Goal: Contribute content: Add original content to the website for others to see

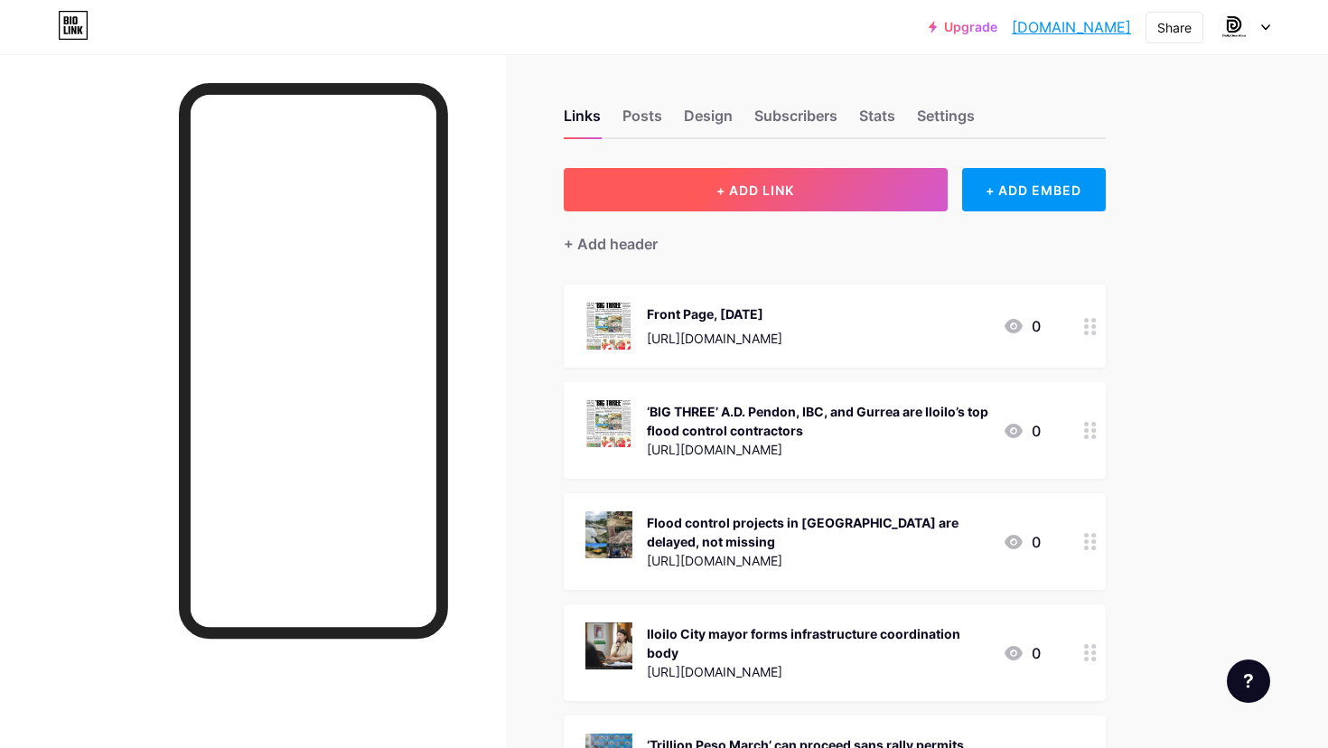
click at [717, 184] on span "+ ADD LINK" at bounding box center [756, 190] width 78 height 15
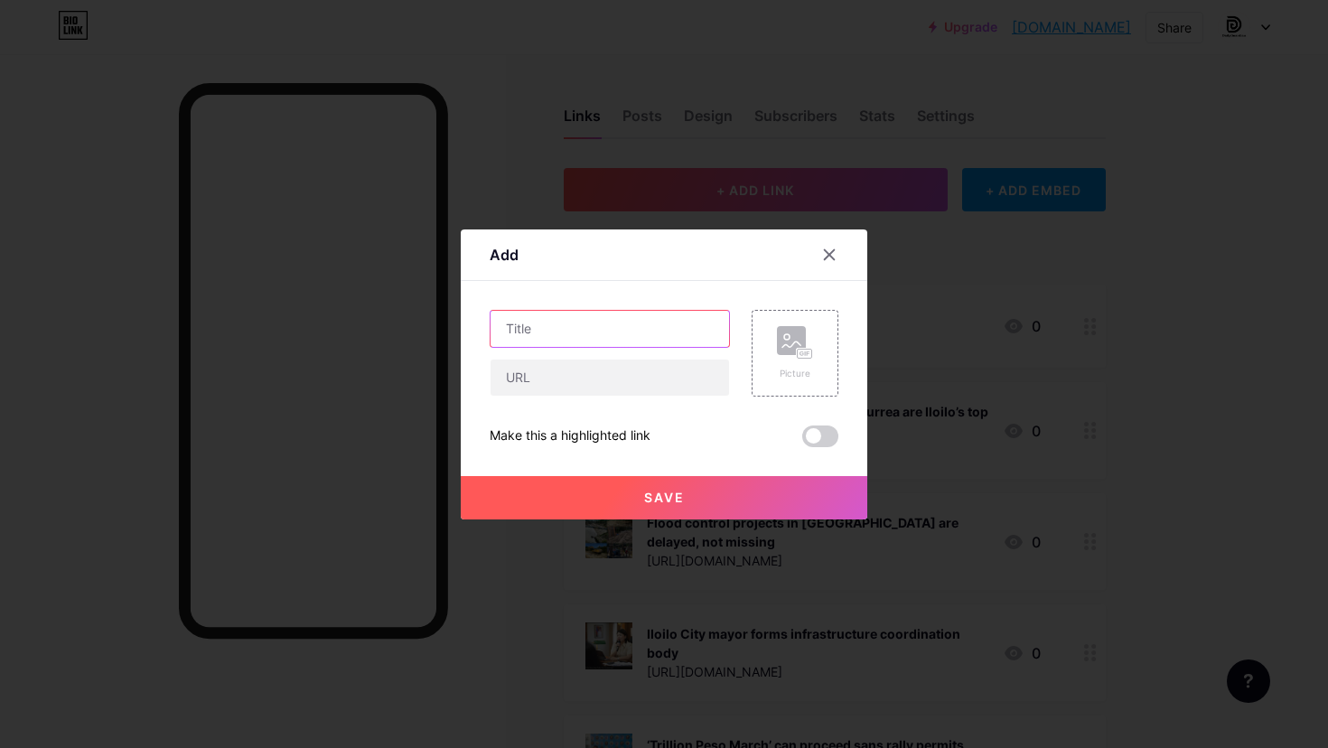
click at [670, 330] on input "text" at bounding box center [610, 329] width 239 height 36
type input "Front Page, [DATE]-[DATE]"
click at [619, 381] on input "text" at bounding box center [610, 378] width 239 height 36
paste input "[URL][DOMAIN_NAME]"
type input "[URL][DOMAIN_NAME]"
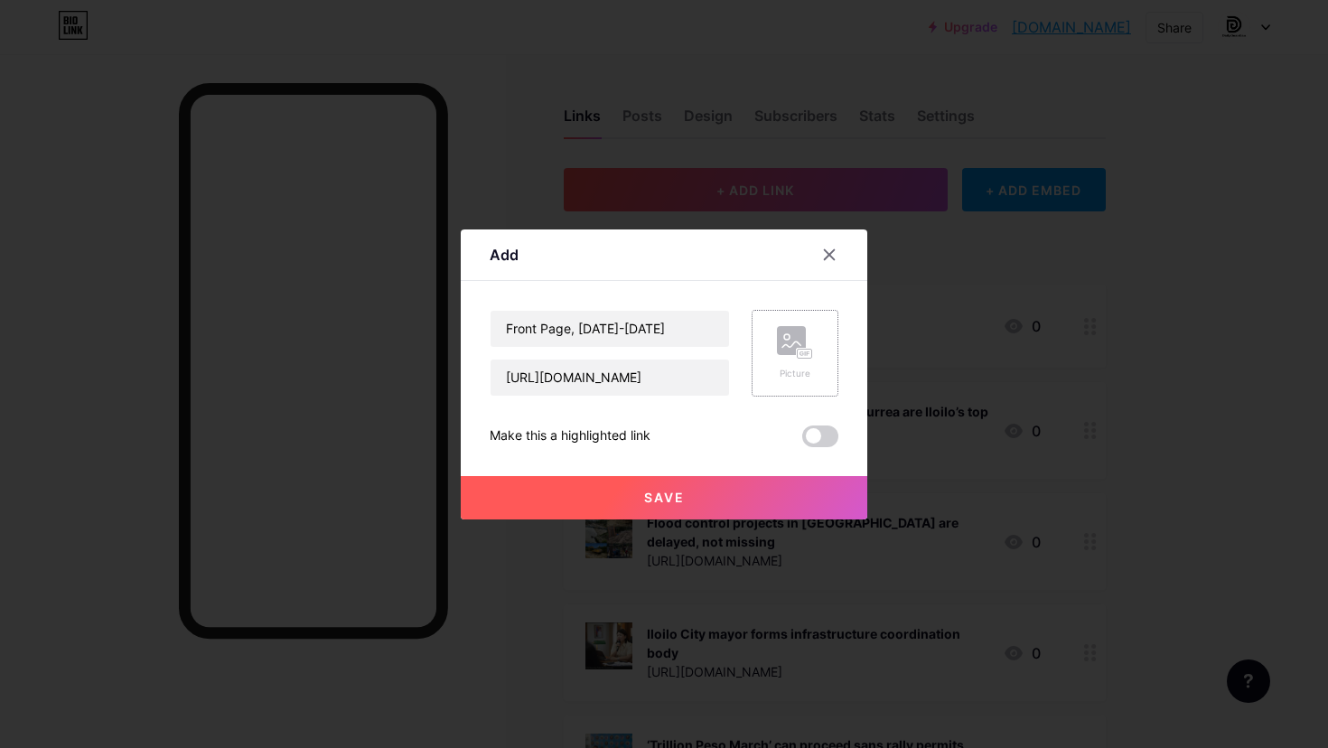
click at [792, 378] on div "Picture" at bounding box center [795, 374] width 36 height 14
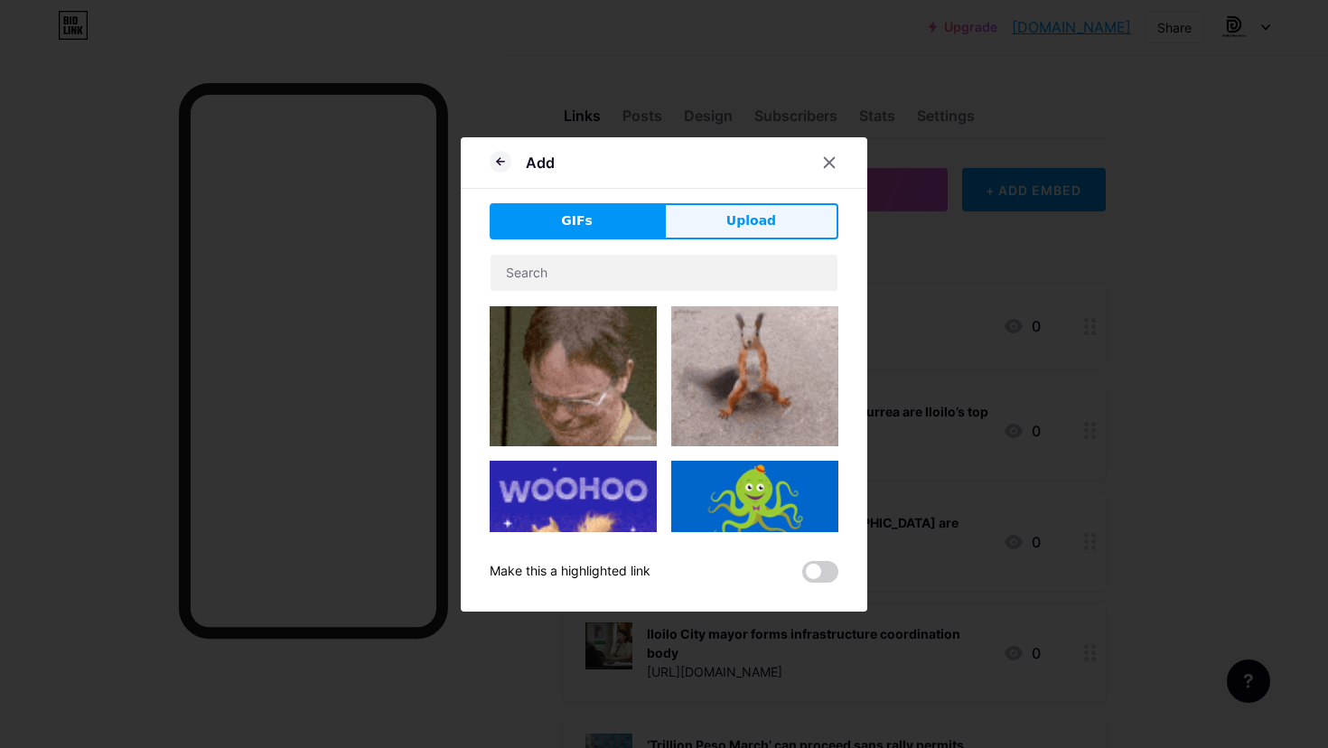
click at [773, 223] on button "Upload" at bounding box center [751, 221] width 174 height 36
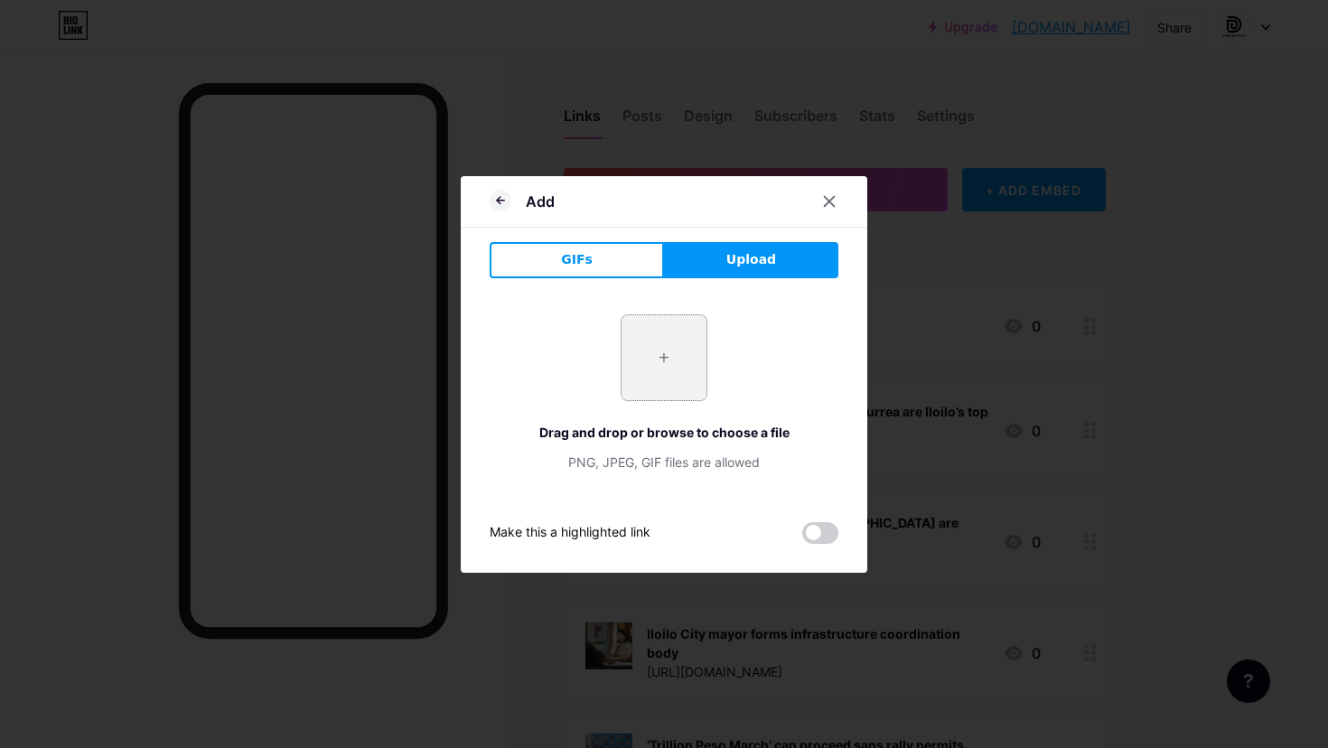
click at [686, 361] on input "file" at bounding box center [664, 357] width 85 height 85
type input "C:\fakepath\page 1.jpg"
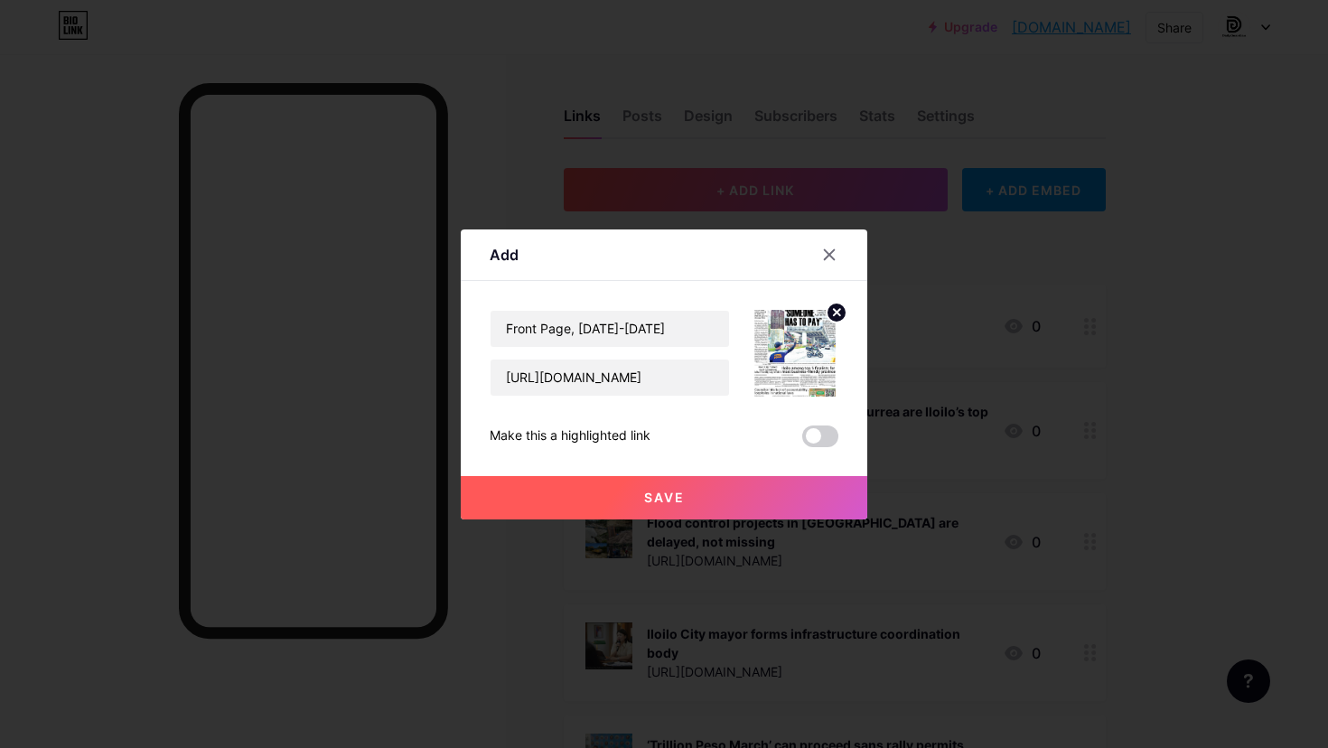
click at [726, 501] on button "Save" at bounding box center [664, 497] width 407 height 43
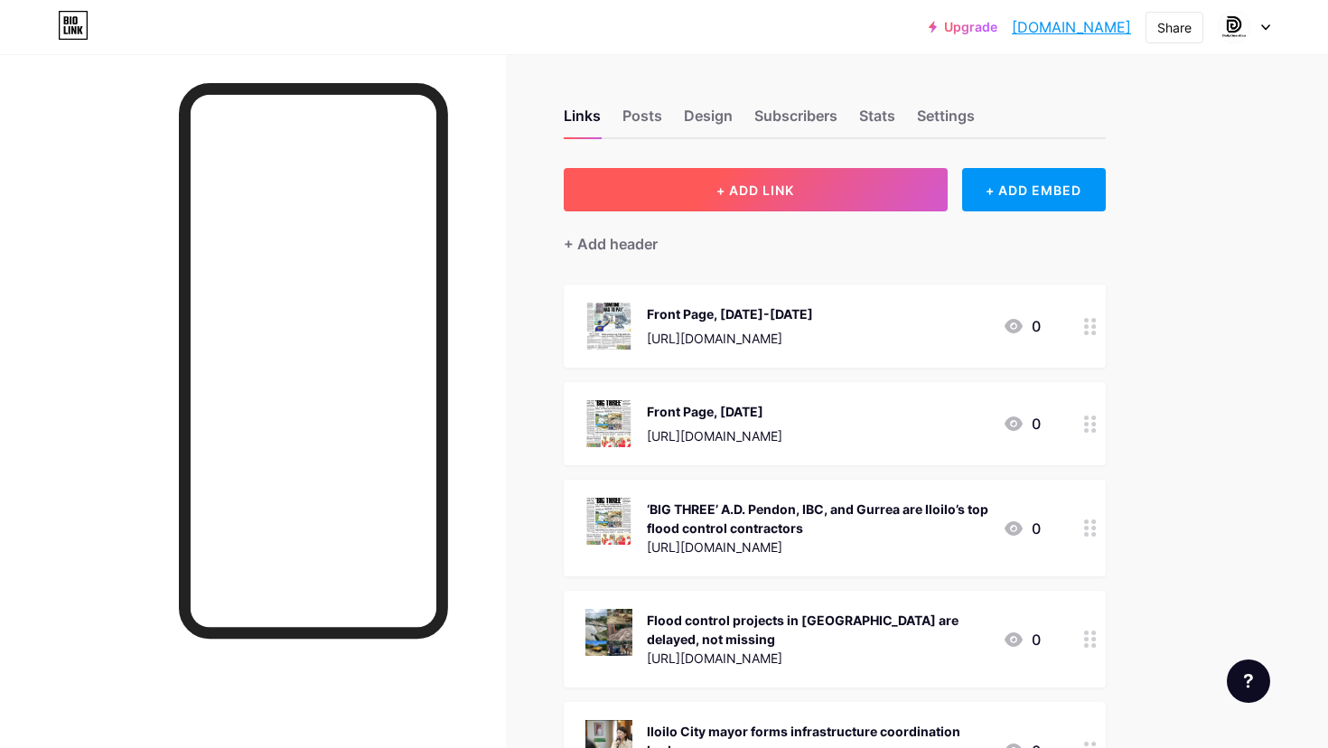
click at [873, 201] on button "+ ADD LINK" at bounding box center [756, 189] width 384 height 43
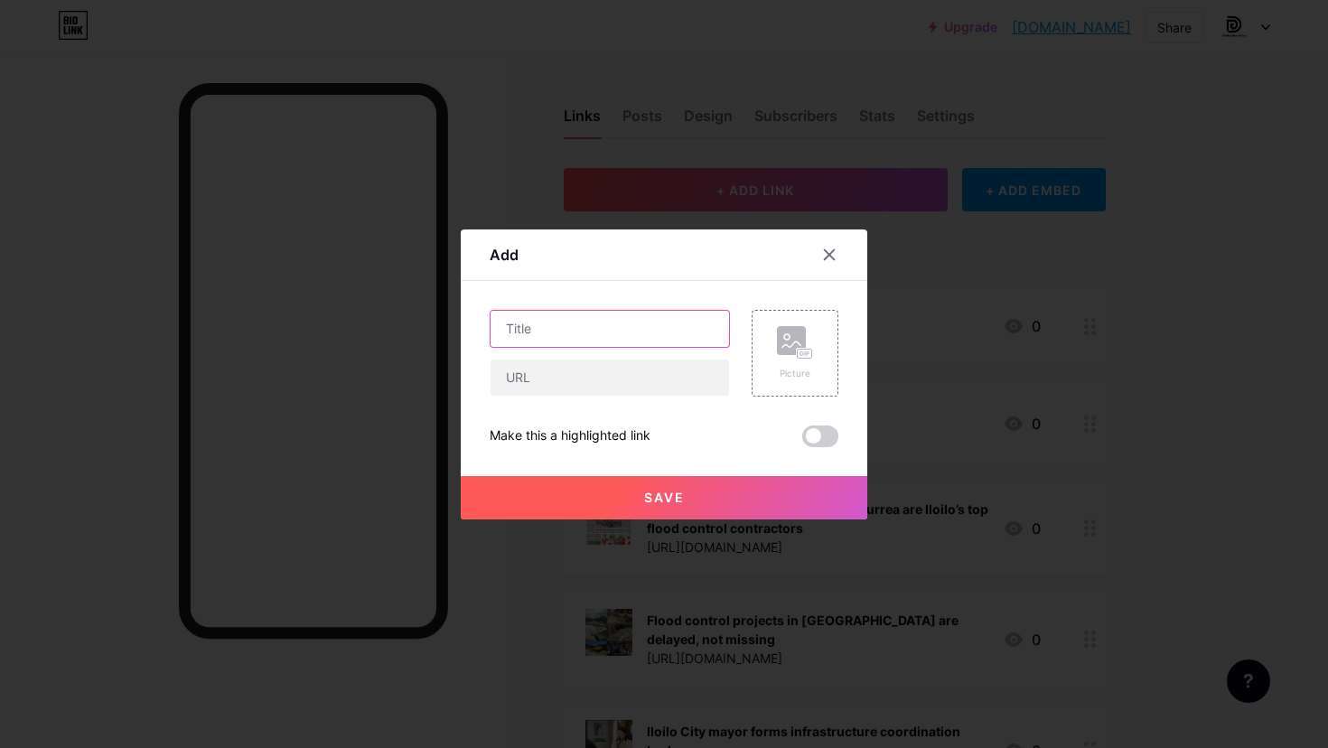
click at [656, 311] on input "text" at bounding box center [610, 329] width 239 height 36
paste input "‘SOMEONE HAS TO PAY’: DPWH told to fine consultant over [PERSON_NAME] flyover d…"
click at [645, 320] on input "‘SOMEONE HAS TO PAY’: DPWH told to fine consultant over [PERSON_NAME] flyover d…" at bounding box center [610, 329] width 239 height 36
type input "‘SOMEONE HAS TO PAY’: DPWH told to fine consultant over [PERSON_NAME] flyover d…"
click at [631, 379] on input "text" at bounding box center [610, 378] width 239 height 36
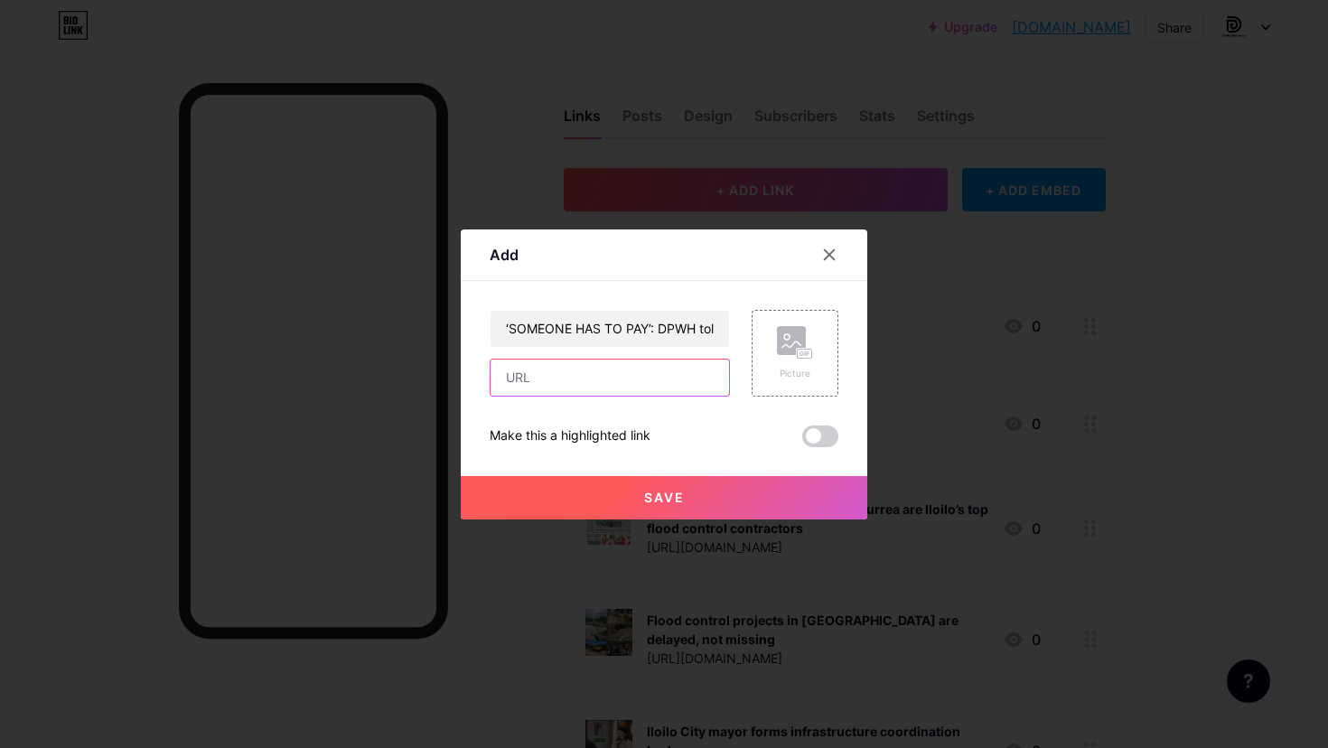
paste input "[URL][DOMAIN_NAME]"
type input "[URL][DOMAIN_NAME]"
click at [804, 346] on rect at bounding box center [791, 340] width 29 height 29
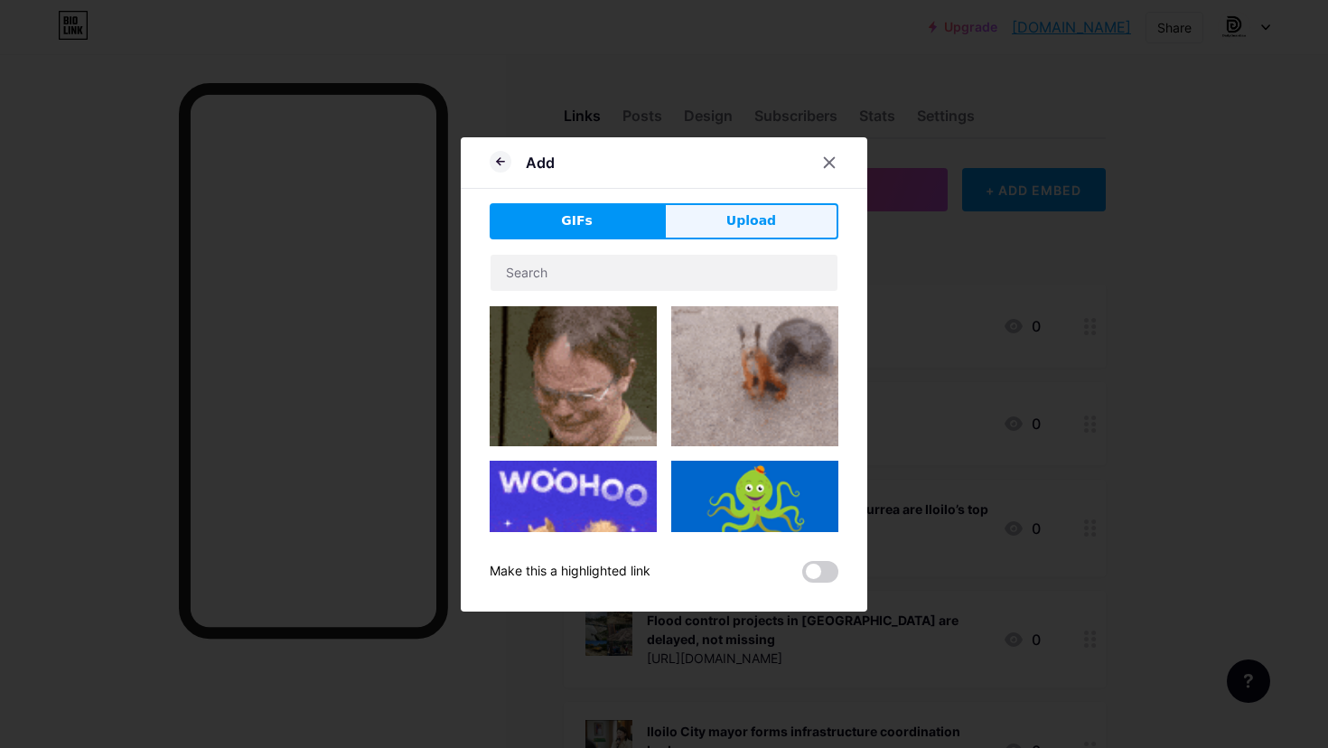
click at [763, 210] on button "Upload" at bounding box center [751, 221] width 174 height 36
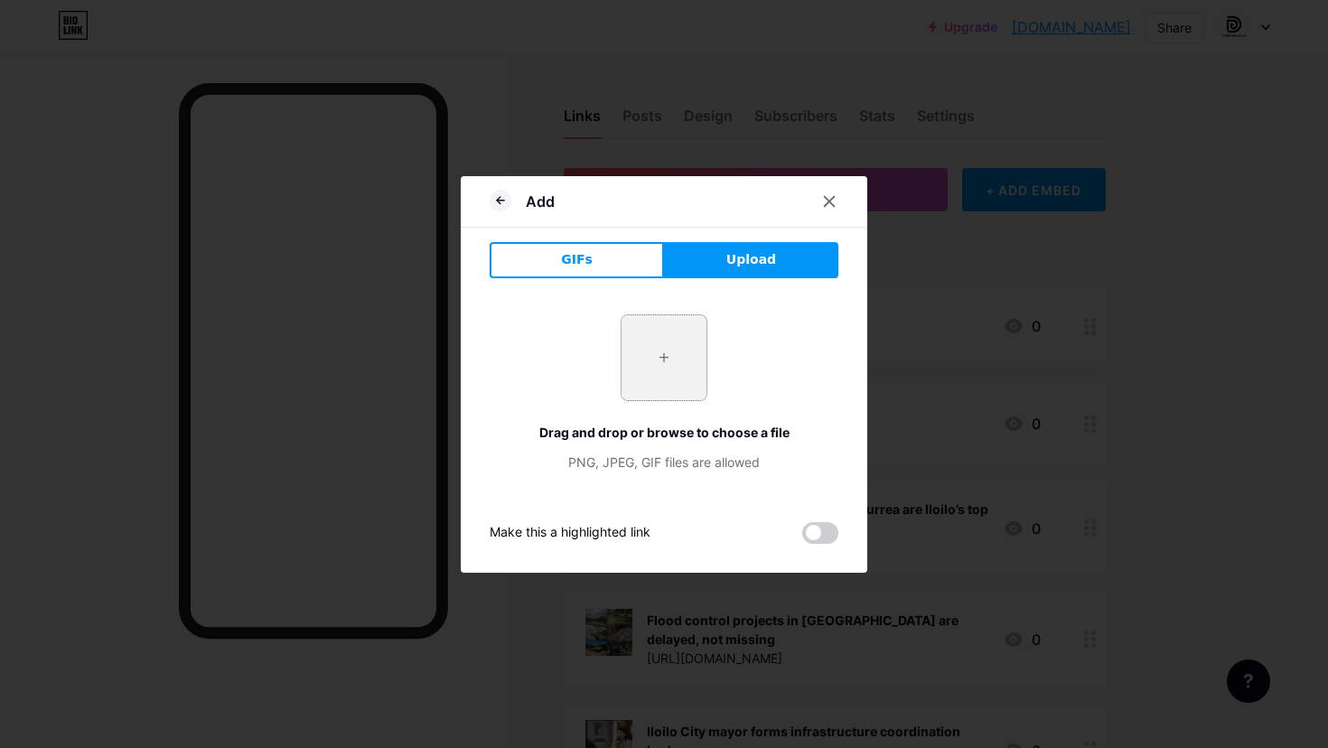
click at [673, 362] on input "file" at bounding box center [664, 357] width 85 height 85
type input "C:\fakepath\Aganan Flyover stands idle as Ilonggos suffer daily gridlock2.JPG"
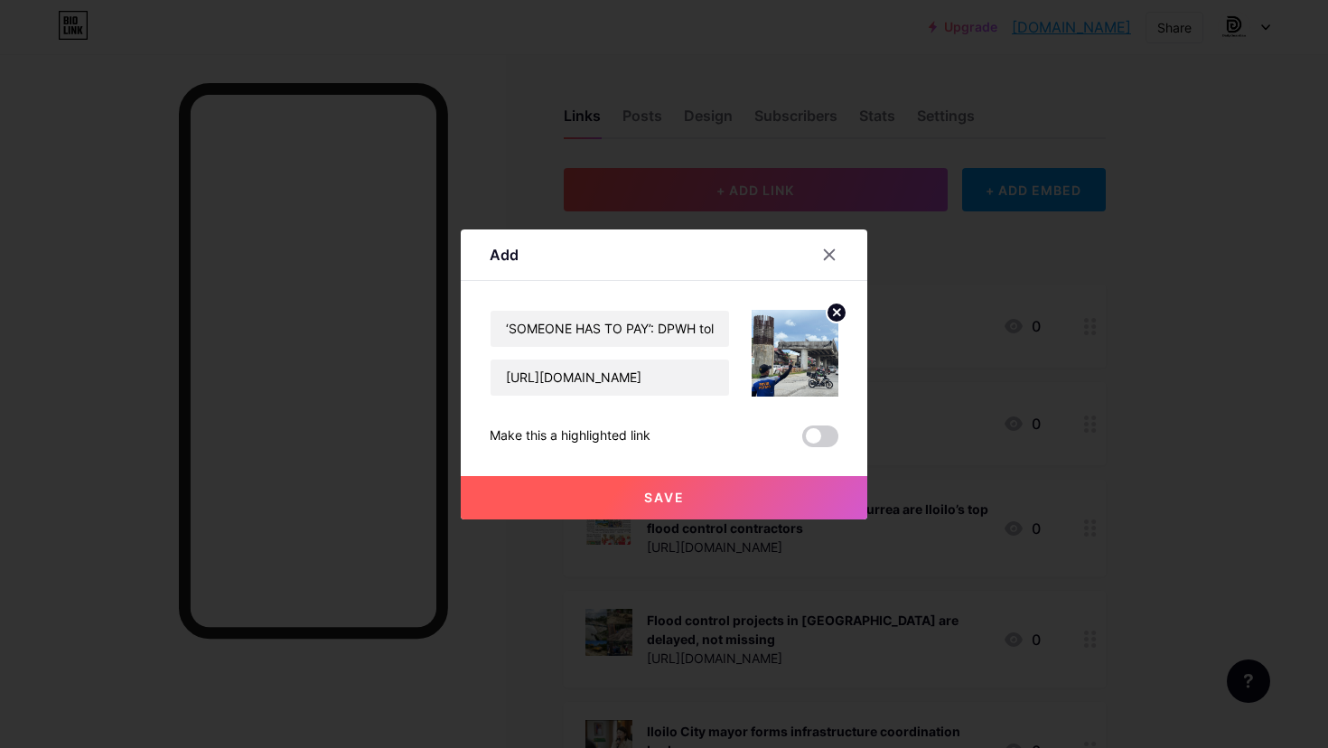
click at [723, 478] on button "Save" at bounding box center [664, 497] width 407 height 43
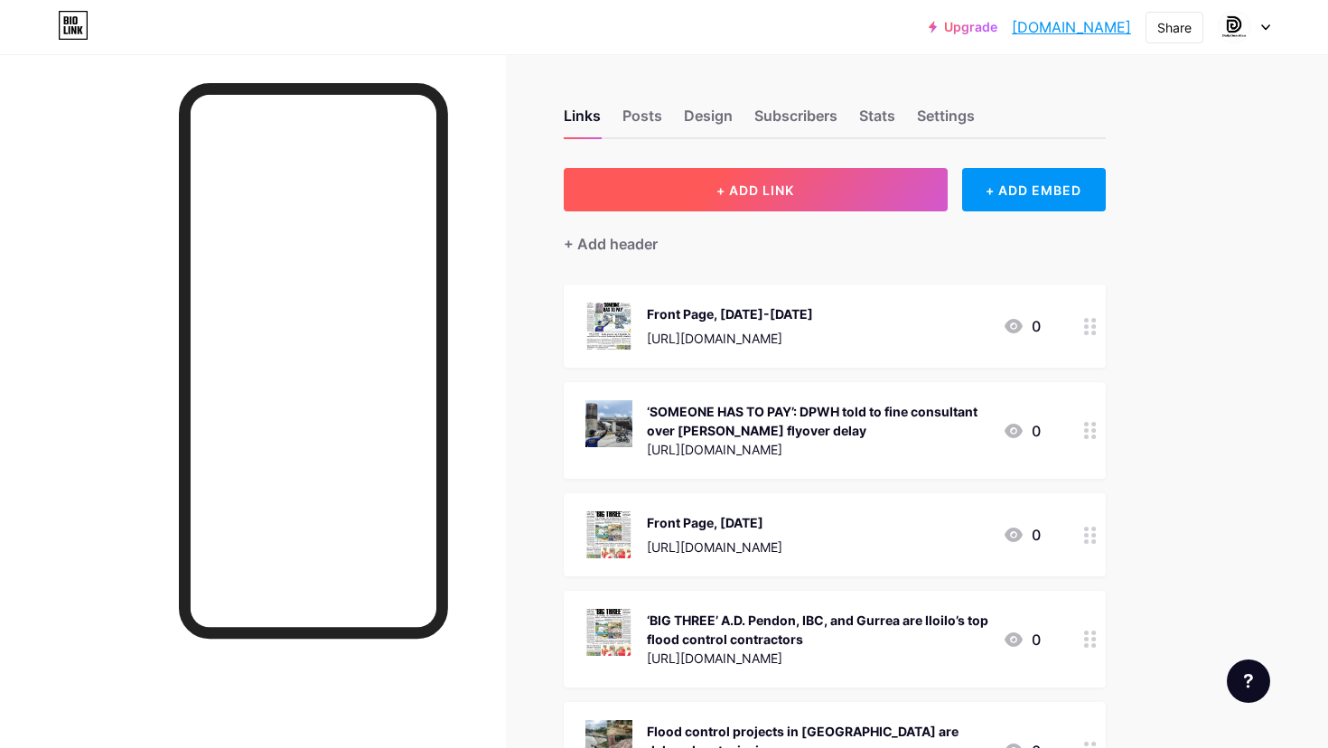
click at [853, 176] on button "+ ADD LINK" at bounding box center [756, 189] width 384 height 43
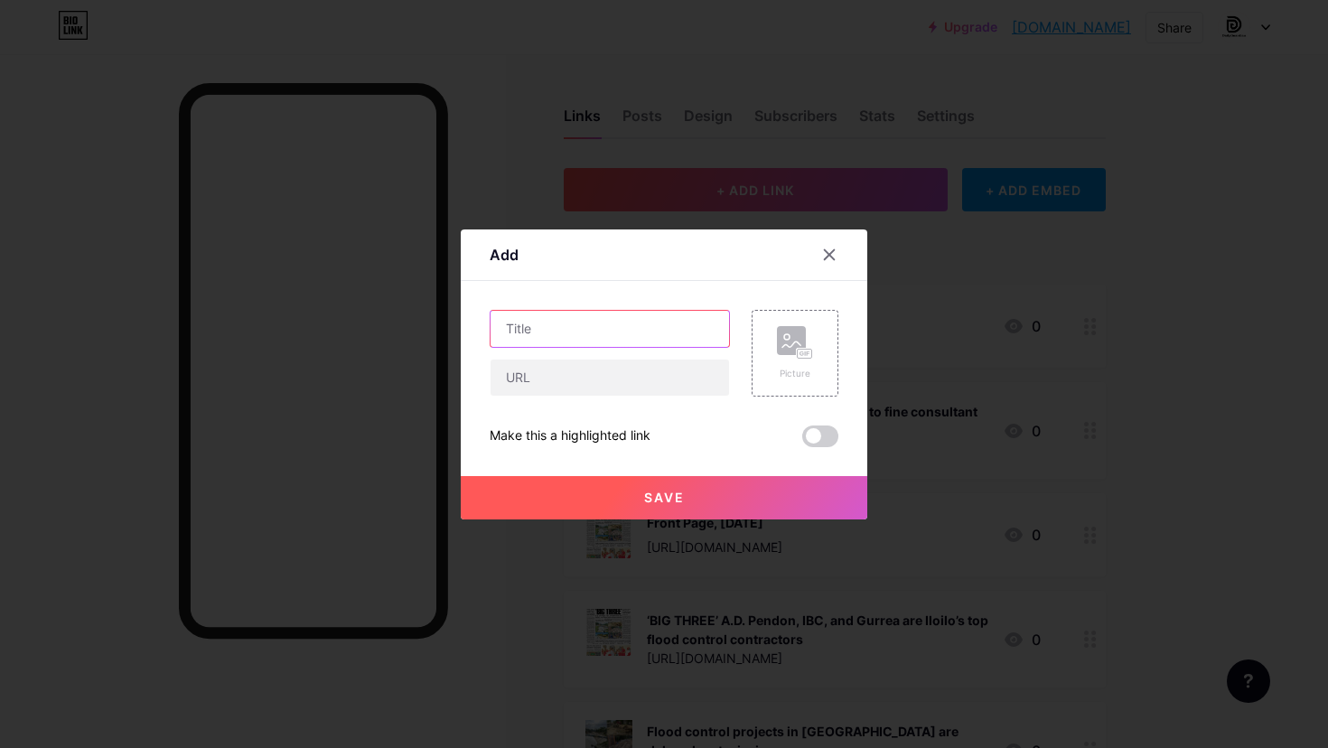
click at [626, 346] on input "text" at bounding box center [610, 329] width 239 height 36
paste input "‘BILLIONS IN THE DRAIN’: P2.2-B flood works poured in [GEOGRAPHIC_DATA]; P901-M…"
type input "‘BILLIONS IN THE DRAIN’: P2.2-B flood works poured in [GEOGRAPHIC_DATA]; P901-M…"
click at [616, 388] on input "text" at bounding box center [610, 378] width 239 height 36
paste input "[URL][DOMAIN_NAME]"
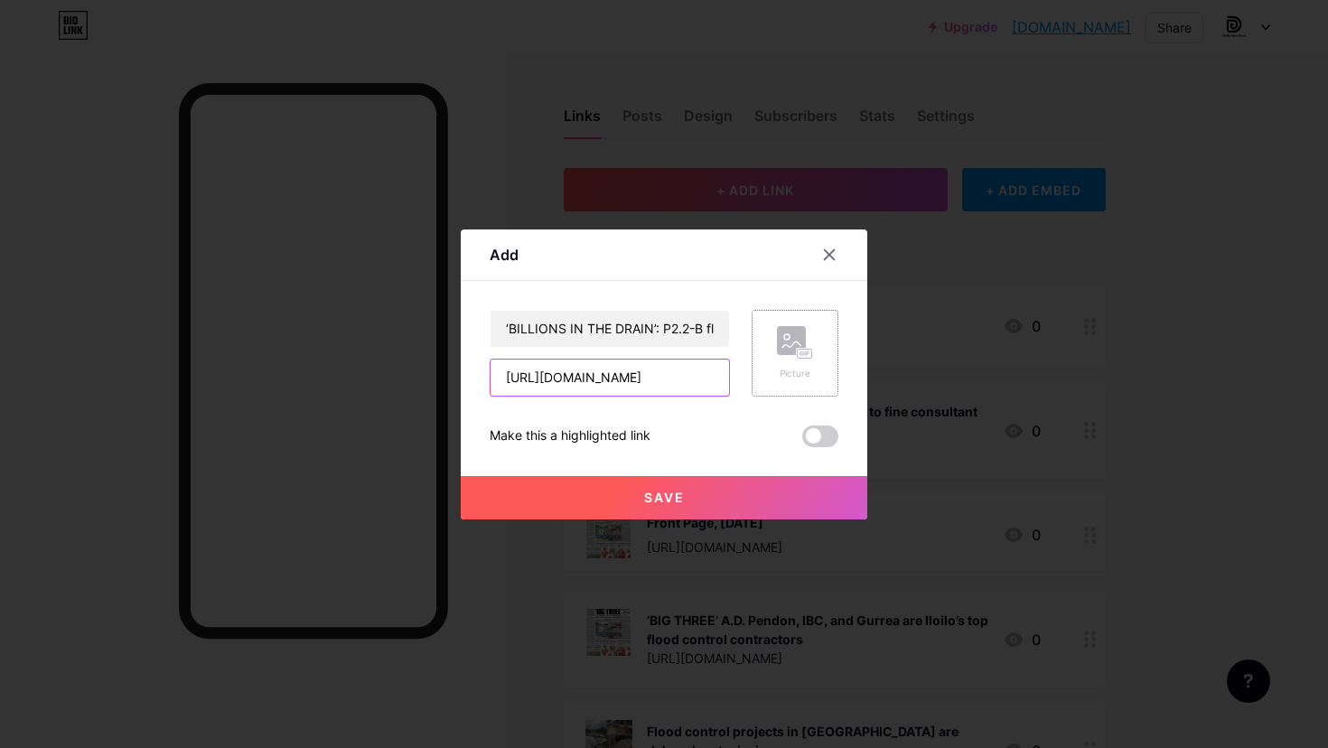
type input "[URL][DOMAIN_NAME]"
click at [809, 385] on div "Picture" at bounding box center [795, 353] width 87 height 87
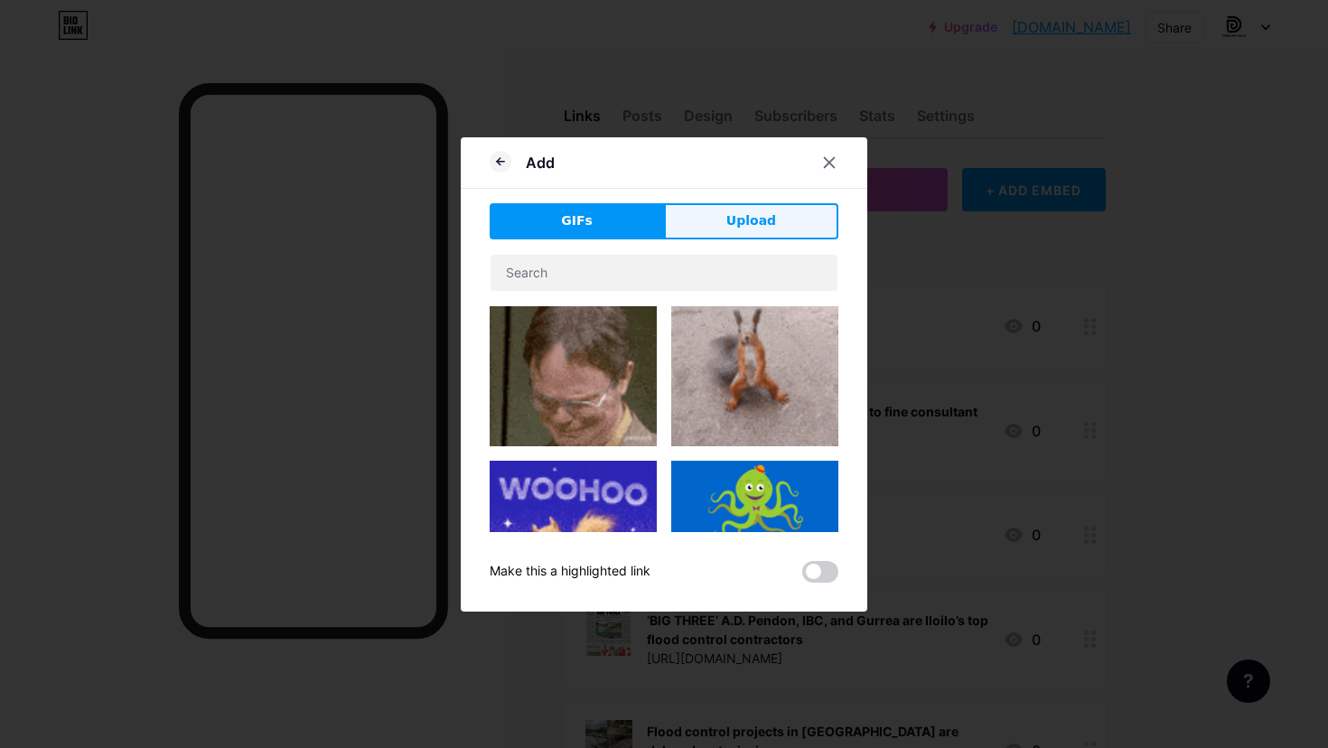
click at [756, 217] on span "Upload" at bounding box center [751, 220] width 50 height 19
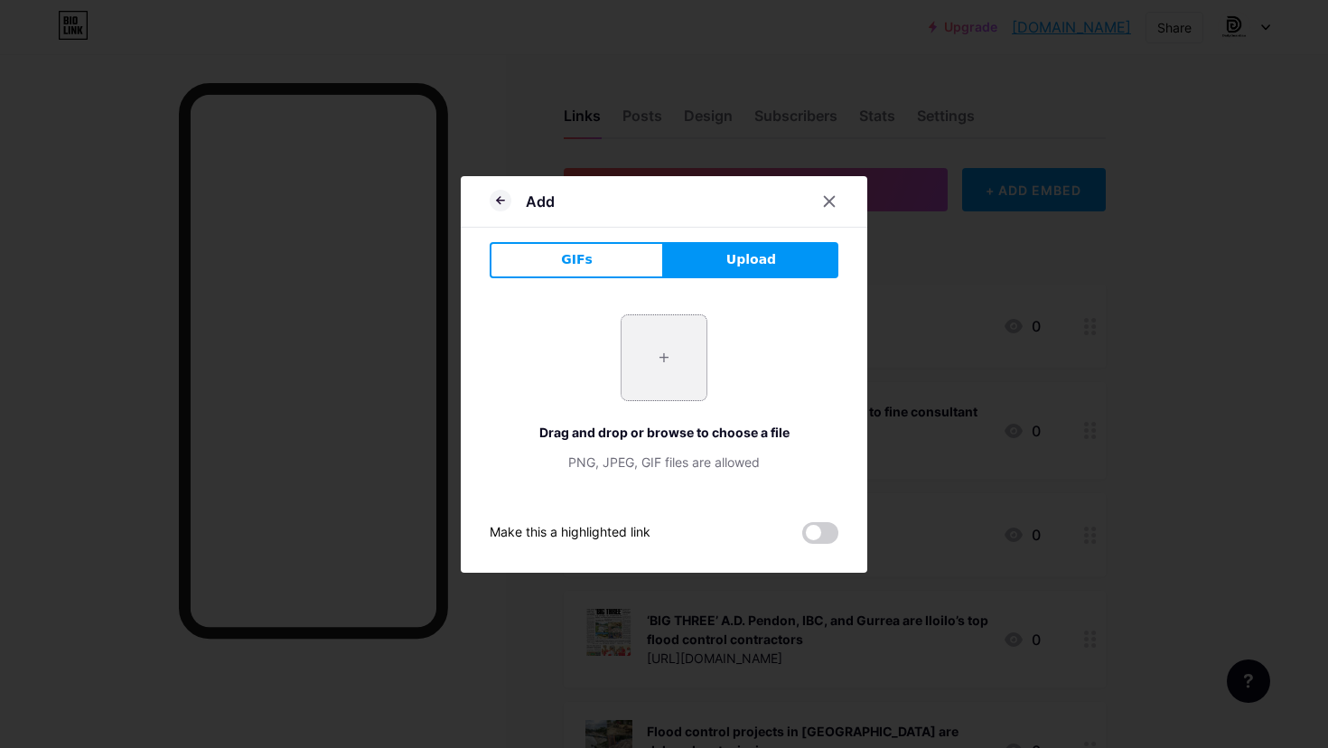
click at [683, 342] on input "file" at bounding box center [664, 357] width 85 height 85
type input "C:\fakepath\Flood.jpg"
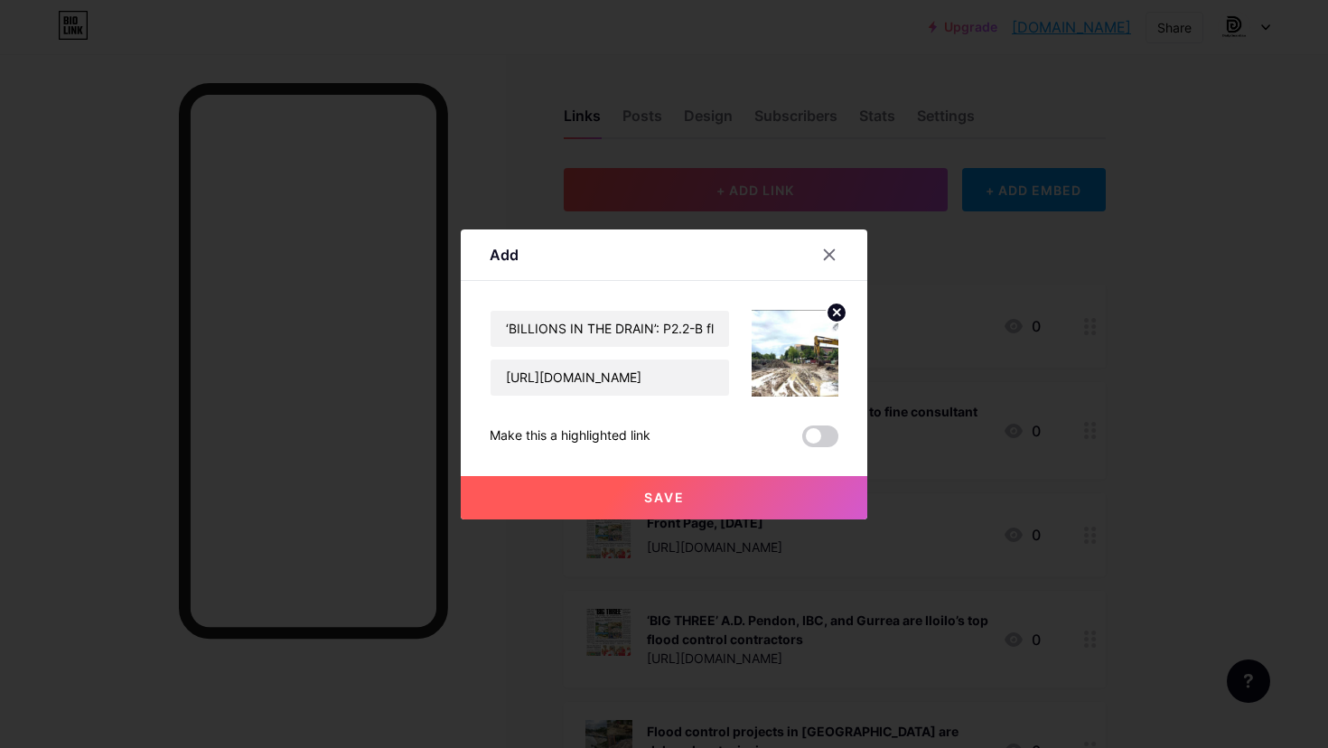
click at [698, 507] on button "Save" at bounding box center [664, 497] width 407 height 43
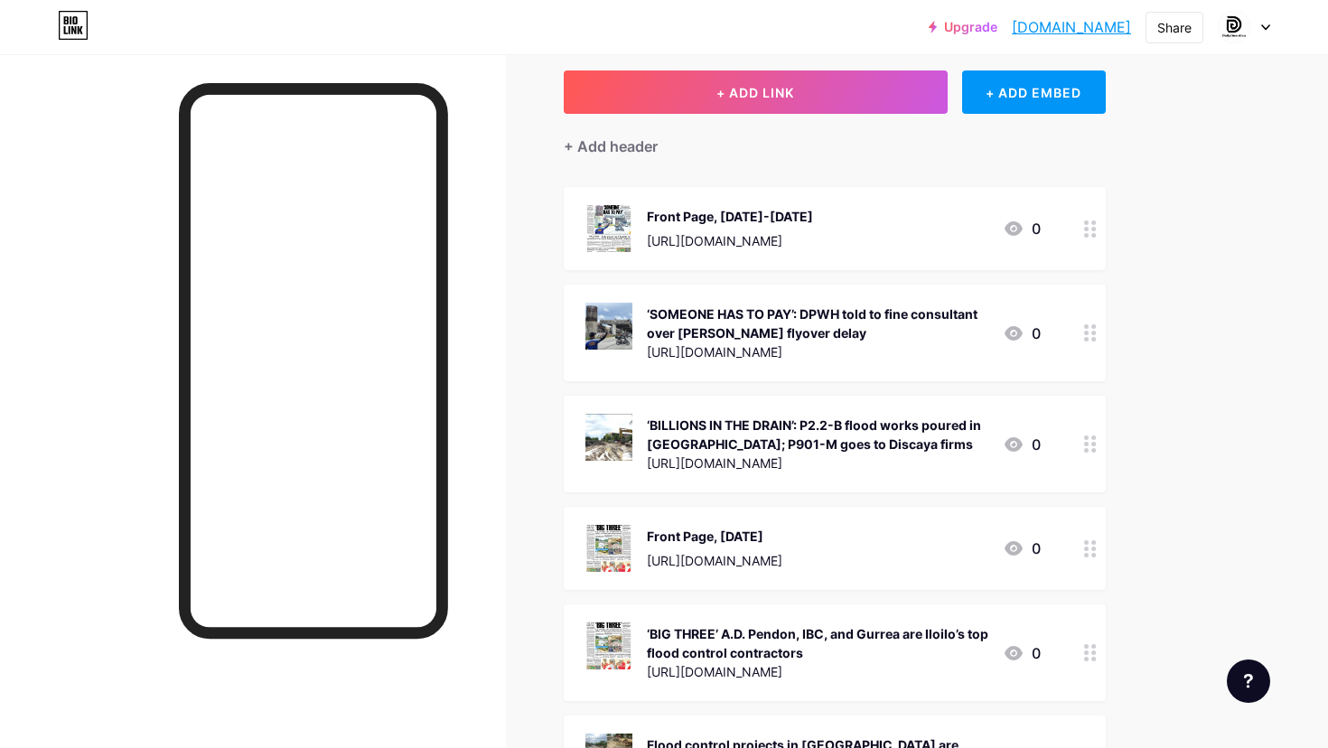
scroll to position [108, 0]
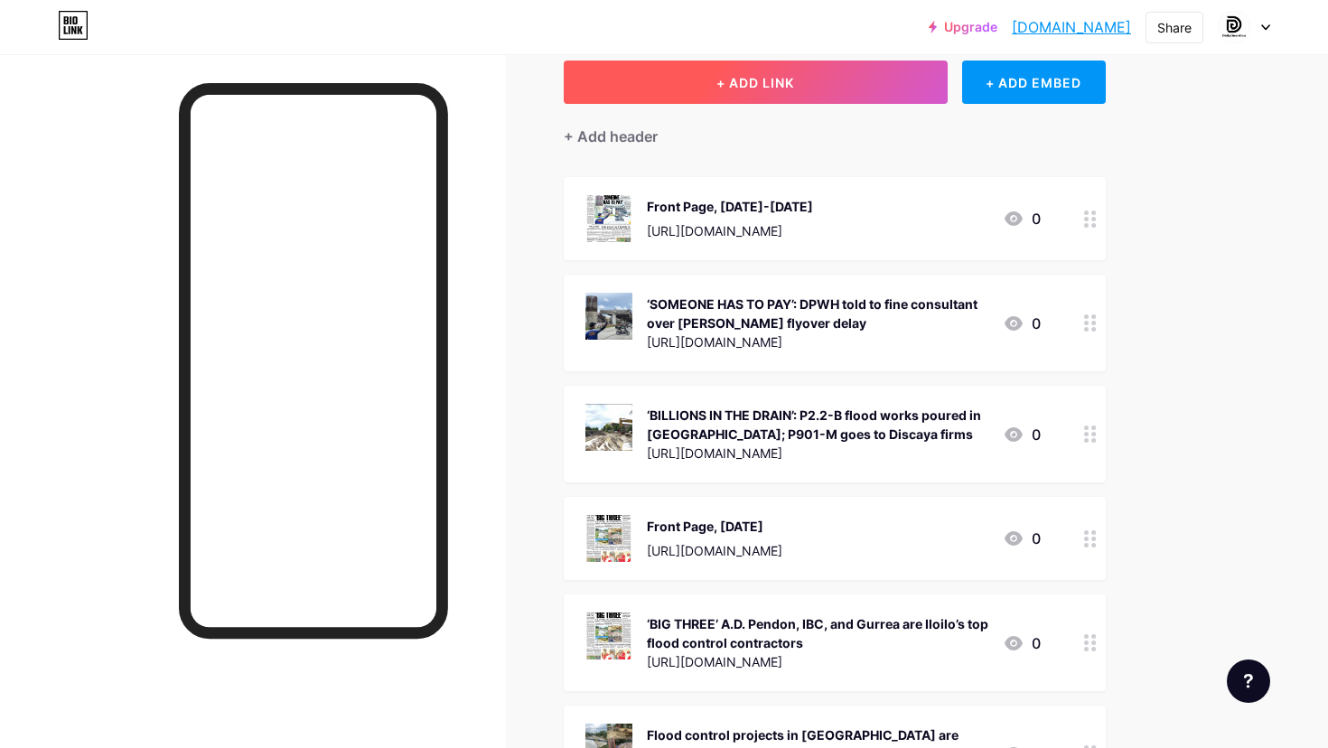
click at [819, 74] on button "+ ADD LINK" at bounding box center [756, 82] width 384 height 43
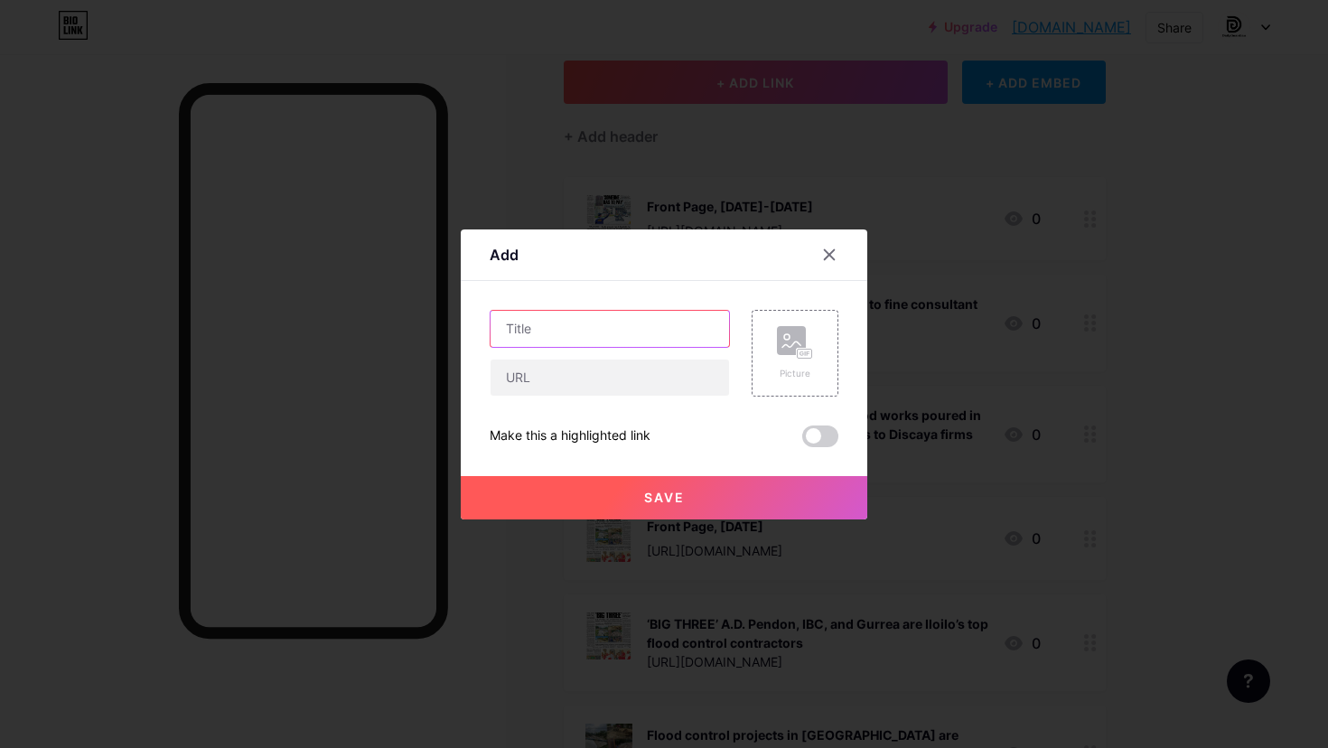
click at [641, 327] on input "text" at bounding box center [610, 329] width 239 height 36
paste input "Iloilo among top 5 finalists for most business-friendly province"
type input "Iloilo among top 5 finalists for most business-friendly province"
click at [641, 382] on input "text" at bounding box center [610, 378] width 239 height 36
paste input "[URL][DOMAIN_NAME]"
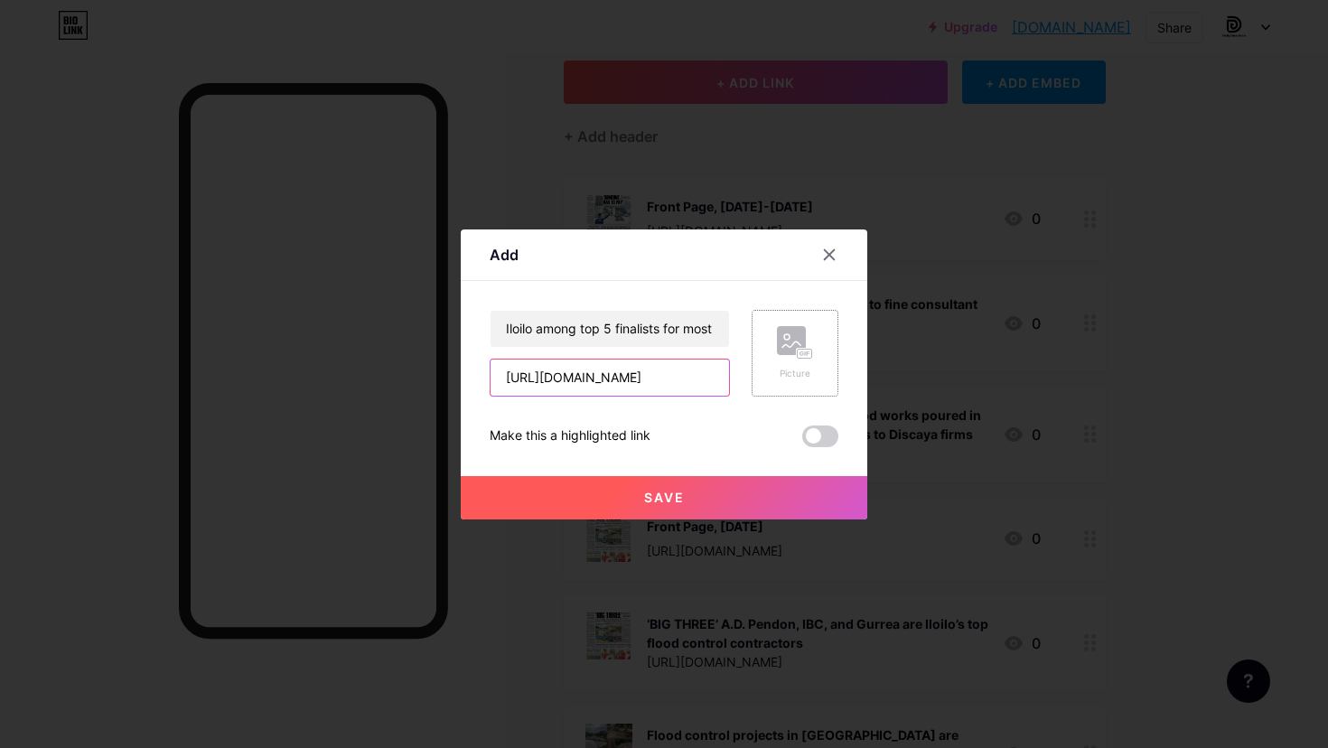
type input "[URL][DOMAIN_NAME]"
click at [792, 359] on icon at bounding box center [795, 342] width 36 height 33
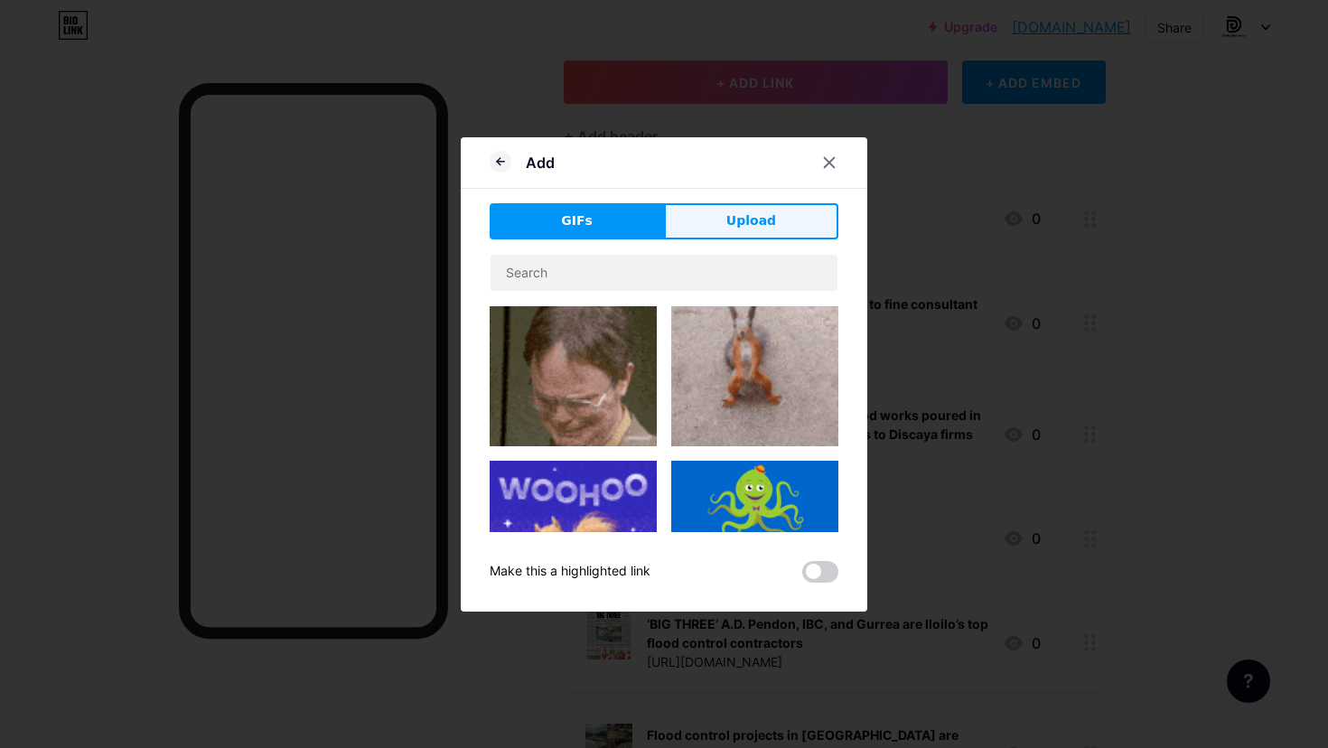
click at [748, 228] on span "Upload" at bounding box center [751, 220] width 50 height 19
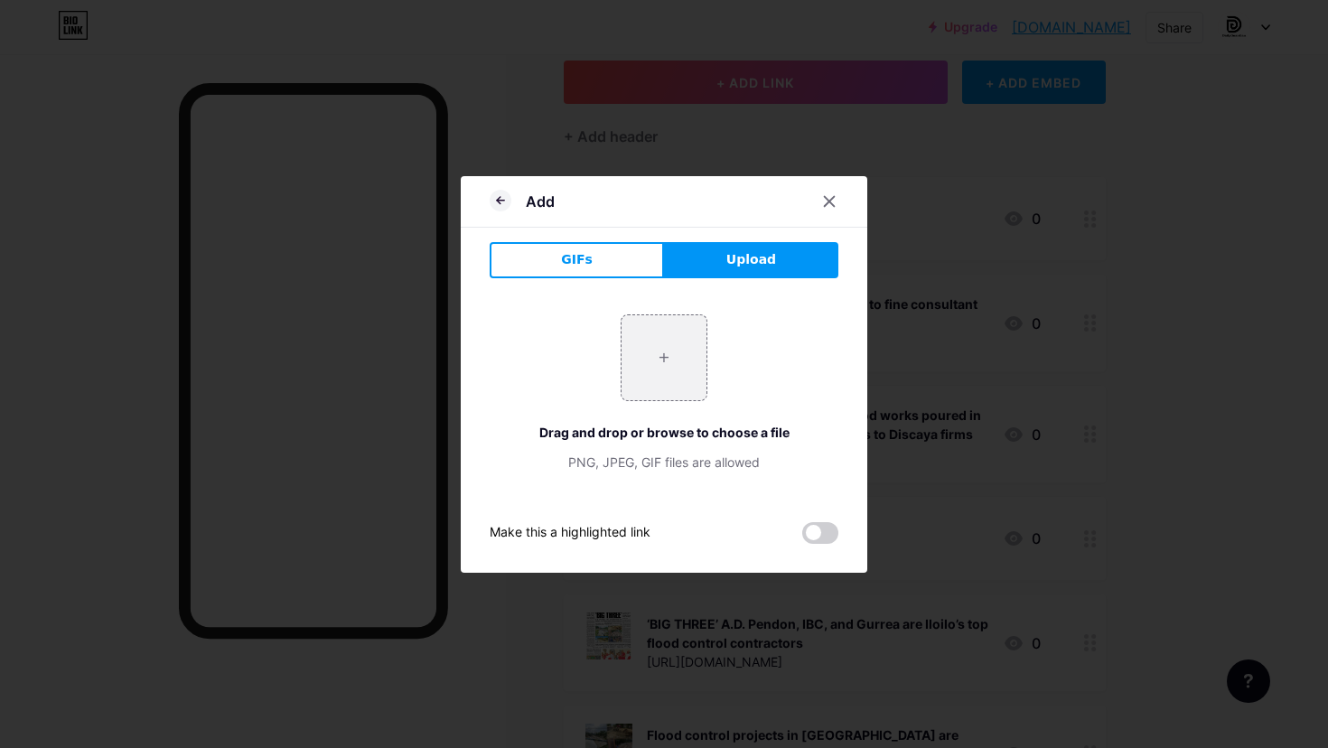
click at [708, 372] on div "+ Drag and drop or browse to choose a file PNG, JPEG, GIF files are allowed" at bounding box center [664, 392] width 349 height 157
click at [684, 369] on input "file" at bounding box center [664, 357] width 85 height 85
type input "C:\fakepath\Iloilo among Top 5 finalists for 2025 Most Business-Friendly Provin…"
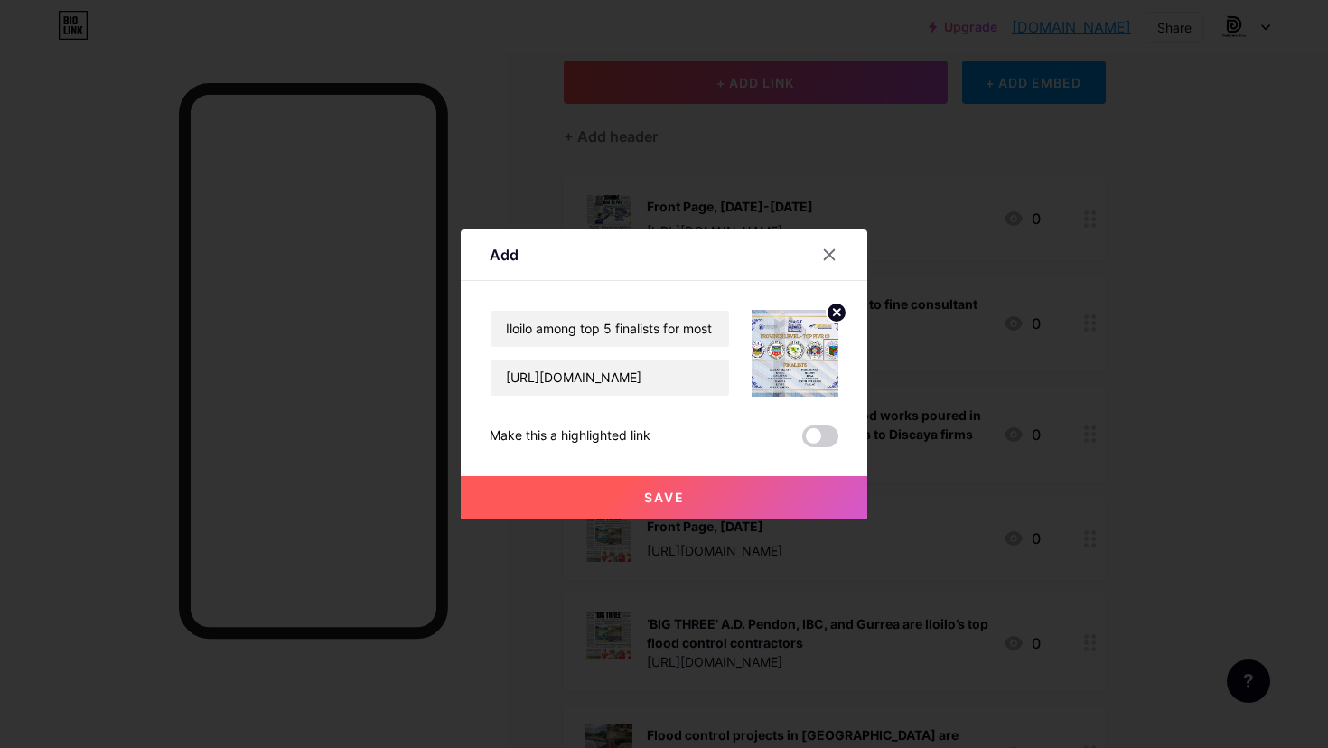
click at [765, 481] on button "Save" at bounding box center [664, 497] width 407 height 43
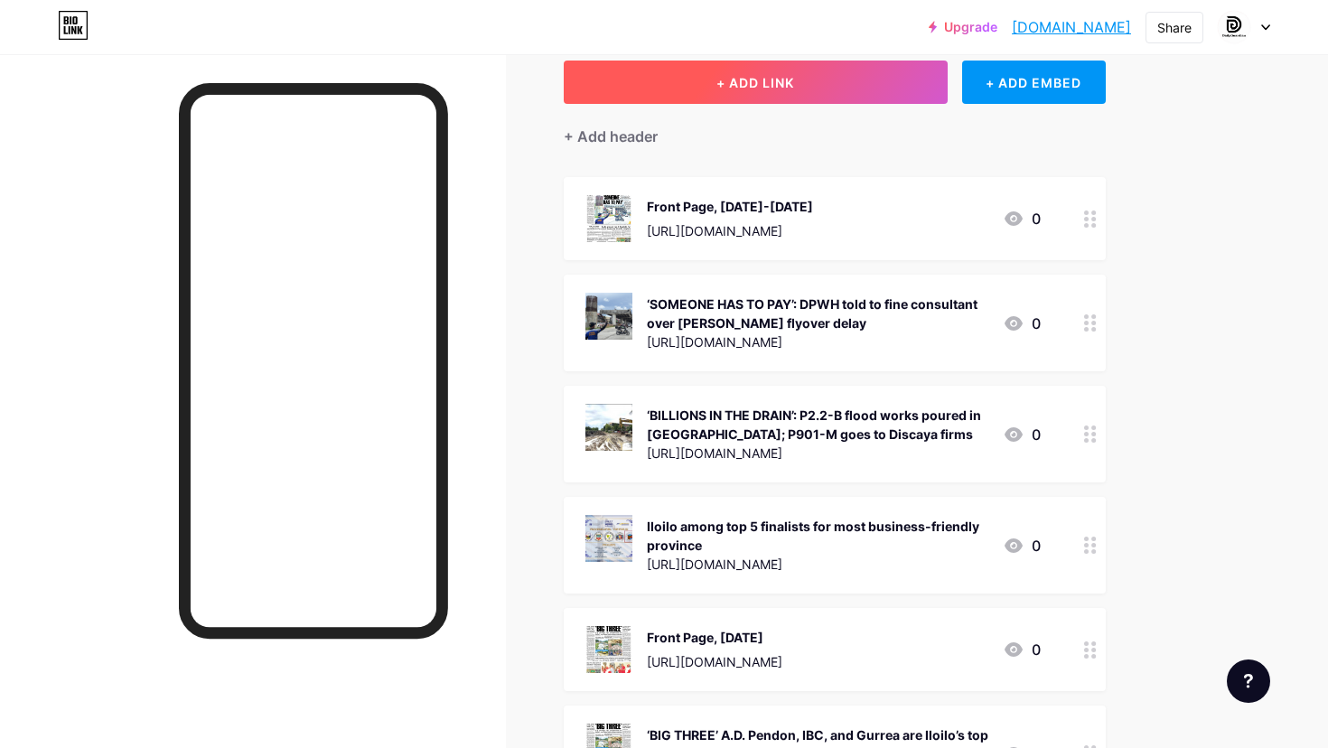
click at [726, 86] on span "+ ADD LINK" at bounding box center [756, 82] width 78 height 15
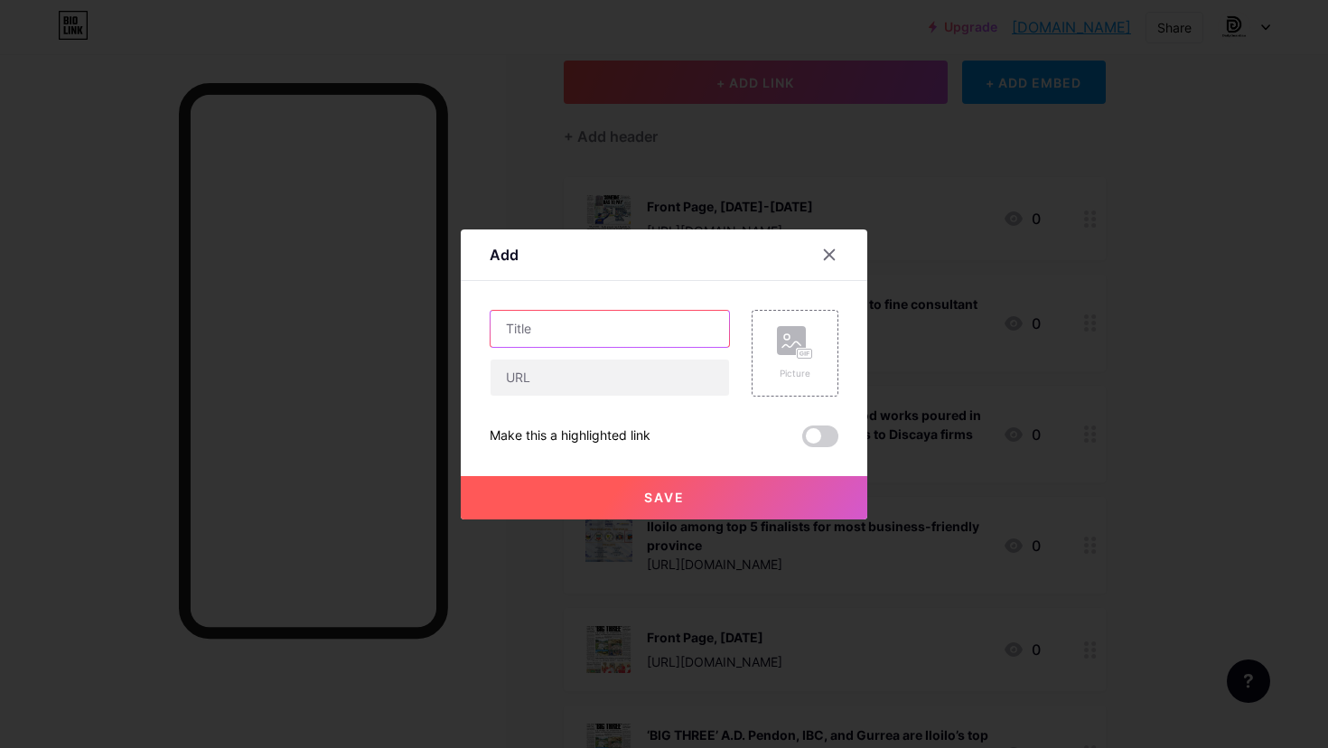
click at [682, 331] on input "text" at bounding box center [610, 329] width 239 height 36
paste input "Iloilo City named most promising bike-friendly city in [GEOGRAPHIC_DATA]"
type input "Iloilo City named most promising bike-friendly city in [GEOGRAPHIC_DATA]"
click at [668, 380] on input "text" at bounding box center [610, 378] width 239 height 36
paste input "[URL][DOMAIN_NAME]"
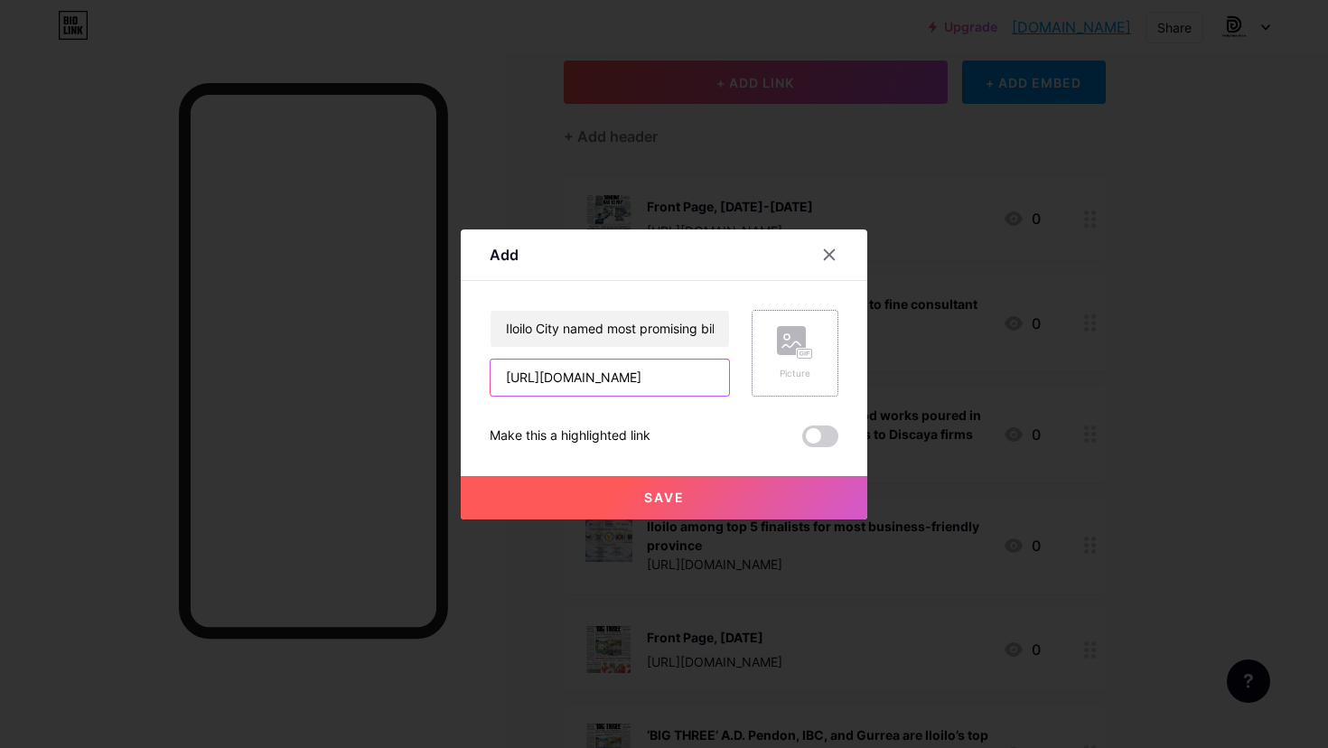
type input "[URL][DOMAIN_NAME]"
click at [777, 347] on rect at bounding box center [791, 340] width 29 height 29
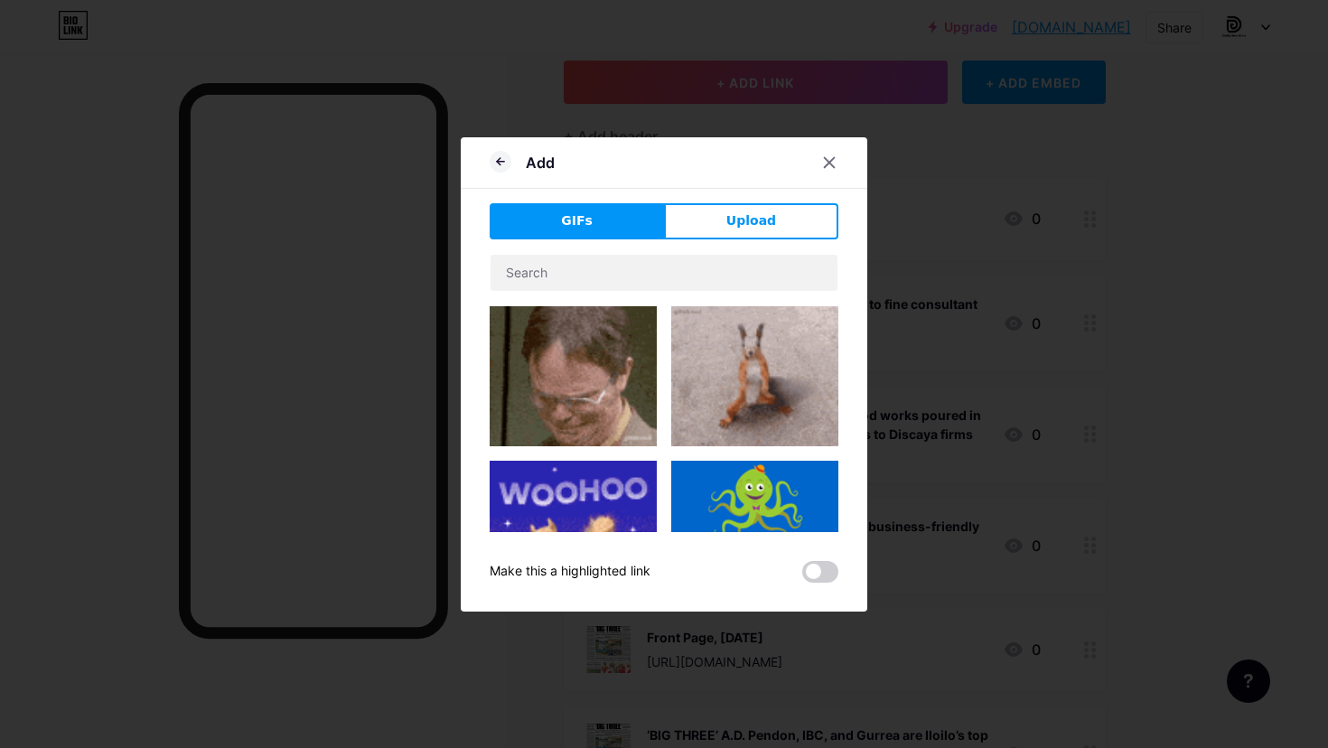
click at [775, 198] on div "Add GIFs Upload Content YouTube Play YouTube video without leaving your page. A…" at bounding box center [664, 374] width 407 height 474
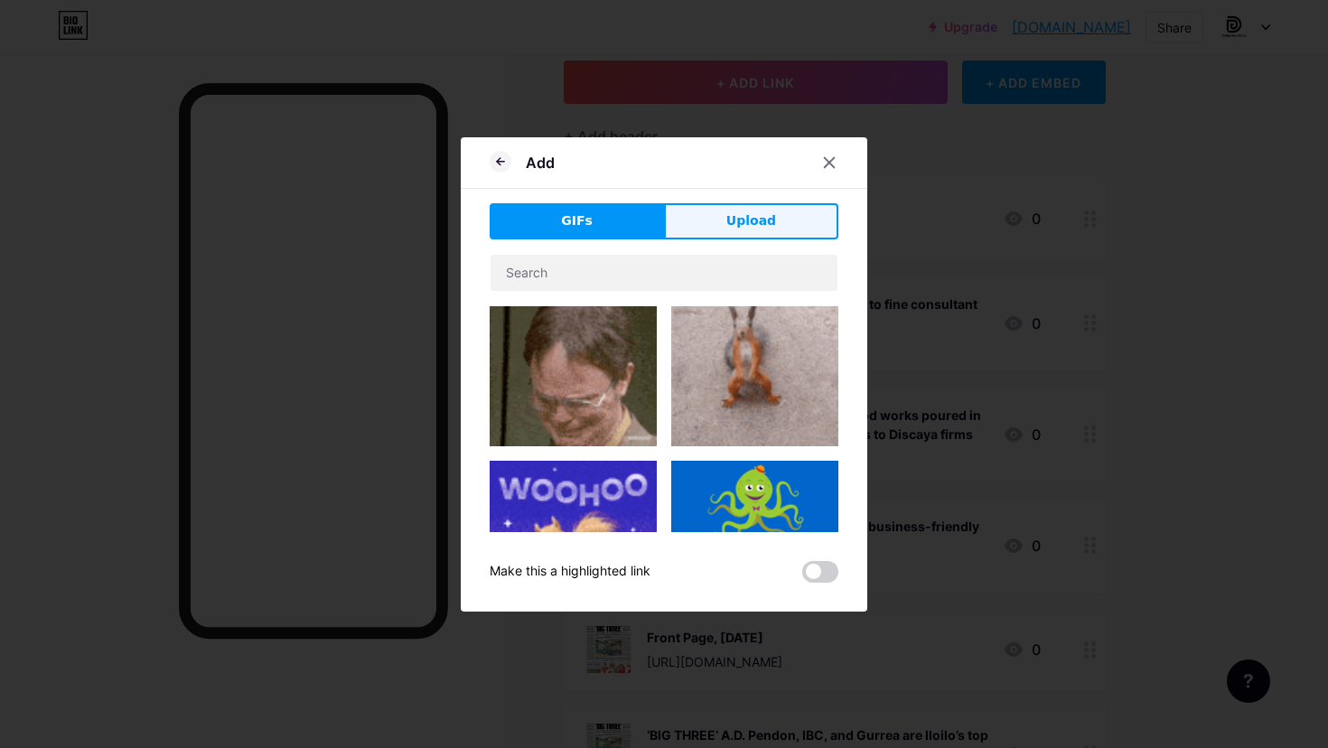
click at [775, 215] on button "Upload" at bounding box center [751, 221] width 174 height 36
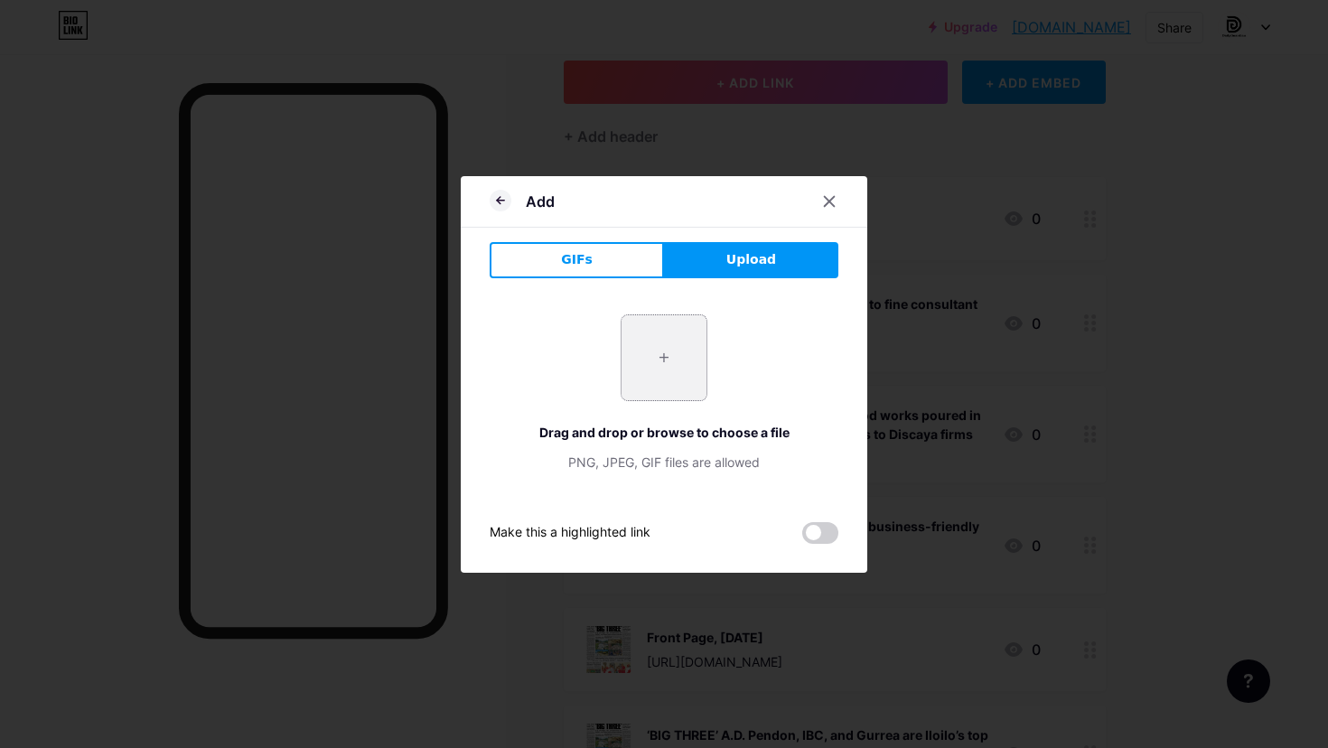
click at [675, 370] on input "file" at bounding box center [664, 357] width 85 height 85
type input "C:\fakepath\Bike.jpg"
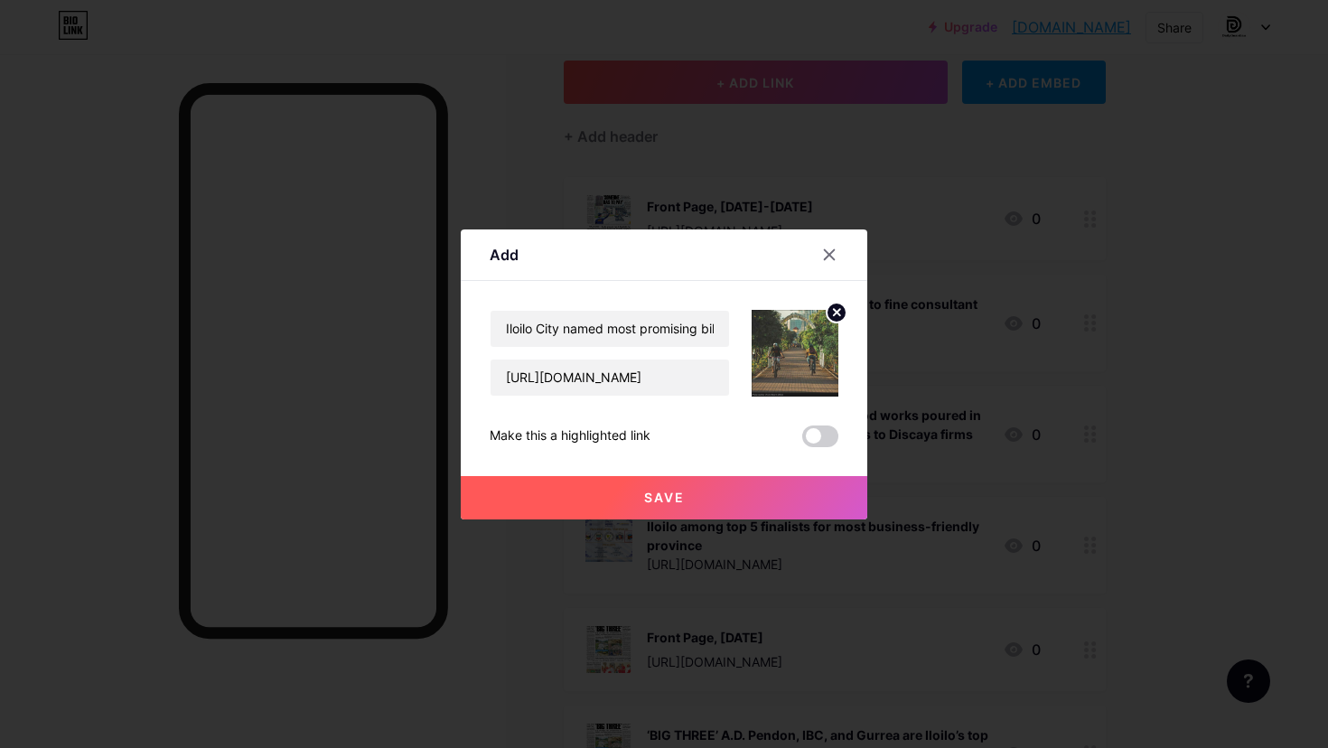
click at [788, 505] on button "Save" at bounding box center [664, 497] width 407 height 43
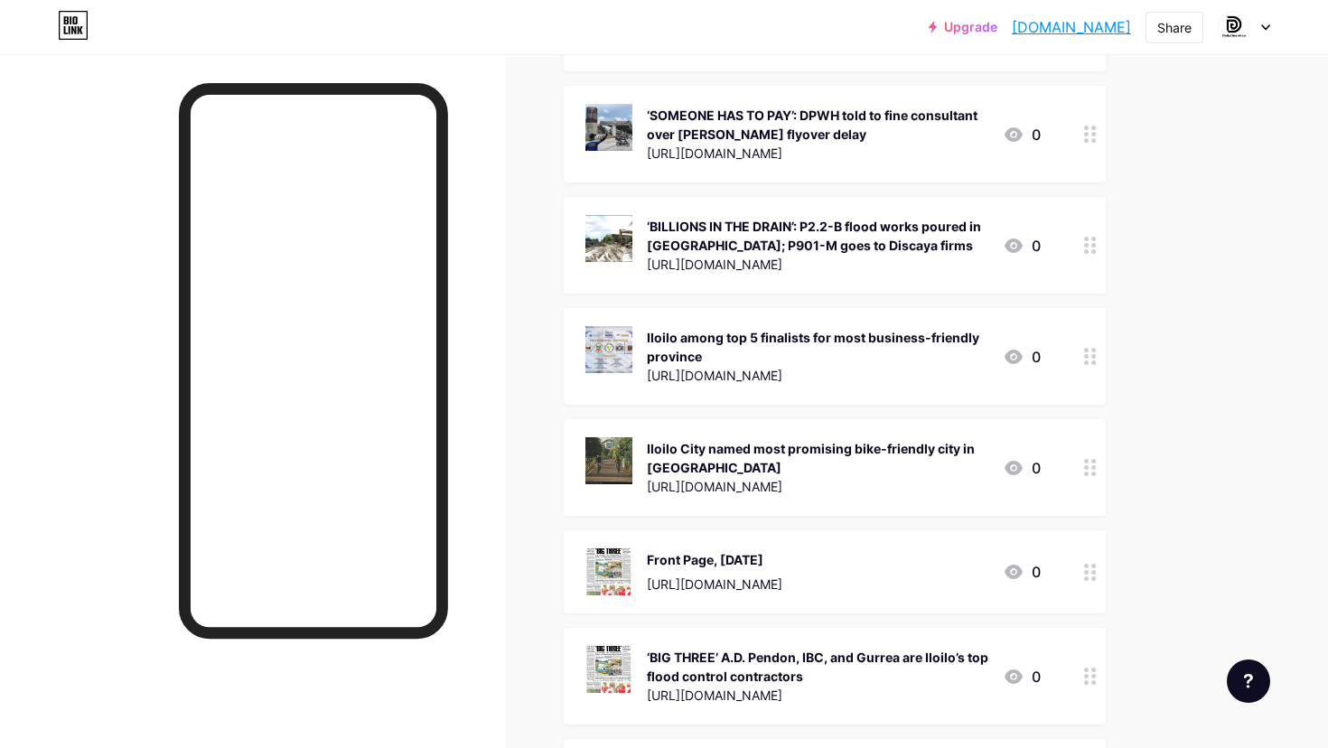
scroll to position [74, 0]
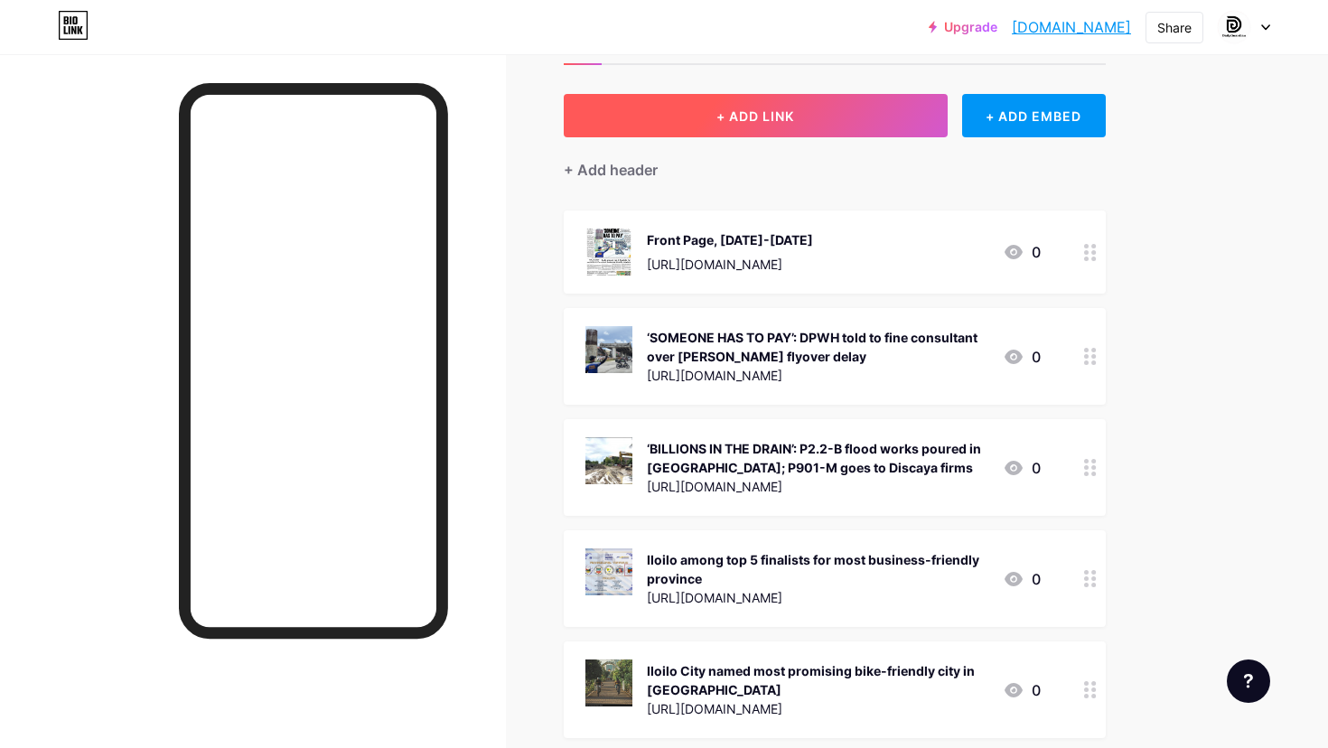
click at [655, 118] on button "+ ADD LINK" at bounding box center [756, 115] width 384 height 43
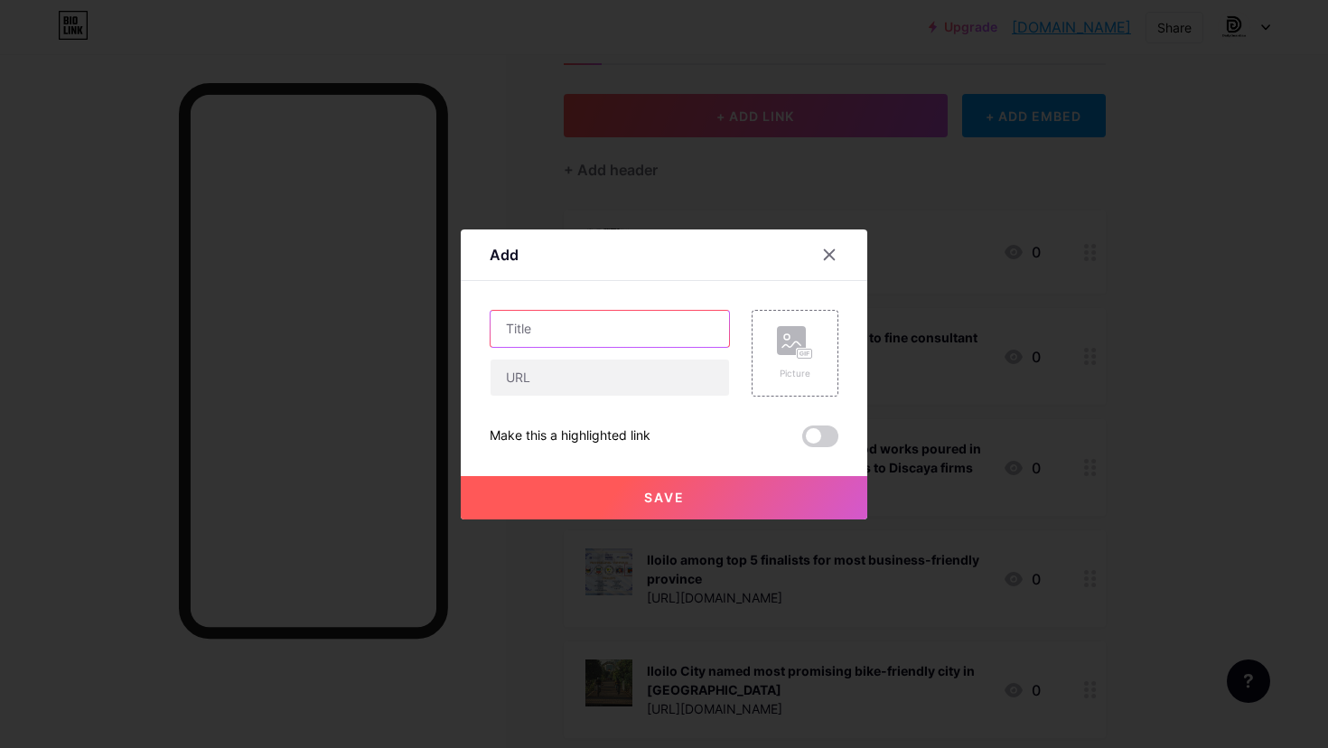
click at [625, 322] on input "text" at bounding box center [610, 329] width 239 height 36
paste input "Business as usual at the House for now, says Ilonggo lawmaker"
type input "Business as usual at the House for now, says Ilonggo lawmaker"
click at [633, 385] on input "text" at bounding box center [610, 378] width 239 height 36
paste input "[URL][DOMAIN_NAME]"
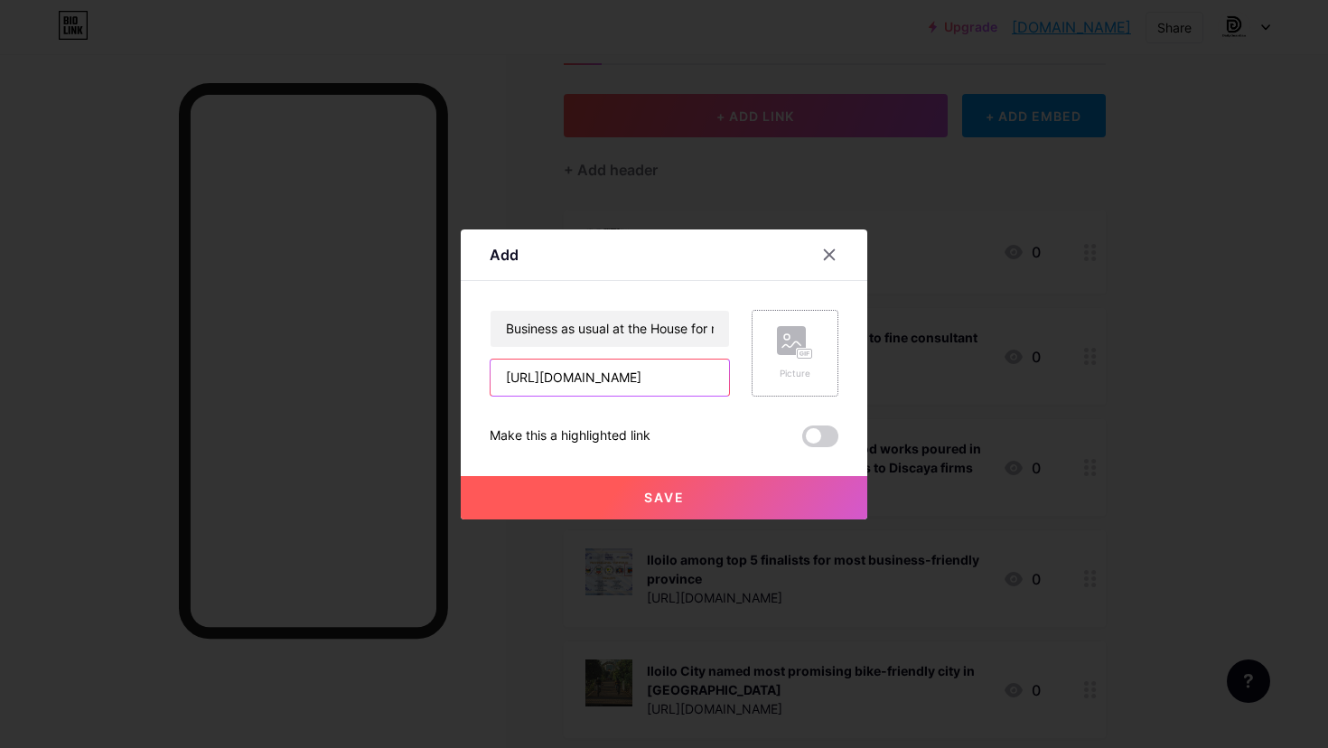
type input "[URL][DOMAIN_NAME]"
click at [804, 349] on rect at bounding box center [805, 353] width 14 height 9
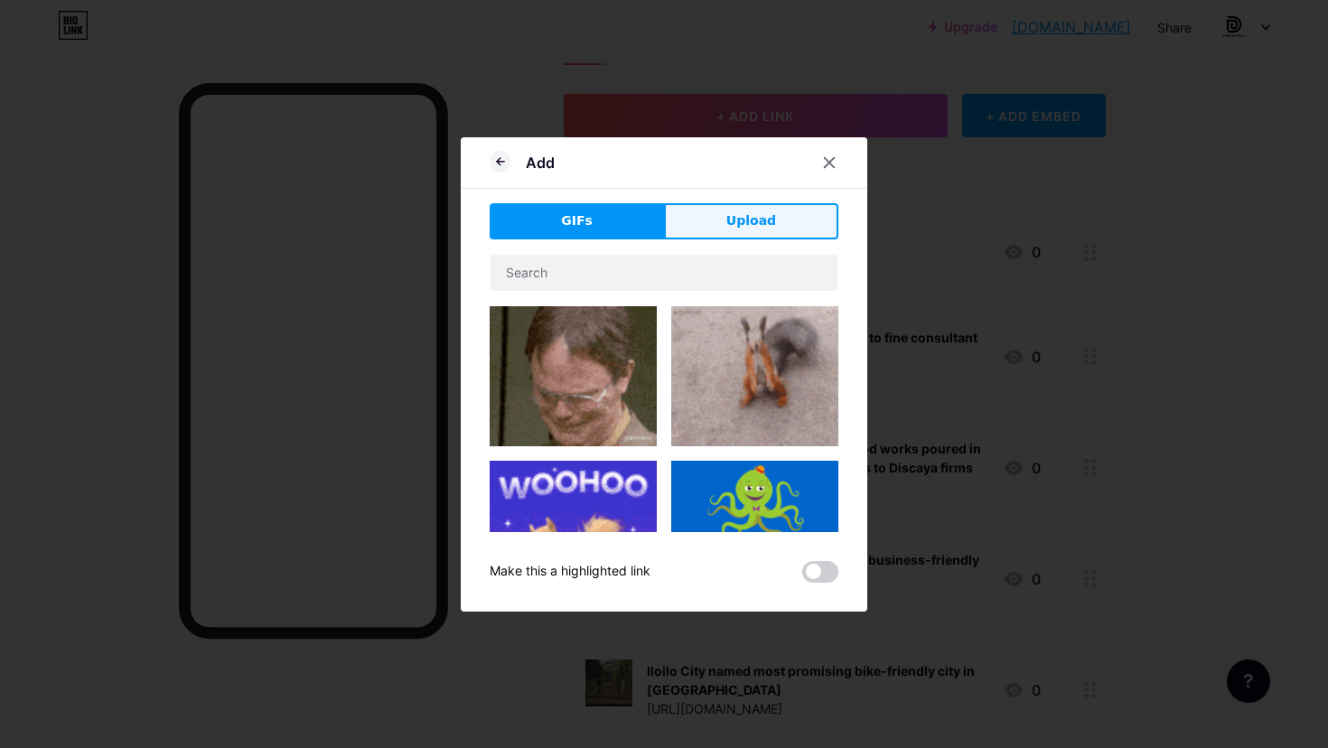
click at [789, 226] on button "Upload" at bounding box center [751, 221] width 174 height 36
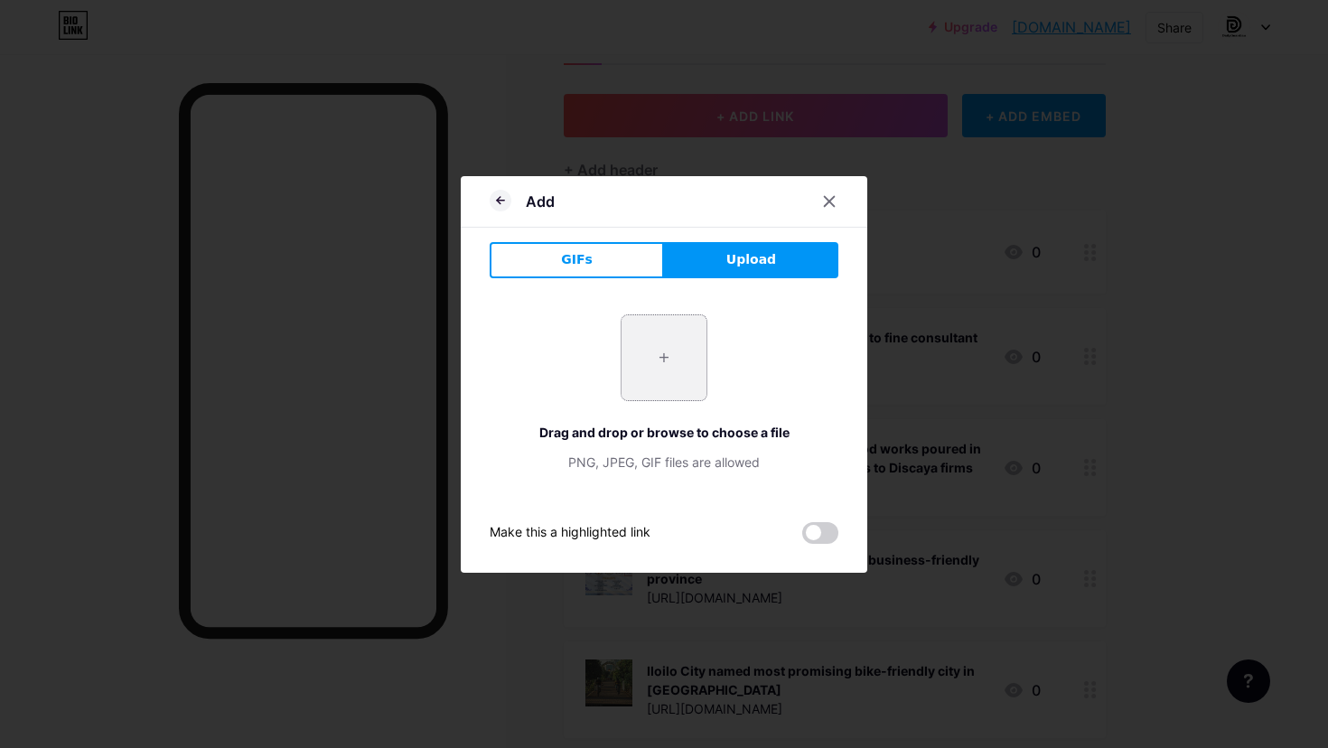
click at [689, 369] on input "file" at bounding box center [664, 357] width 85 height 85
click at [669, 388] on input "file" at bounding box center [664, 357] width 85 height 85
type input "C:\fakepath\HOR.jpg"
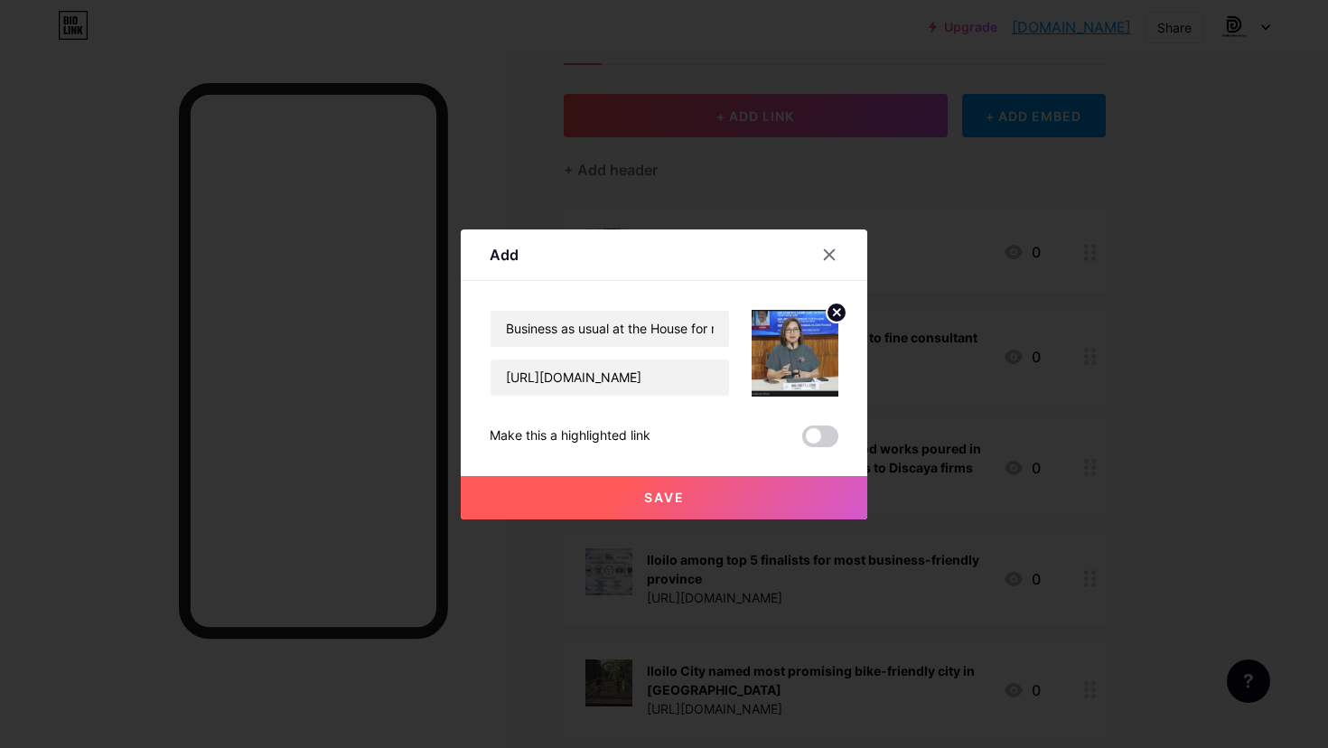
click at [736, 500] on button "Save" at bounding box center [664, 497] width 407 height 43
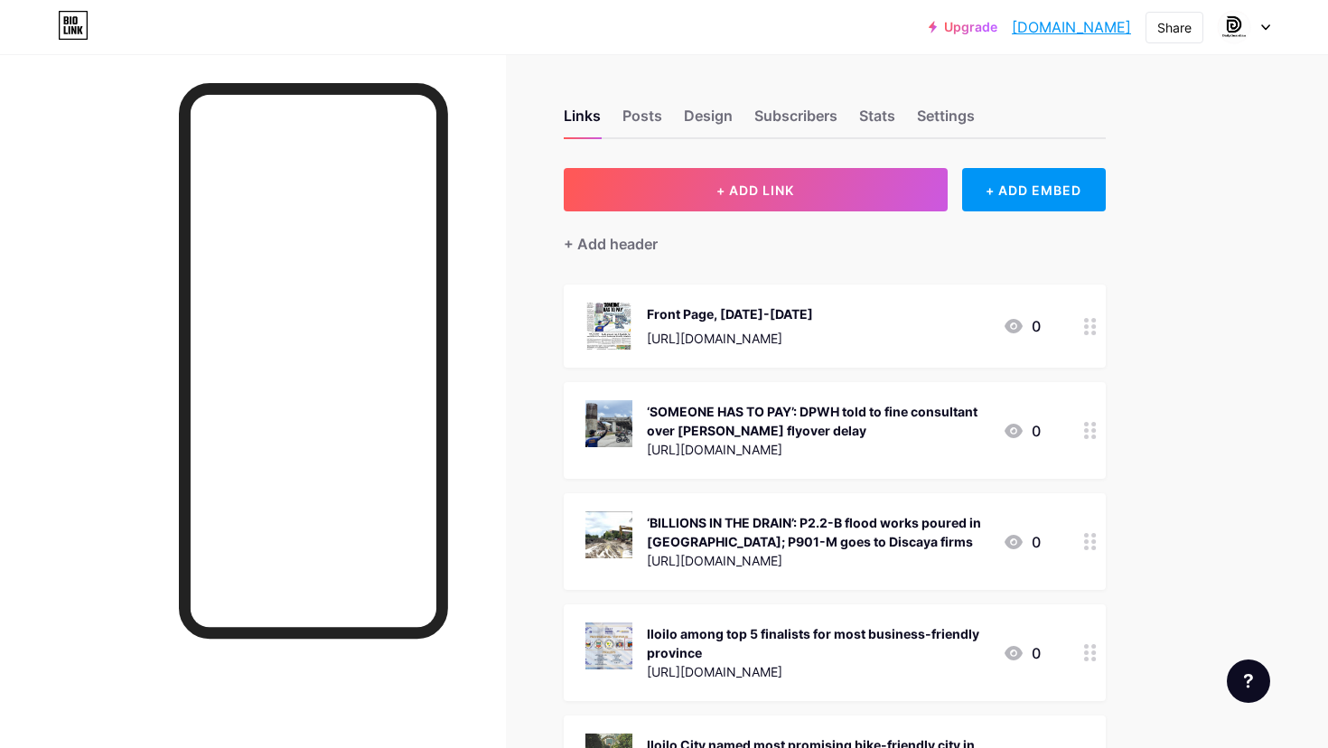
scroll to position [0, 0]
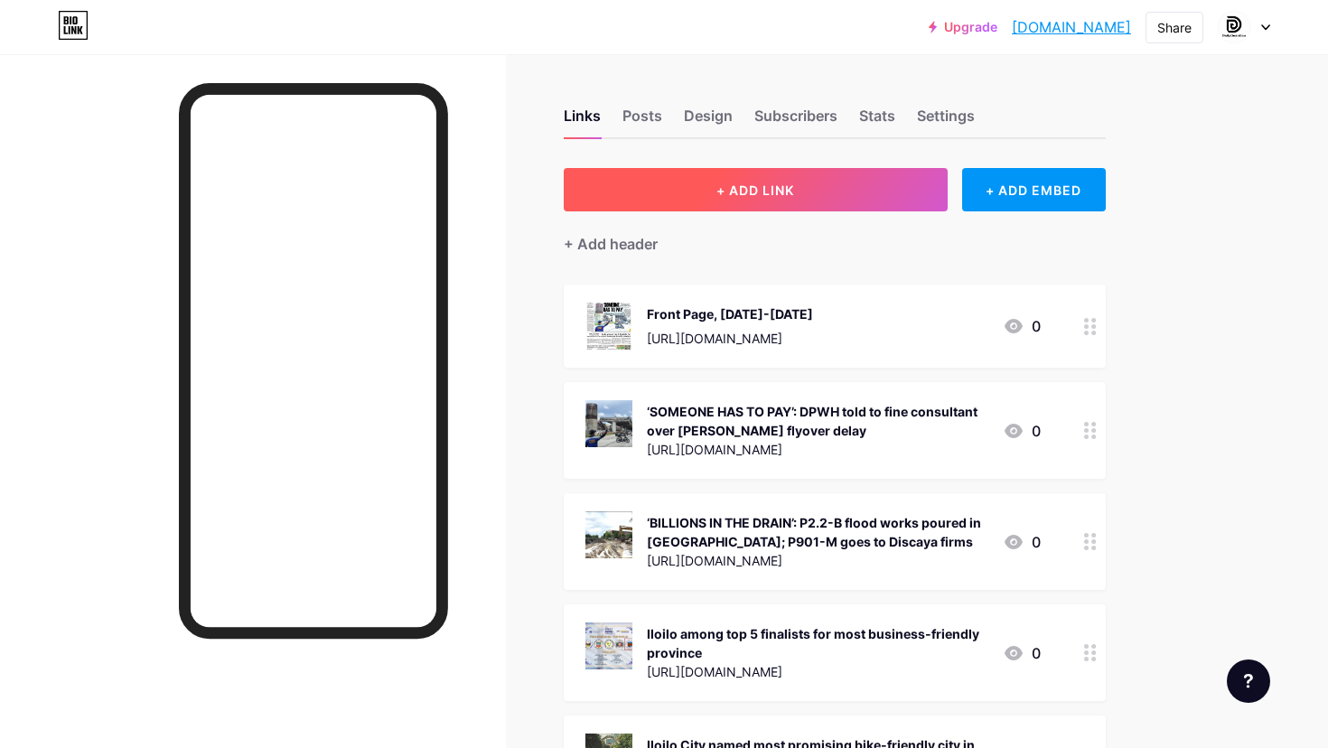
click at [734, 183] on span "+ ADD LINK" at bounding box center [756, 190] width 78 height 15
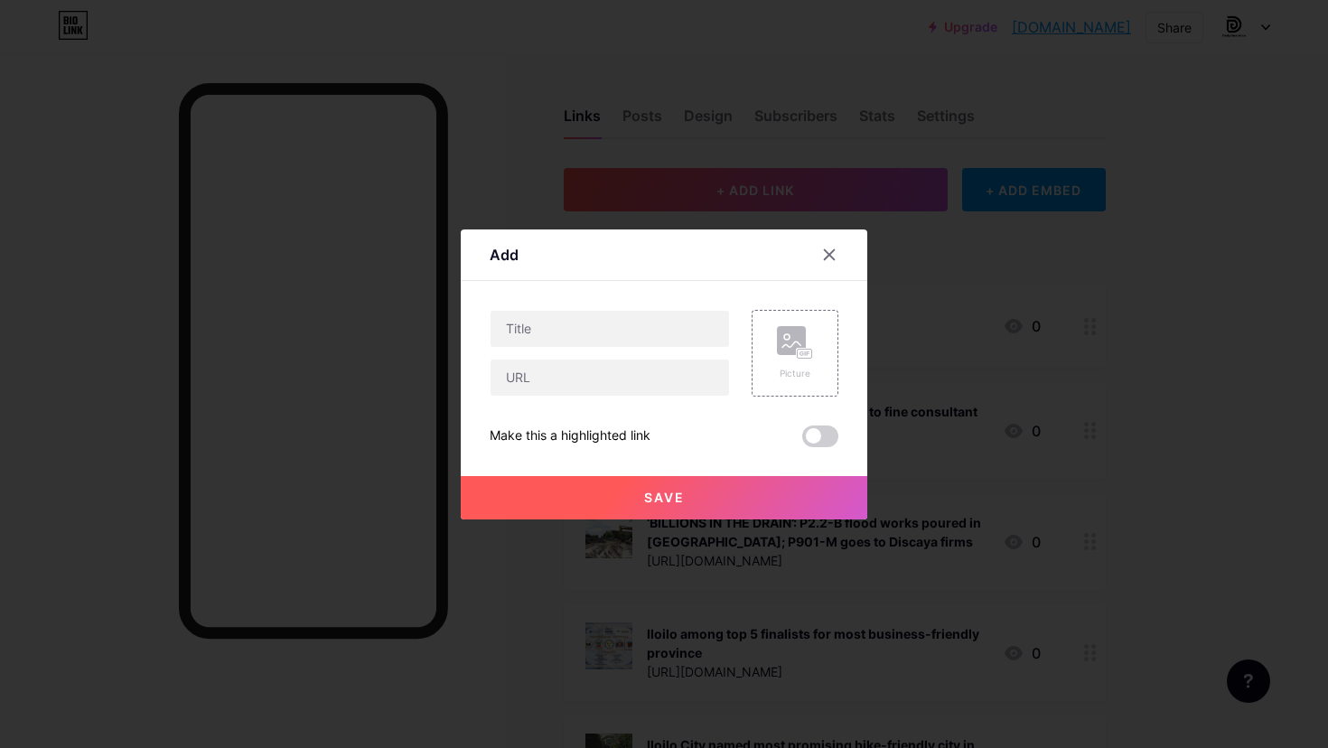
click at [663, 347] on div at bounding box center [610, 353] width 240 height 87
click at [662, 333] on input "text" at bounding box center [610, 329] width 239 height 36
paste input "Cleanup efforts help cut [MEDICAL_DATA] cases in [GEOGRAPHIC_DATA] by half"
type input "Cleanup efforts help cut [MEDICAL_DATA] cases in [GEOGRAPHIC_DATA] by half"
click at [647, 378] on input "text" at bounding box center [610, 378] width 239 height 36
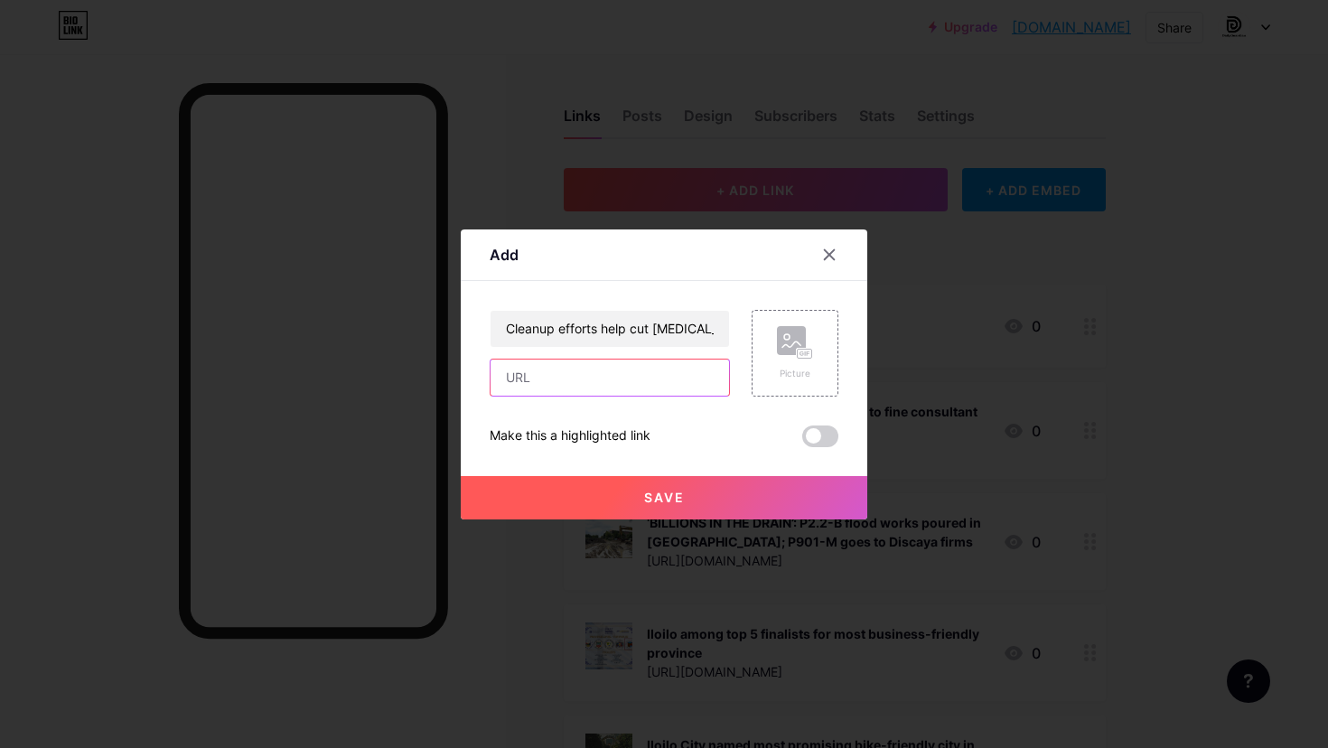
paste input "[URL][DOMAIN_NAME][MEDICAL_DATA]"
type input "[URL][DOMAIN_NAME][MEDICAL_DATA]"
click at [781, 390] on div "Picture" at bounding box center [795, 353] width 87 height 87
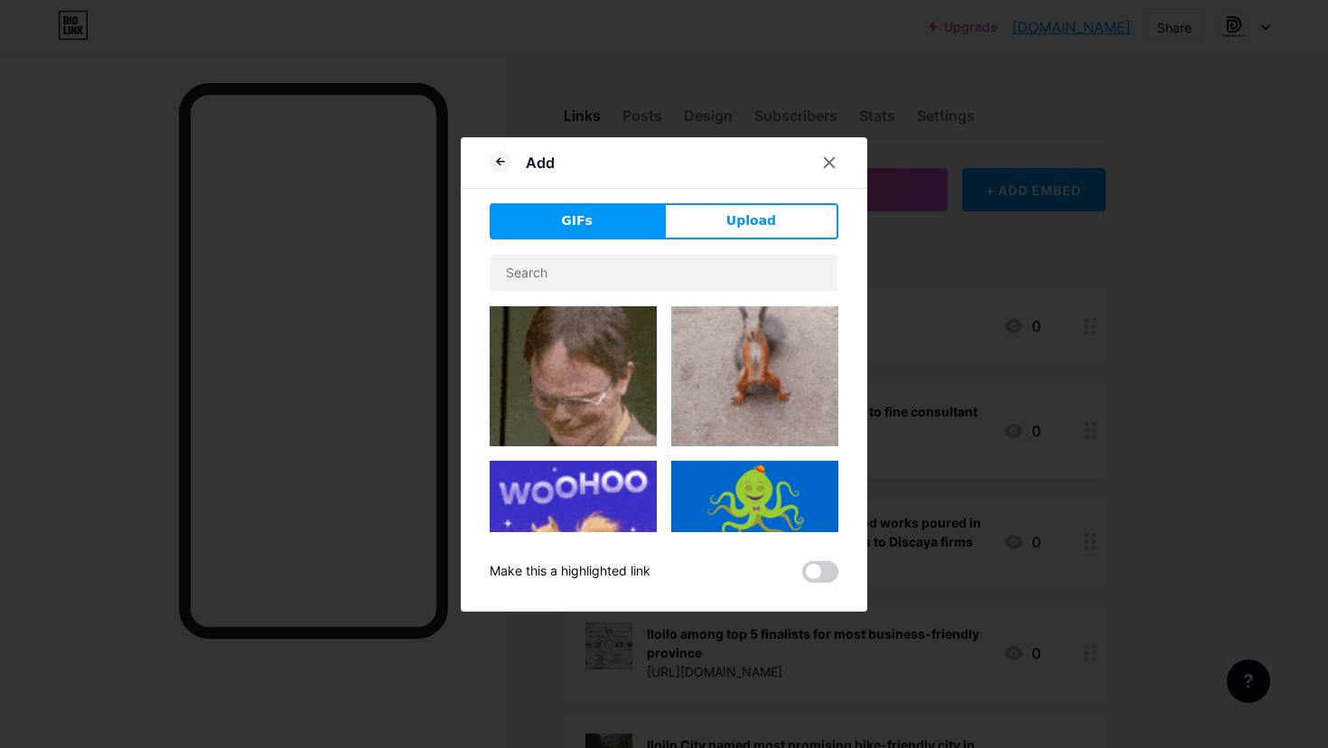
click at [753, 187] on div "Add" at bounding box center [664, 167] width 407 height 42
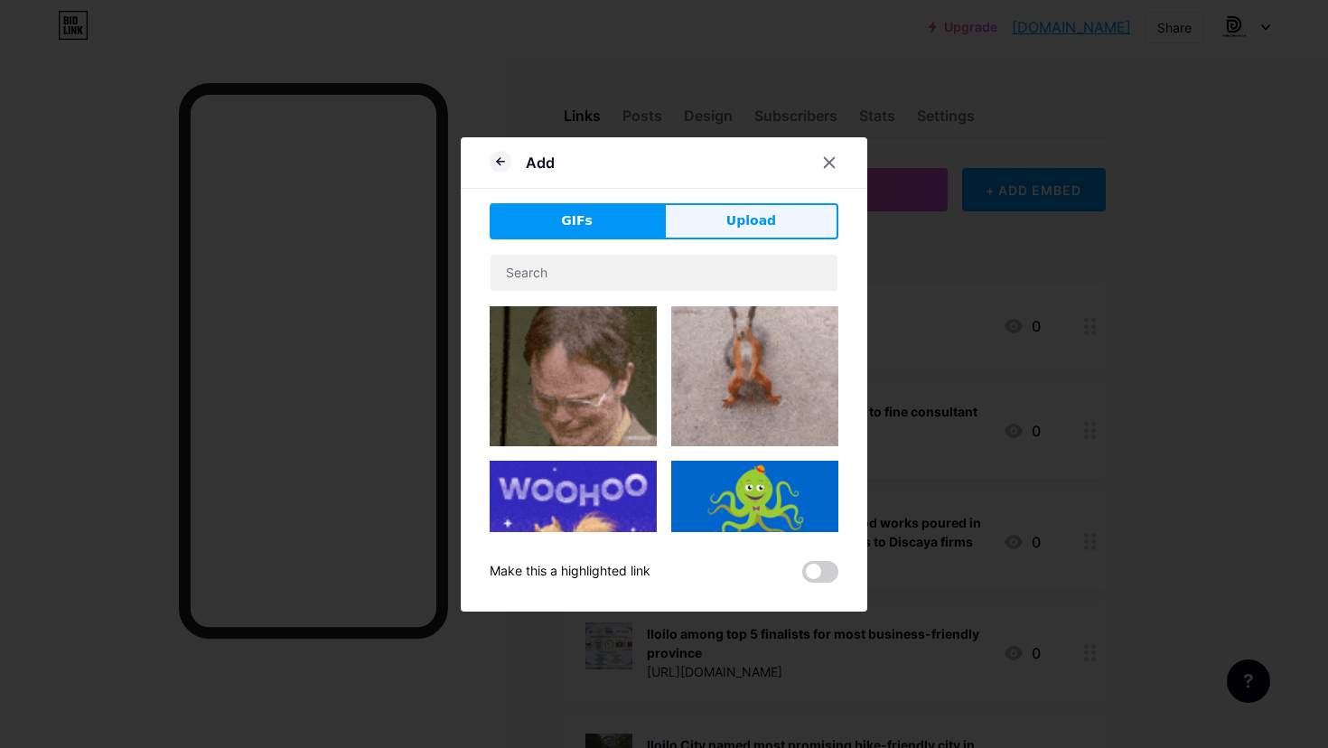
click at [752, 218] on span "Upload" at bounding box center [751, 220] width 50 height 19
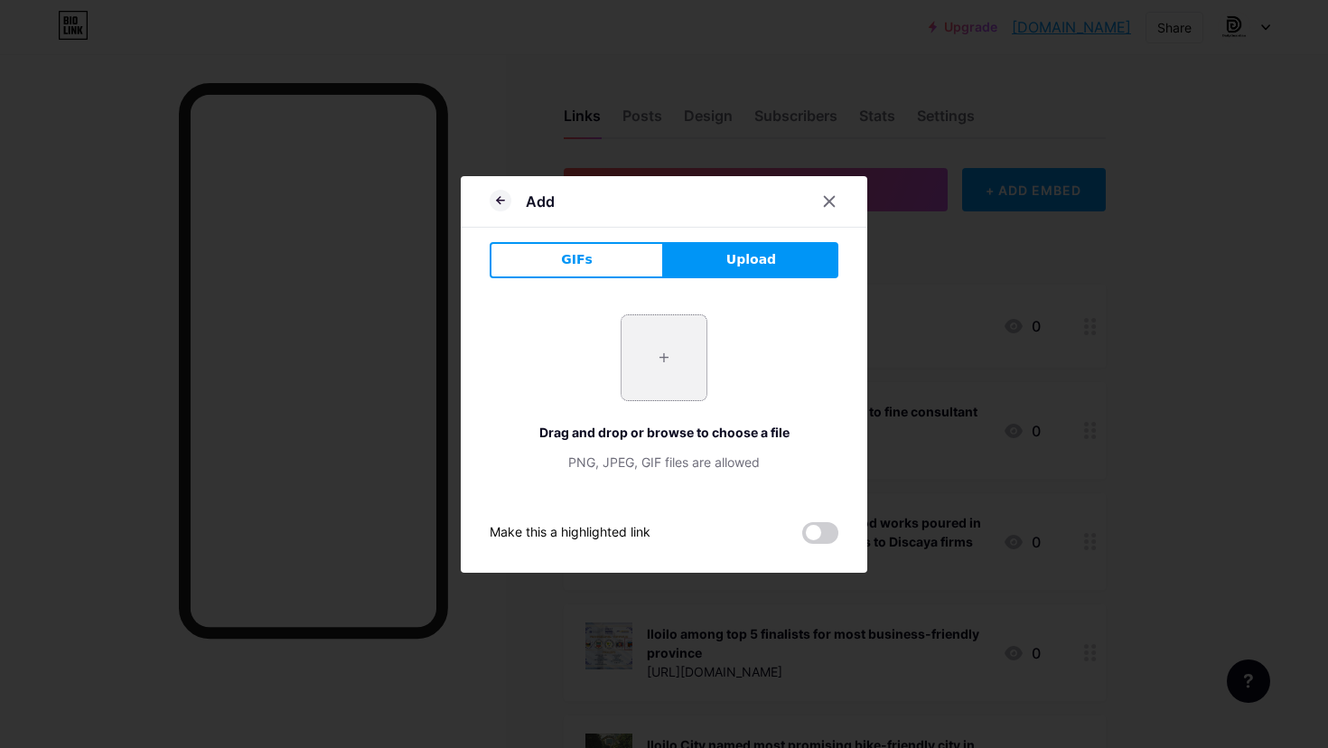
click at [694, 348] on input "file" at bounding box center [664, 357] width 85 height 85
type input "C:\fakepath\page 1.jpg"
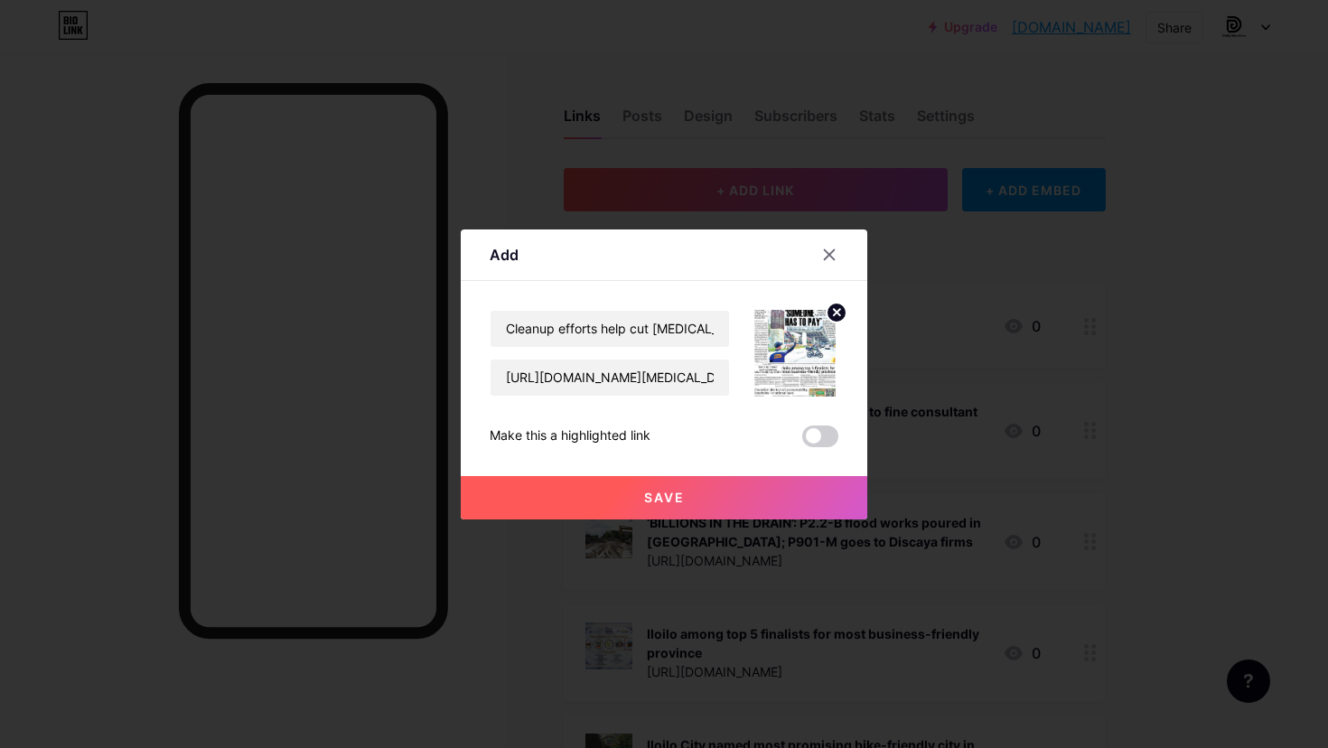
click at [749, 501] on button "Save" at bounding box center [664, 497] width 407 height 43
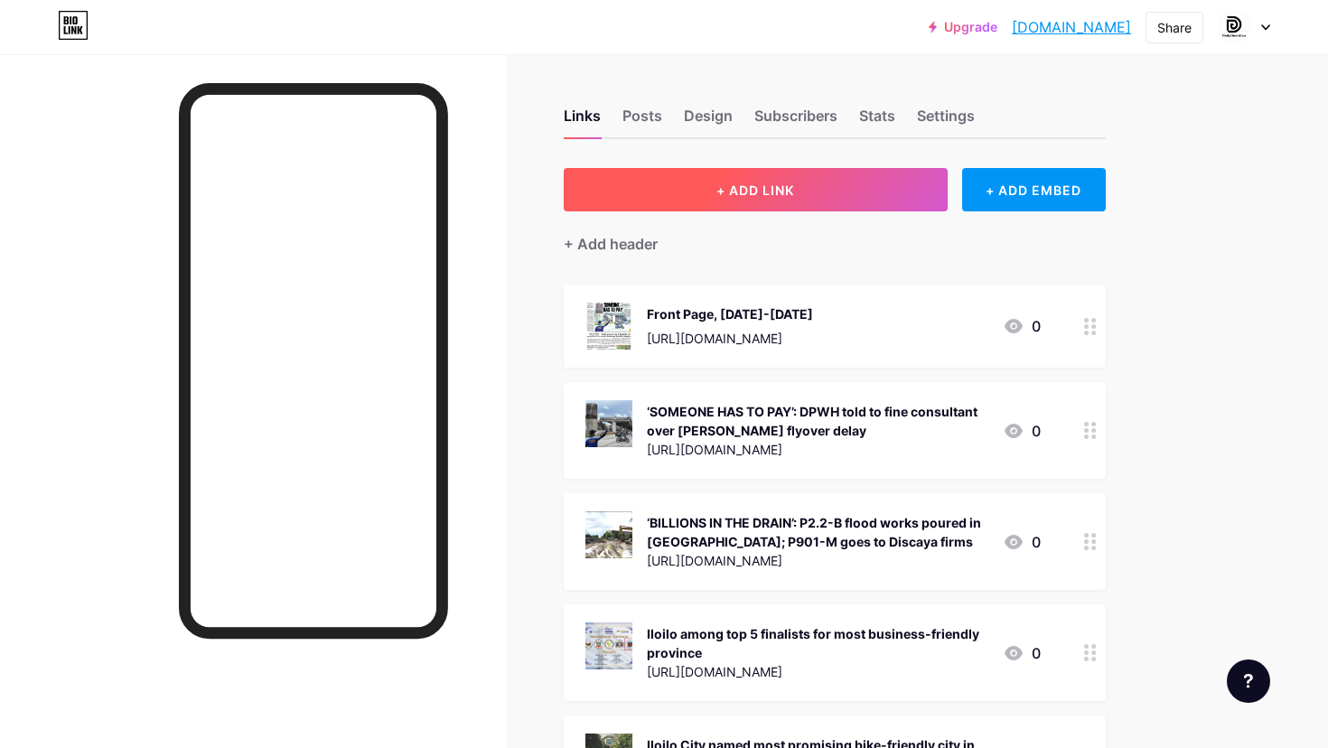
click at [848, 189] on button "+ ADD LINK" at bounding box center [756, 189] width 384 height 43
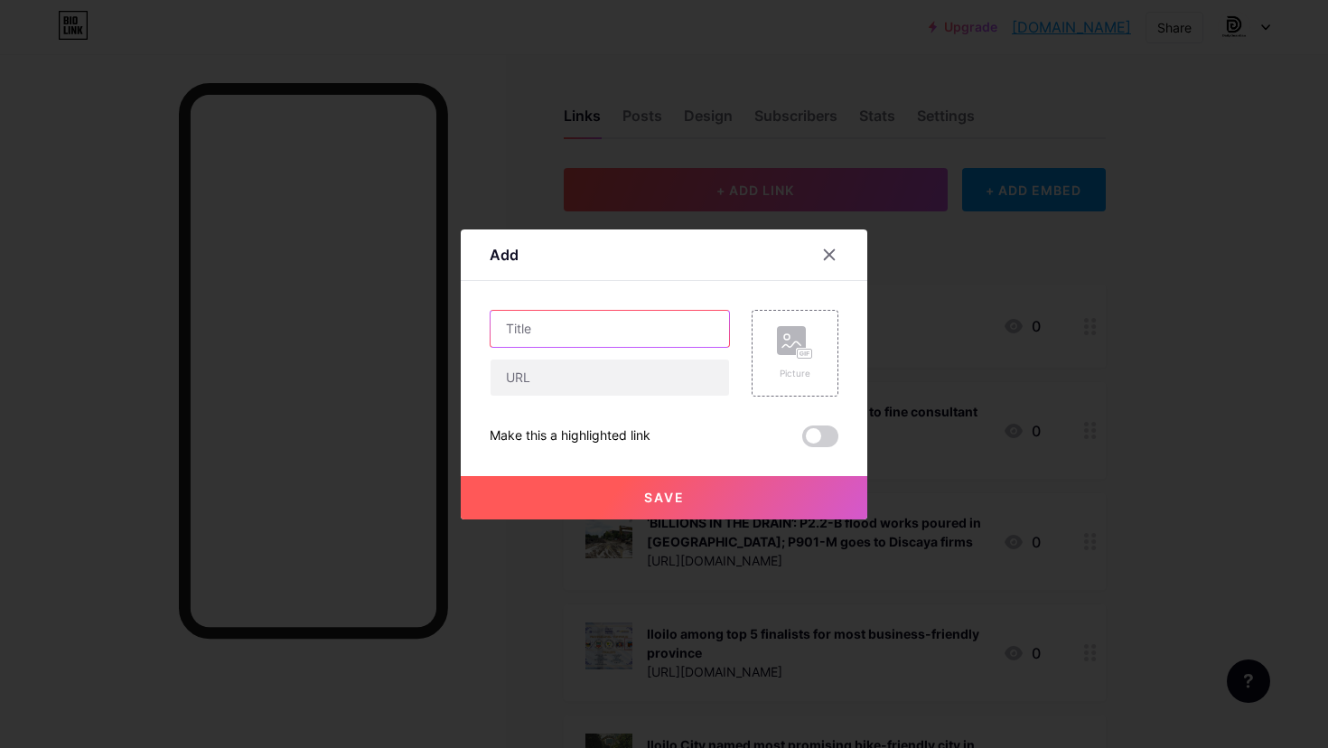
click at [669, 330] on input "text" at bounding box center [610, 329] width 239 height 36
paste input "Negros Island police on full alert for [DATE] rallies"
type input "Negros Island police on full alert for [DATE] rallies"
click at [652, 380] on input "text" at bounding box center [610, 378] width 239 height 36
click at [670, 333] on input "Negros Island police on full alert for [DATE] rallies" at bounding box center [610, 329] width 239 height 36
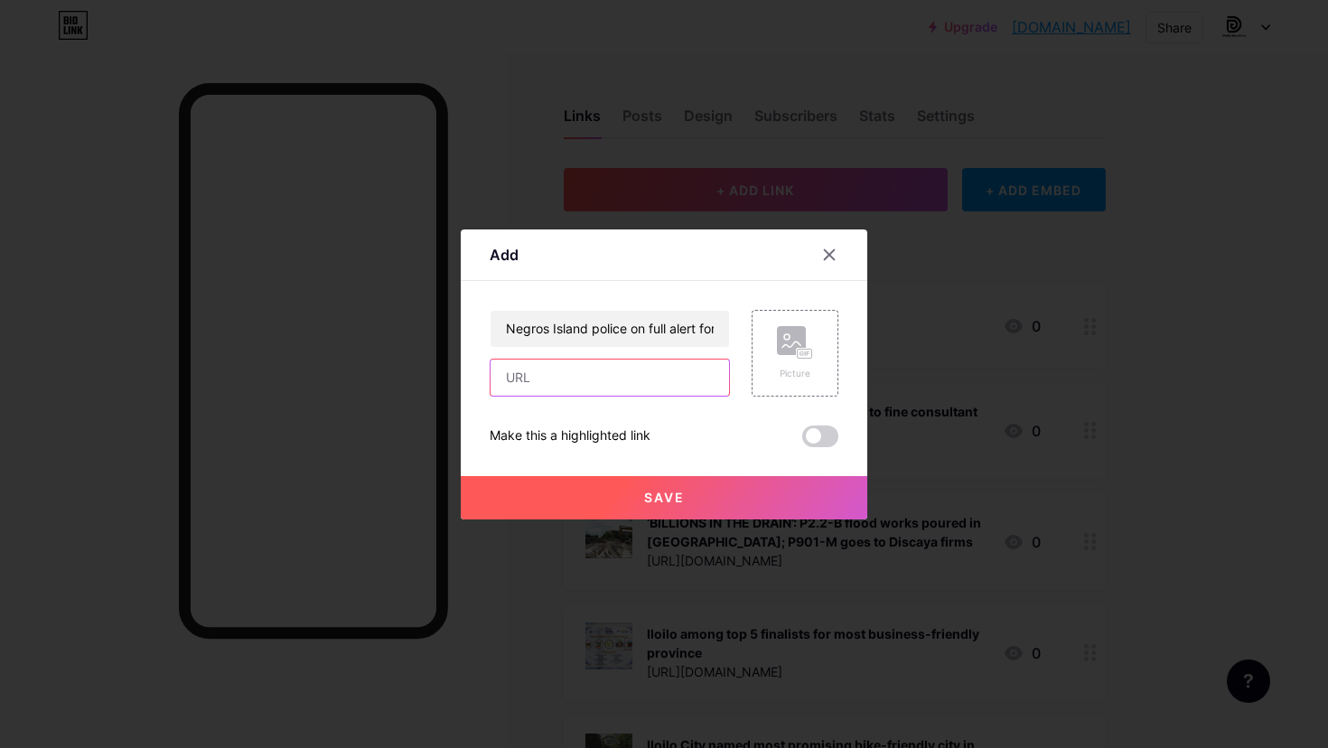
click at [654, 363] on input "text" at bounding box center [610, 378] width 239 height 36
paste input "[URL][DOMAIN_NAME]"
type input "[URL][DOMAIN_NAME]"
click at [789, 365] on div "Picture" at bounding box center [795, 353] width 36 height 54
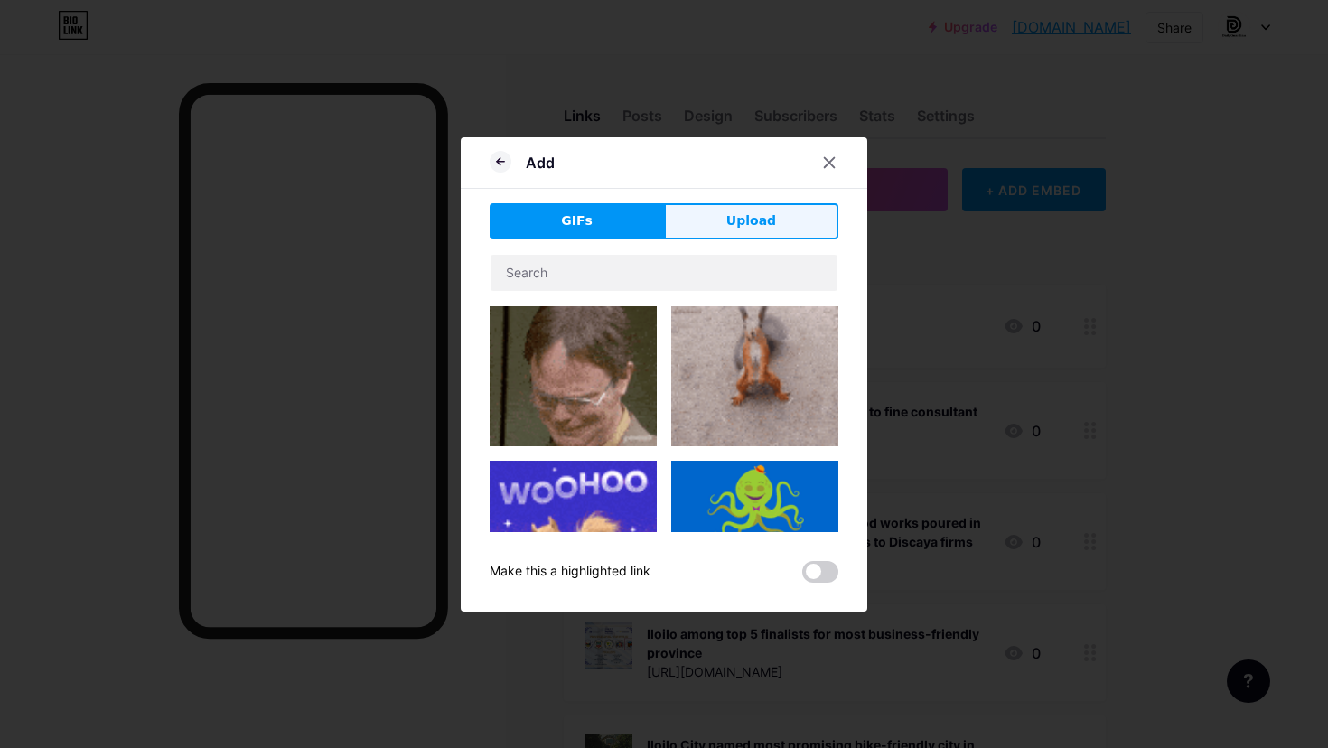
click at [748, 227] on span "Upload" at bounding box center [751, 220] width 50 height 19
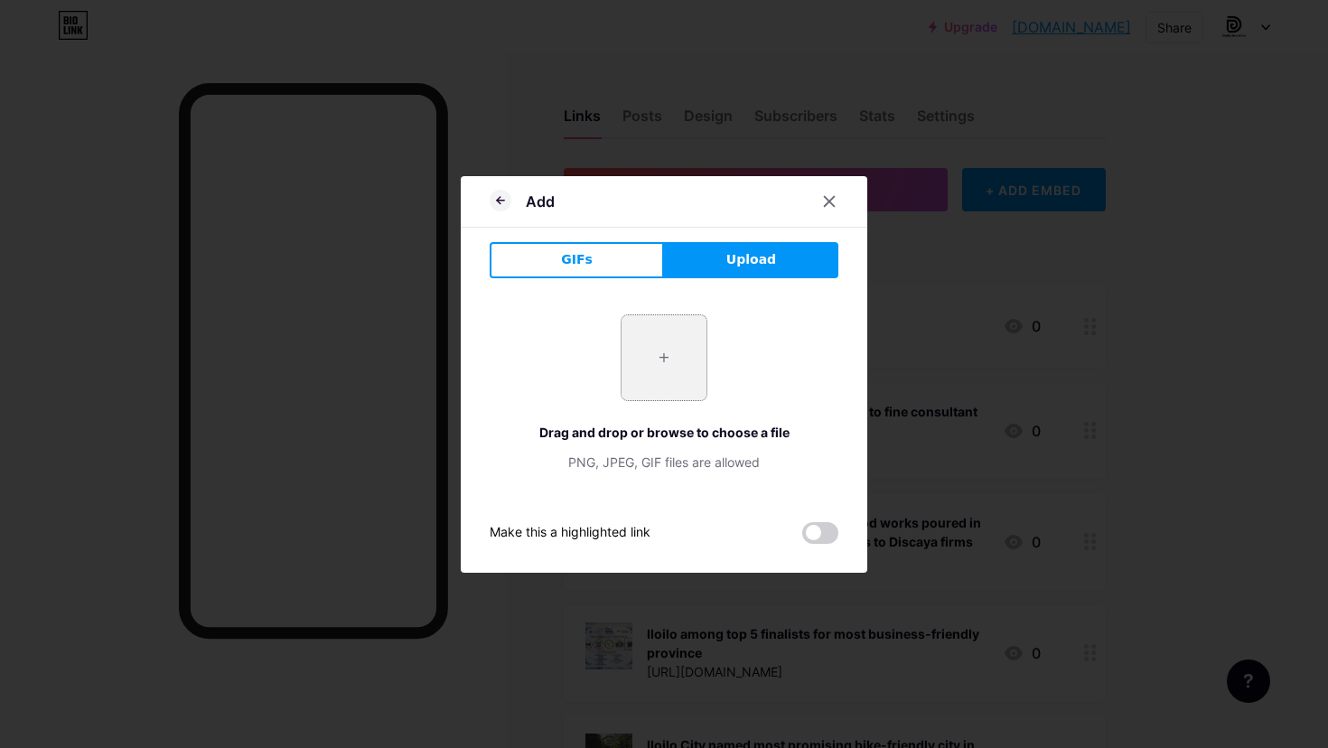
click at [653, 370] on input "file" at bounding box center [664, 357] width 85 height 85
type input "C:\fakepath\PRO.jpg"
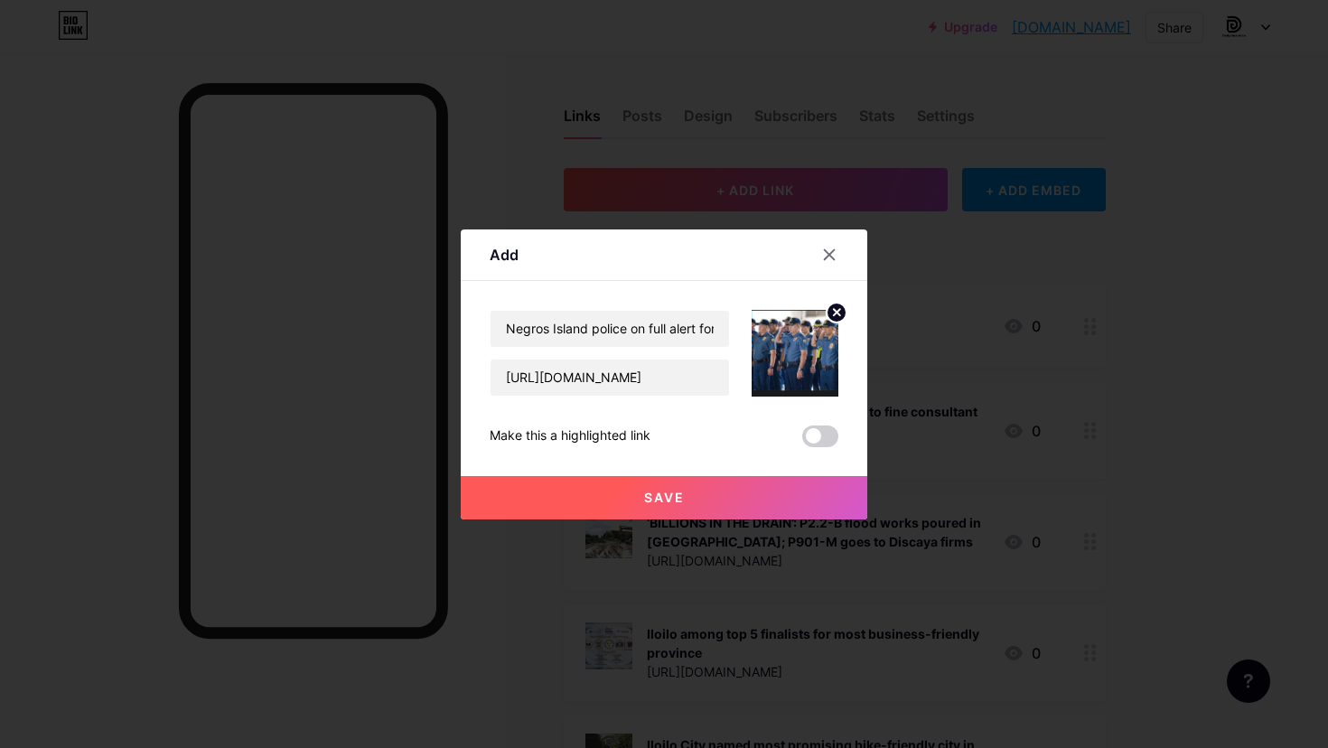
click at [723, 491] on button "Save" at bounding box center [664, 497] width 407 height 43
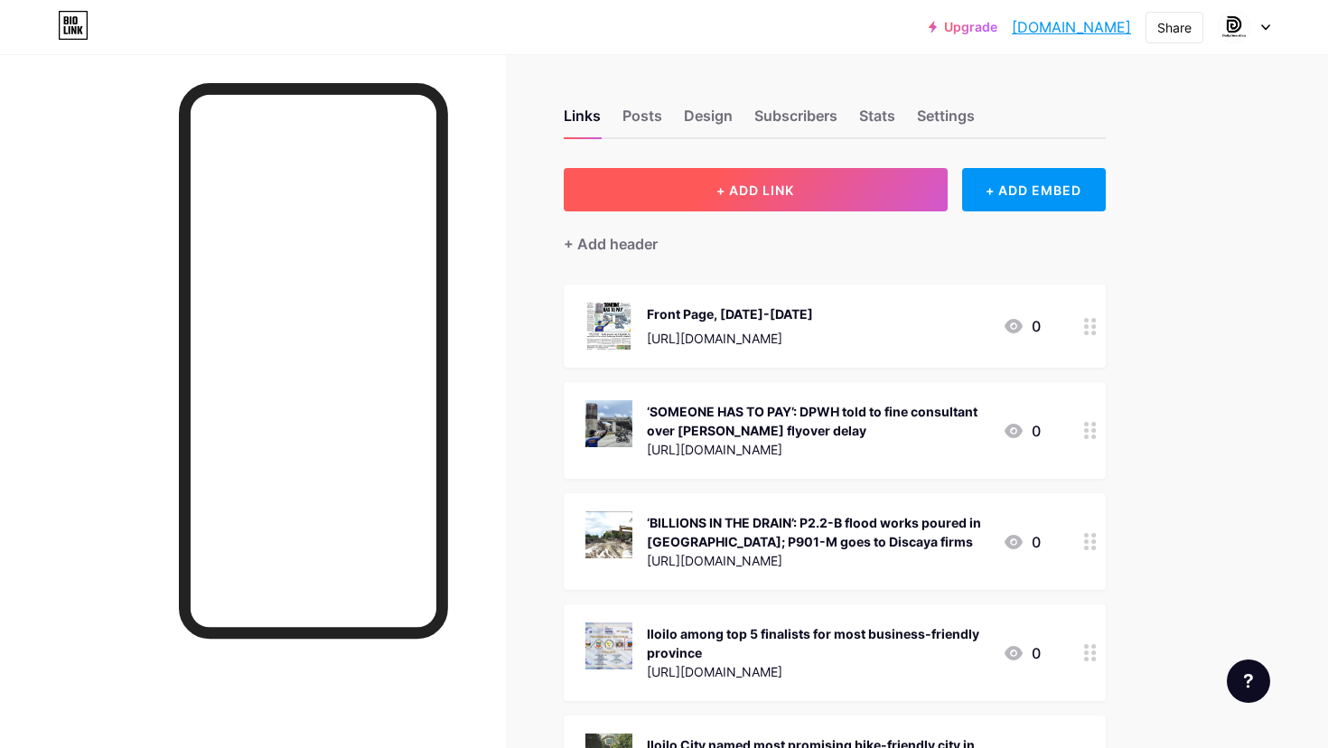
click at [731, 197] on span "+ ADD LINK" at bounding box center [756, 190] width 78 height 15
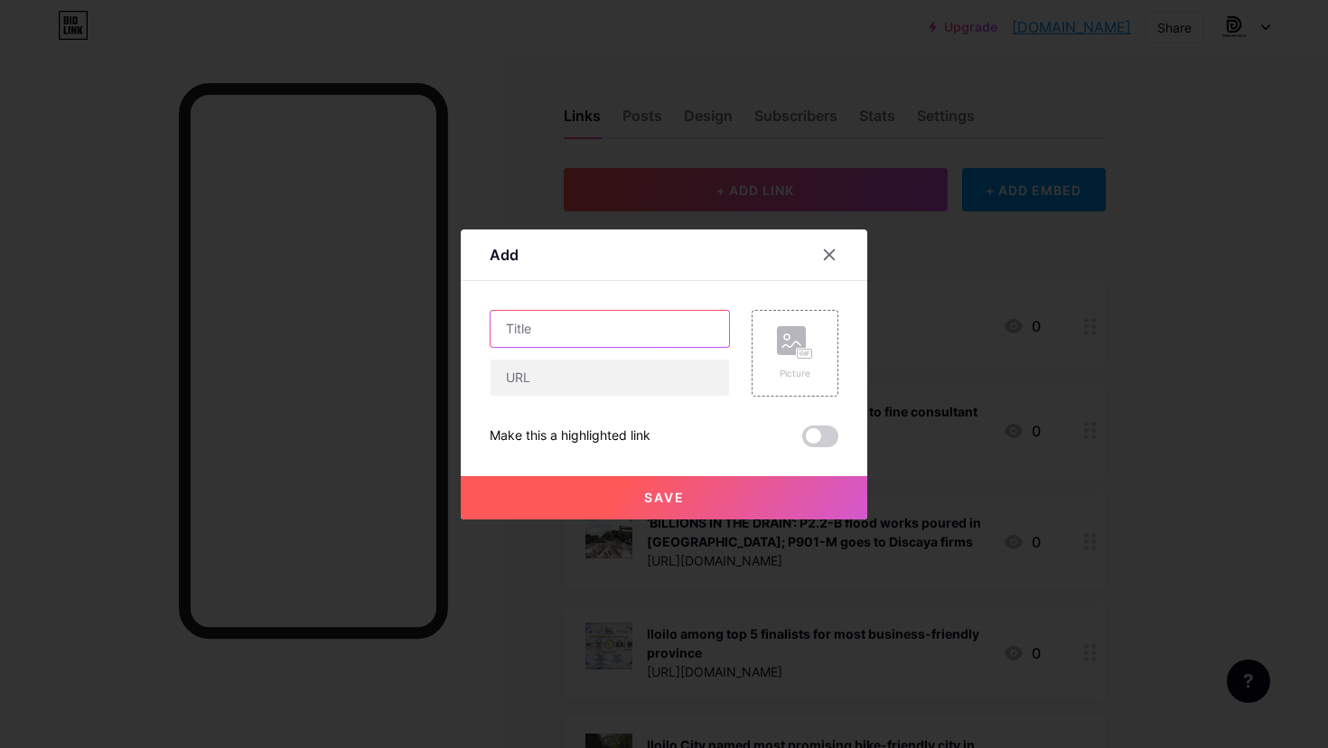
click at [651, 315] on input "text" at bounding box center [610, 329] width 239 height 36
paste input "[PERSON_NAME] and [PERSON_NAME] received millions in contributions from contrac…"
type input "[PERSON_NAME] and [PERSON_NAME] received millions in contributions from contrac…"
click at [647, 374] on input "text" at bounding box center [610, 378] width 239 height 36
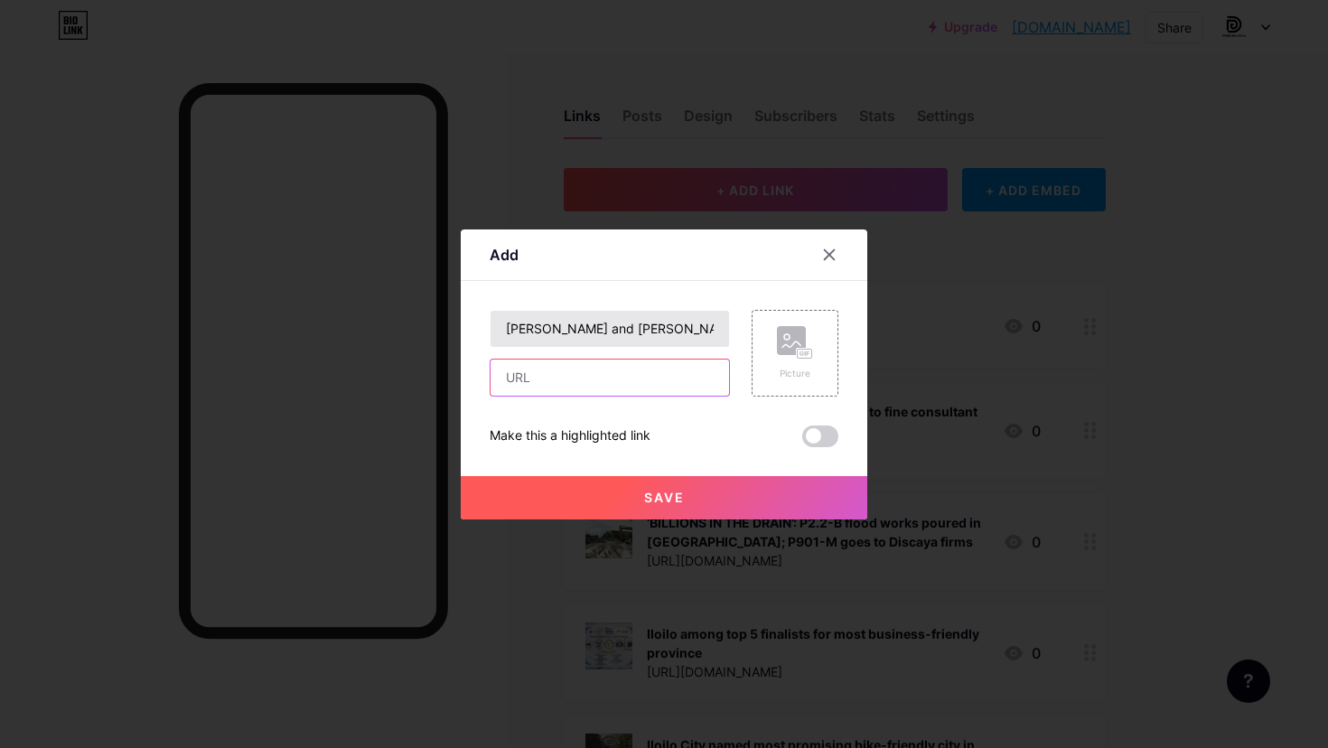
paste input "[URL][DOMAIN_NAME]"
type input "[URL][DOMAIN_NAME]"
click at [786, 361] on div "Picture" at bounding box center [795, 353] width 36 height 54
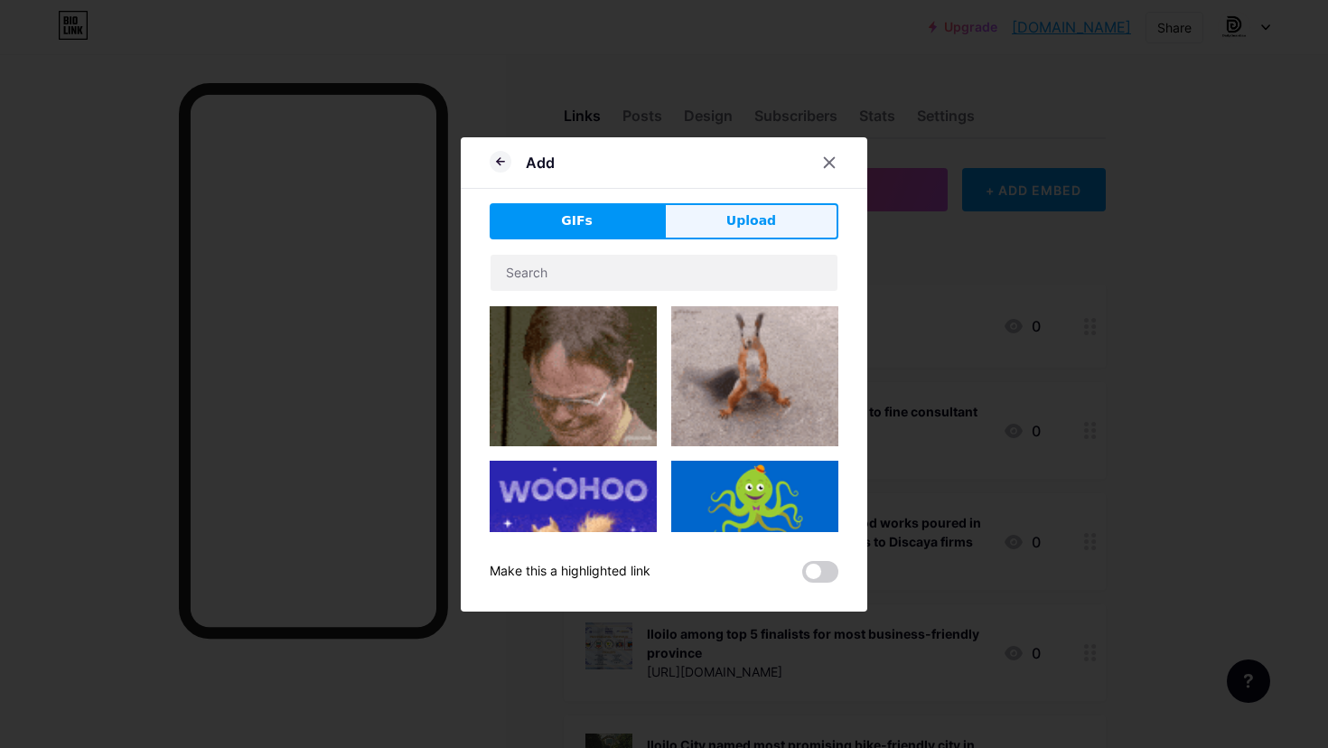
click at [762, 209] on button "Upload" at bounding box center [751, 221] width 174 height 36
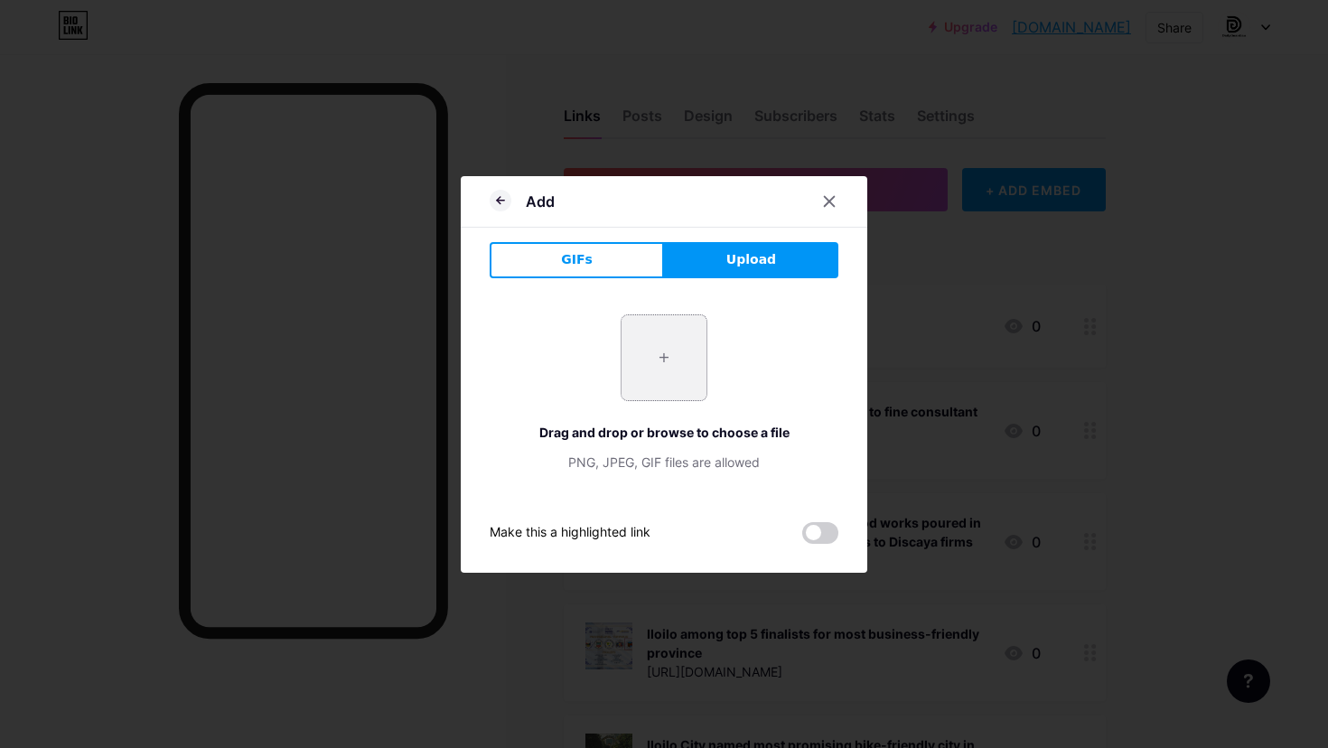
click at [678, 354] on input "file" at bounding box center [664, 357] width 85 height 85
type input "C:\fakepath\0 Banner.png"
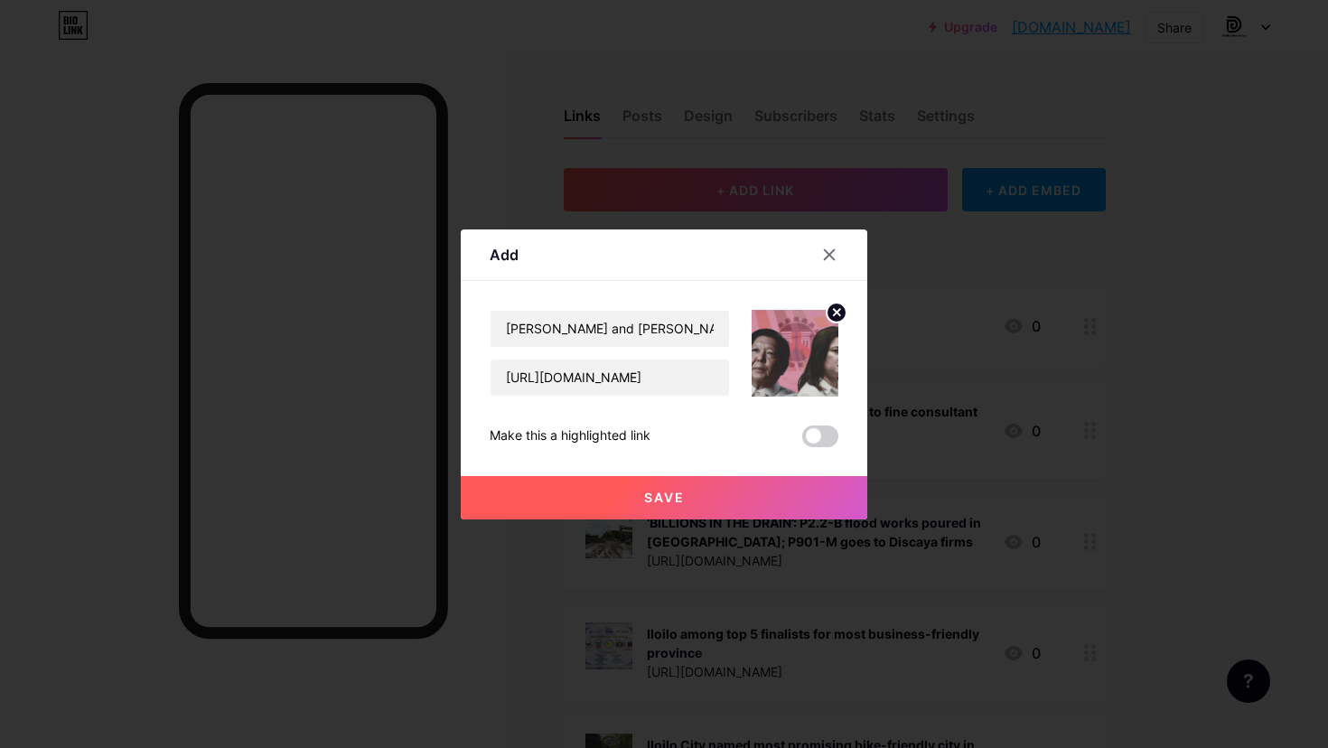
click at [690, 502] on button "Save" at bounding box center [664, 497] width 407 height 43
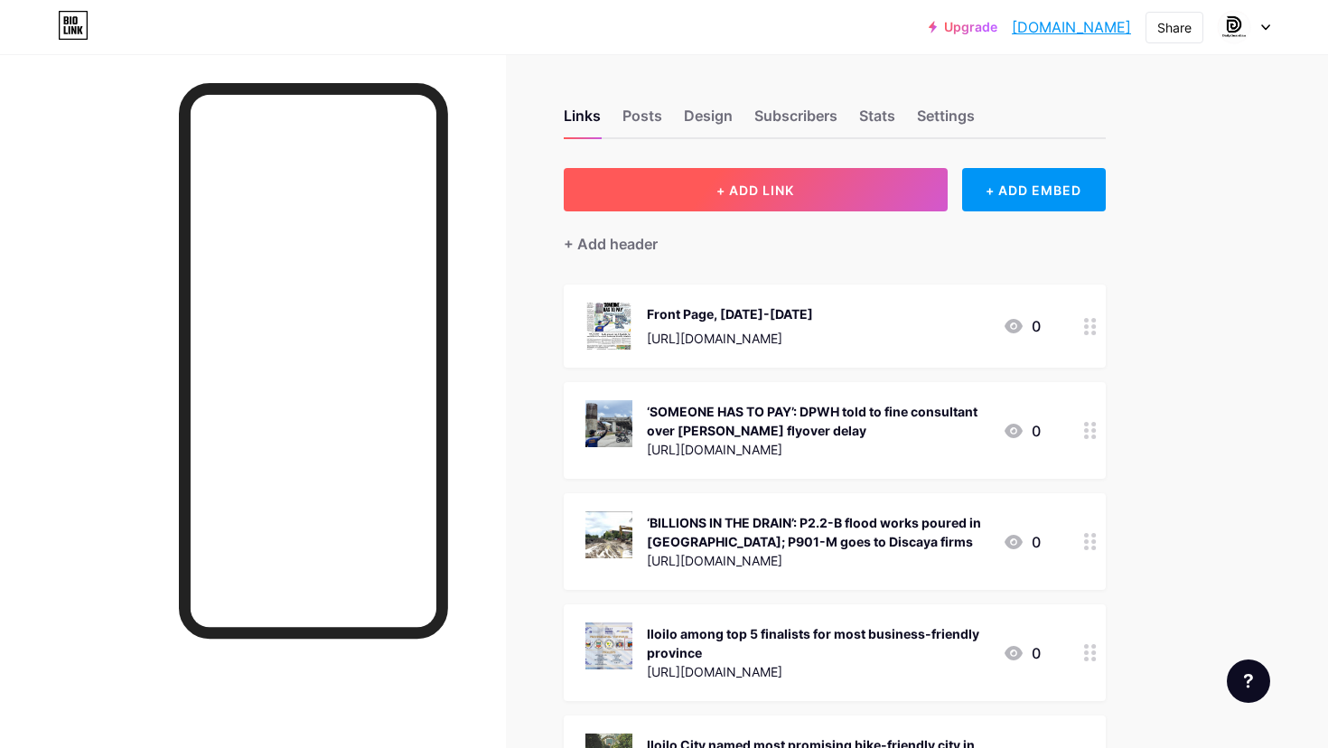
click at [847, 182] on button "+ ADD LINK" at bounding box center [756, 189] width 384 height 43
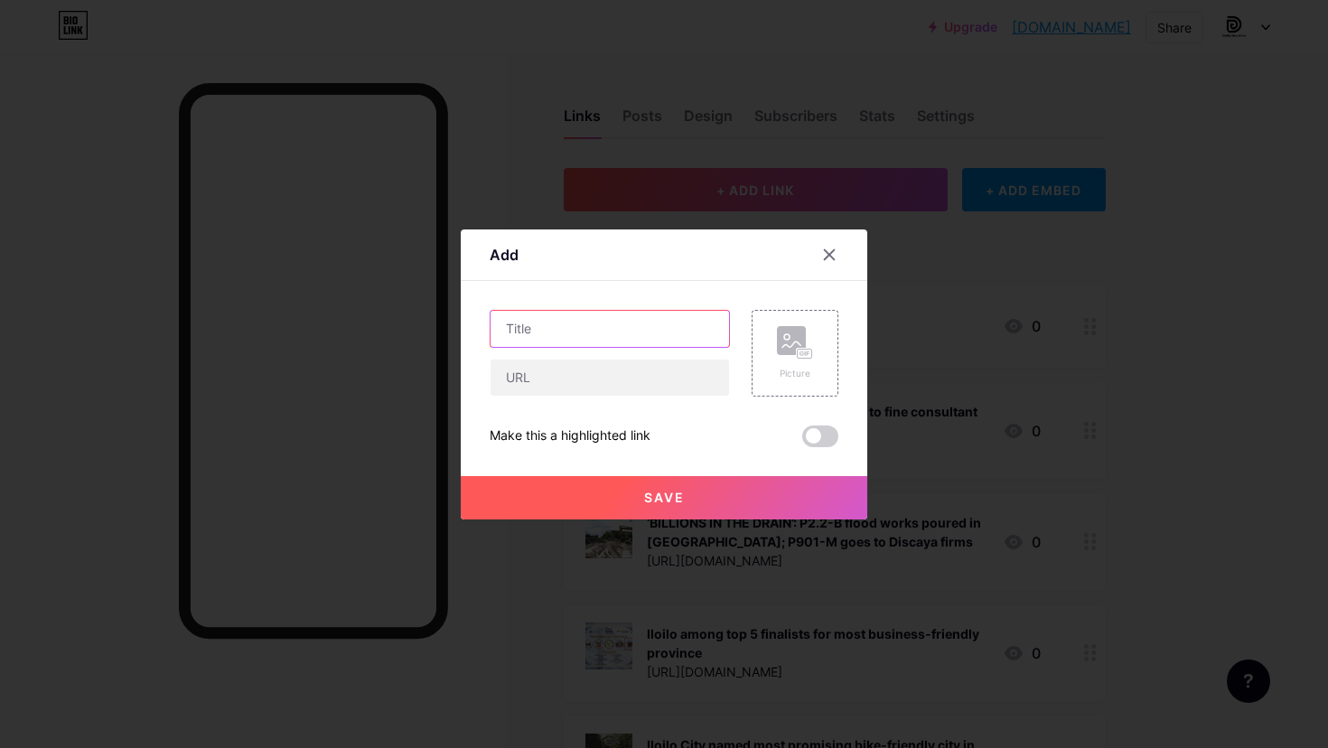
click at [632, 326] on input "text" at bounding box center [610, 329] width 239 height 36
paste input "Visit our website for Ilonggo news and perspectives, only from the winner of th…"
click at [619, 323] on input "Visit our website for Ilonggo news and perspectives, only from the winner of th…" at bounding box center [610, 329] width 239 height 36
click at [685, 333] on input "Visit our website for Ilonggo news and perspectives, only from the winner of th…" at bounding box center [610, 329] width 239 height 36
click at [538, 329] on input "Visit our website for Ilonggo news and perspectives, only from the winner of th…" at bounding box center [610, 329] width 239 height 36
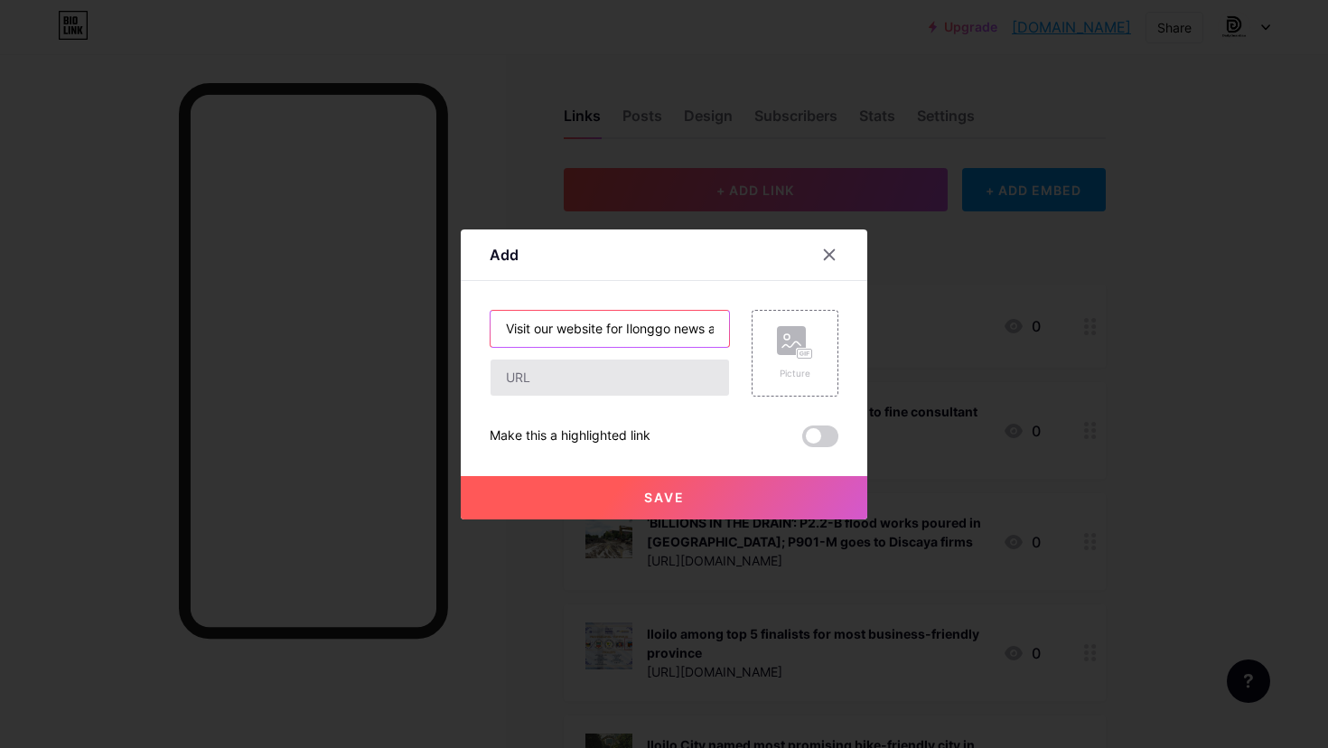
type input "Visit our website for Ilonggo news and perspectives, only from the winner of th…"
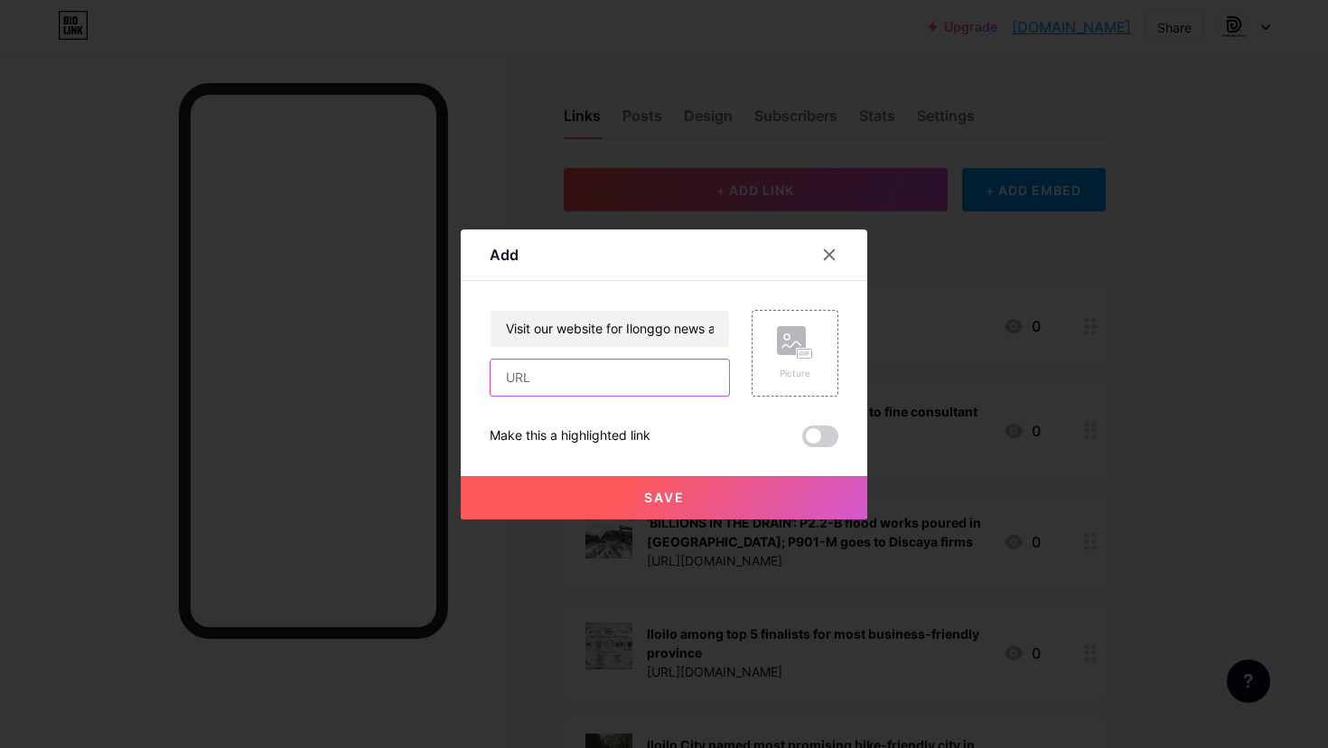
click at [557, 373] on input "text" at bounding box center [610, 378] width 239 height 36
paste input "[URL][DOMAIN_NAME]"
type input "[URL][DOMAIN_NAME]"
click at [811, 370] on div "Picture" at bounding box center [795, 374] width 36 height 14
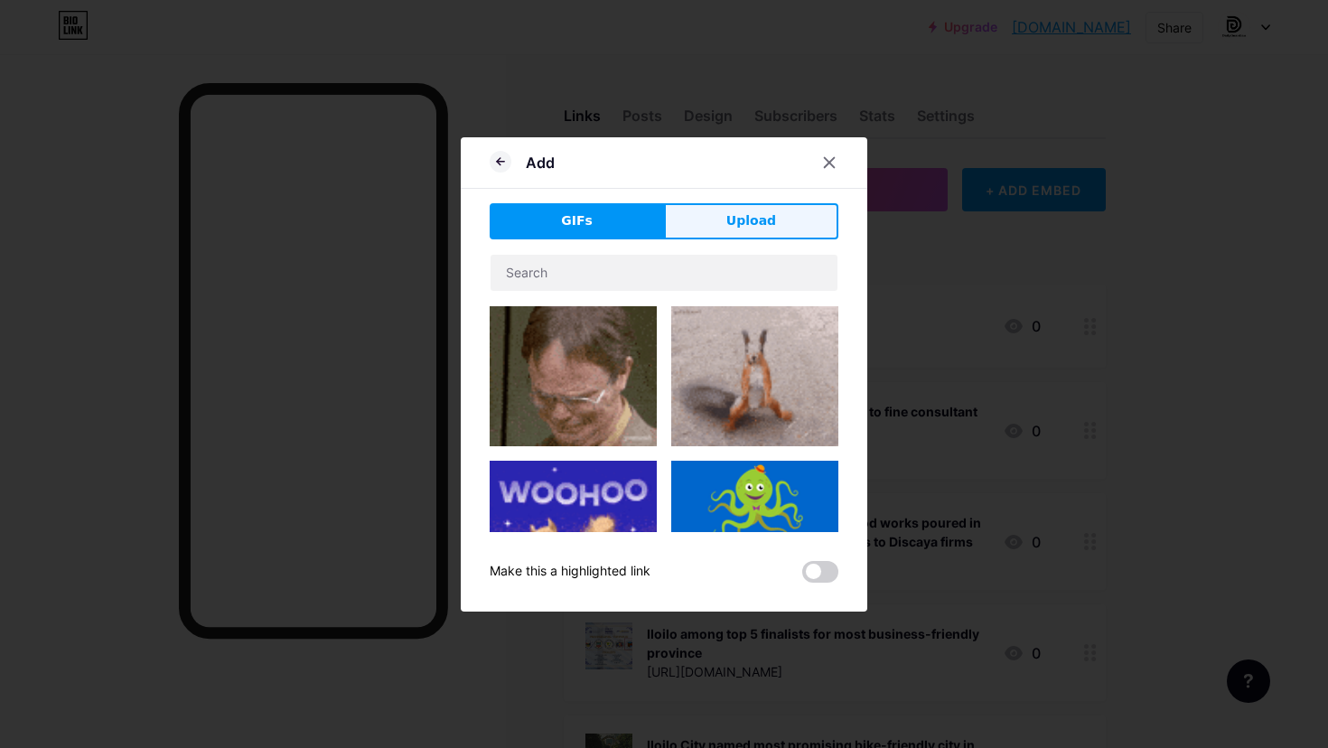
click at [773, 225] on span "Upload" at bounding box center [751, 220] width 50 height 19
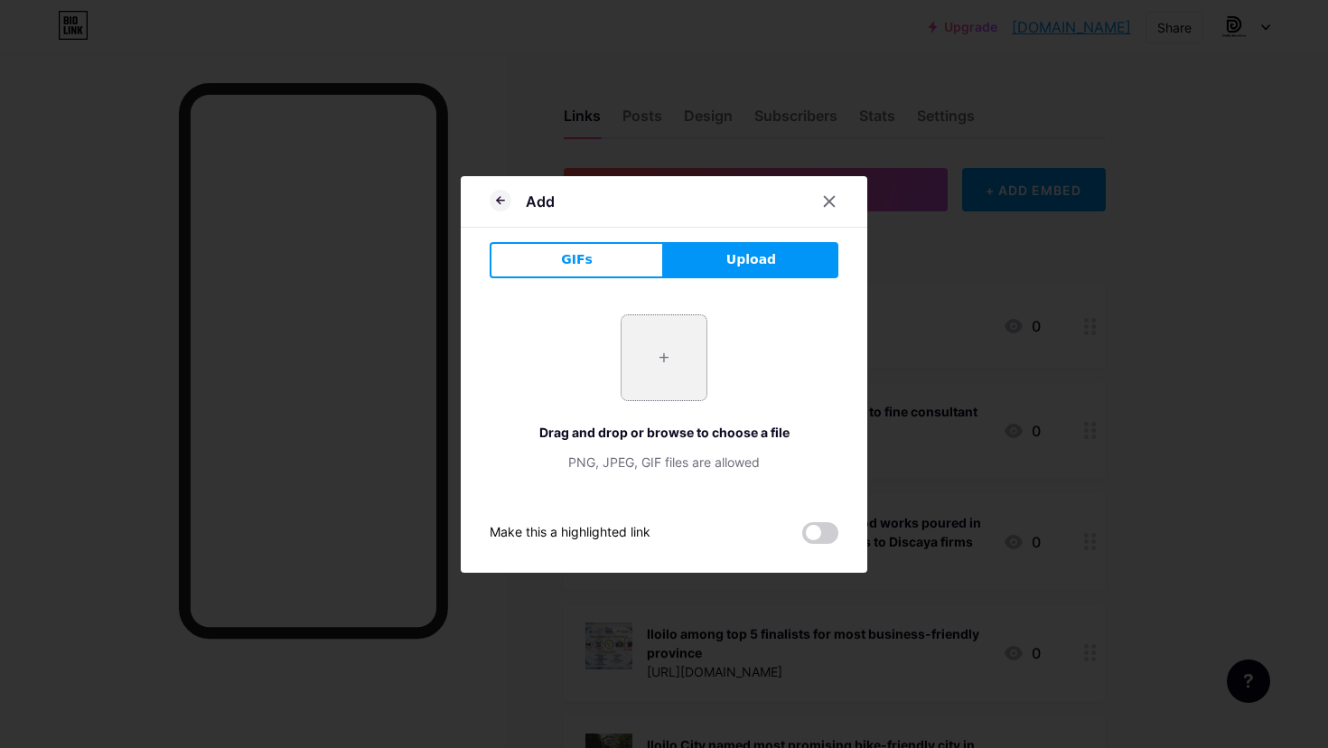
click at [684, 362] on input "file" at bounding box center [664, 357] width 85 height 85
type input "C:\fakepath\3 dg.png"
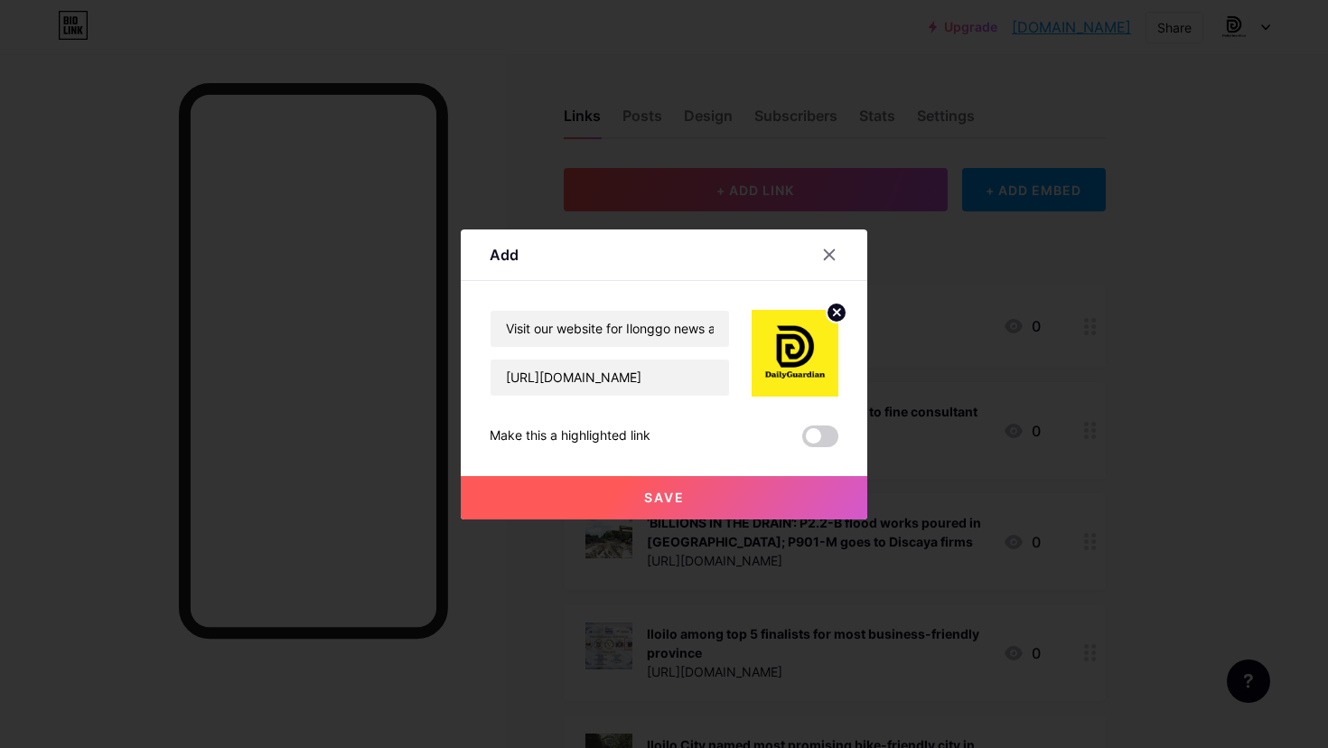
click at [693, 493] on button "Save" at bounding box center [664, 497] width 407 height 43
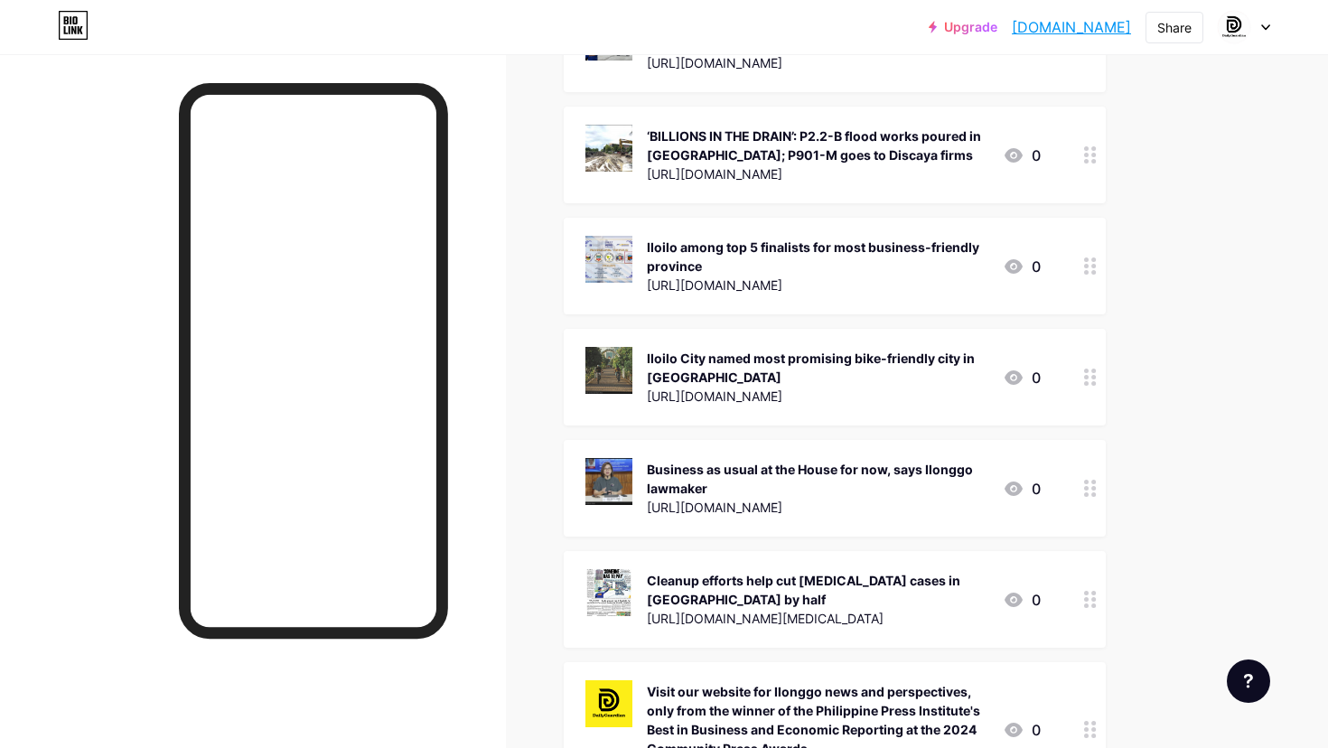
scroll to position [390, 0]
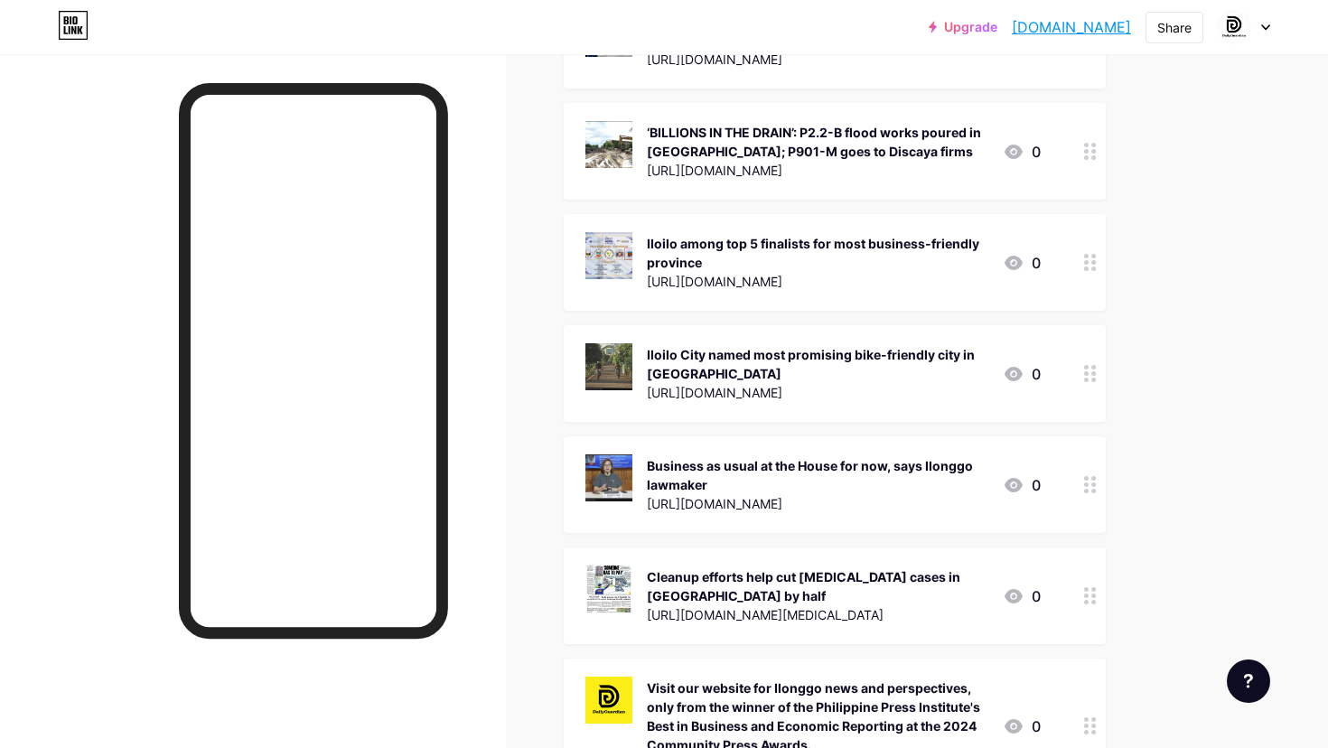
drag, startPoint x: 1083, startPoint y: 713, endPoint x: 1067, endPoint y: 194, distance: 518.9
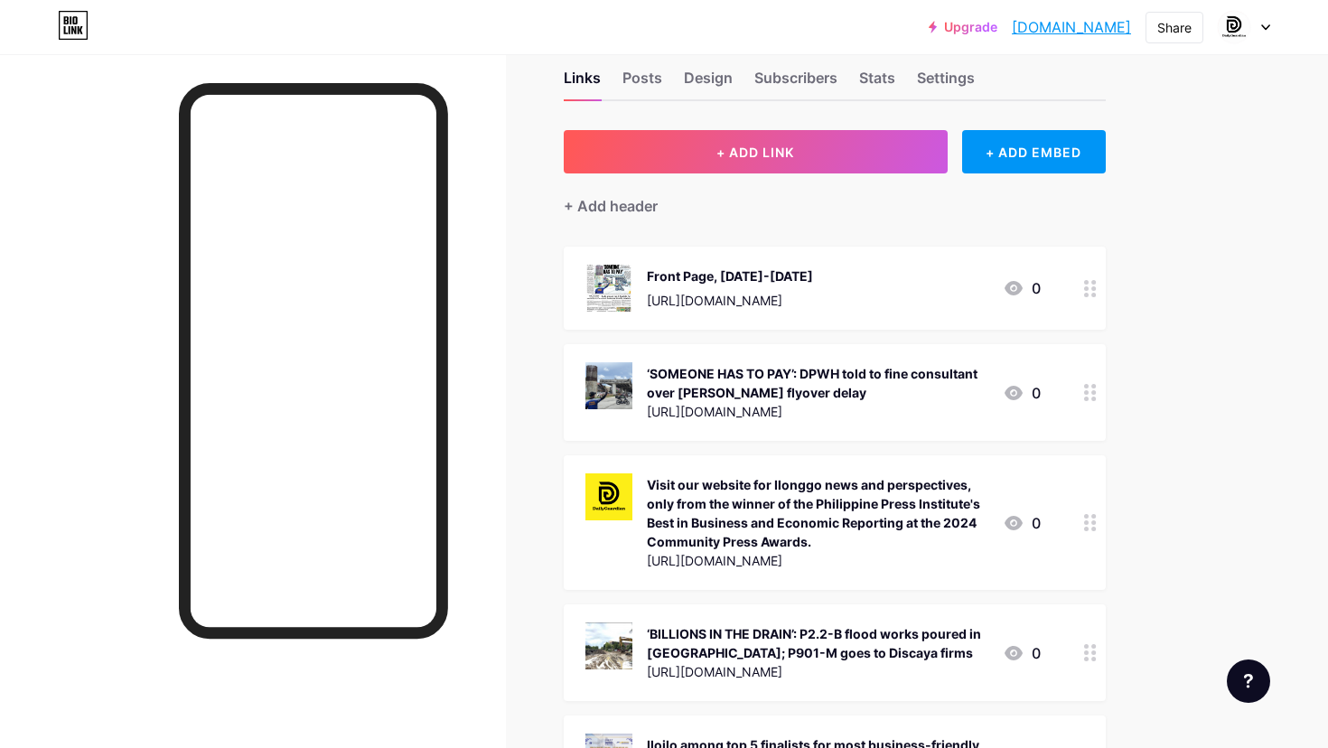
scroll to position [29, 0]
